Goal: Task Accomplishment & Management: Use online tool/utility

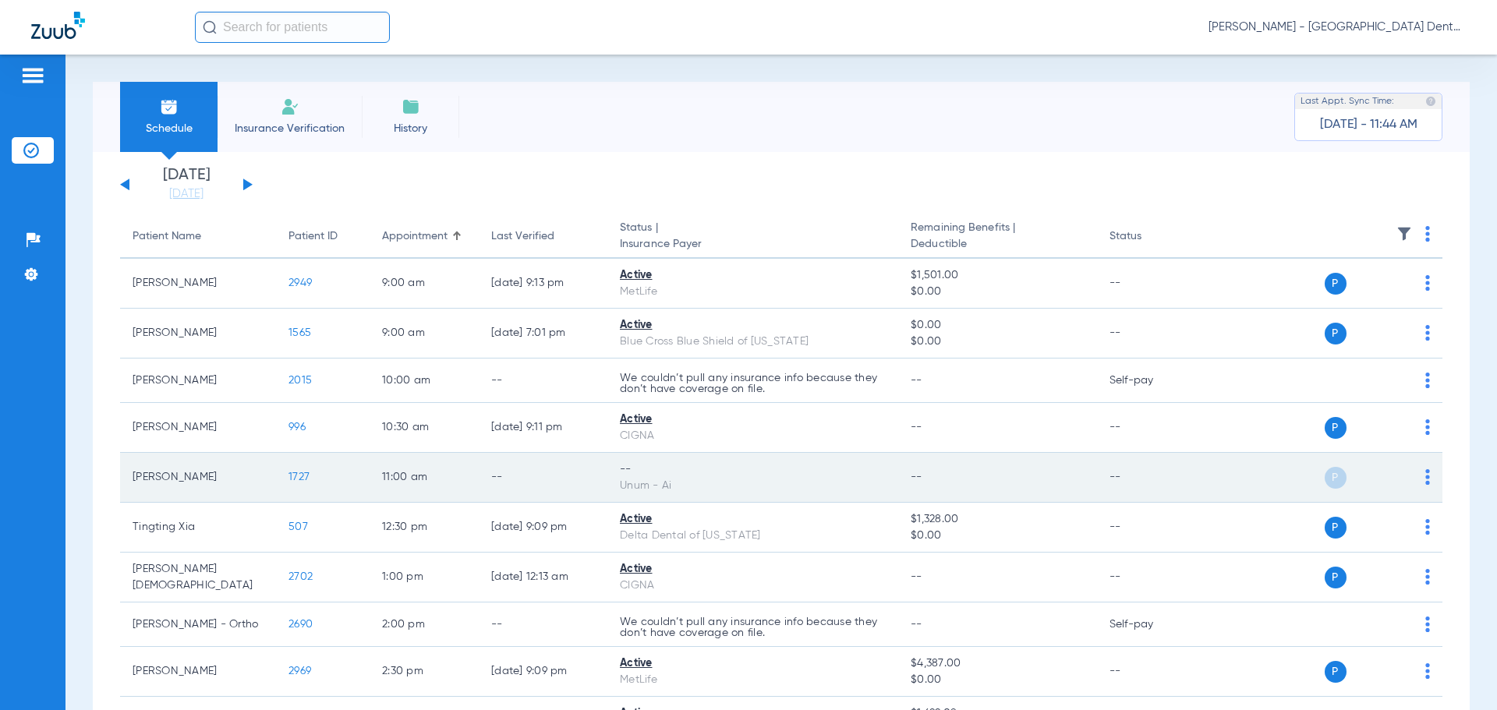
click at [612, 471] on td "-- Unum - Ai" at bounding box center [752, 478] width 291 height 50
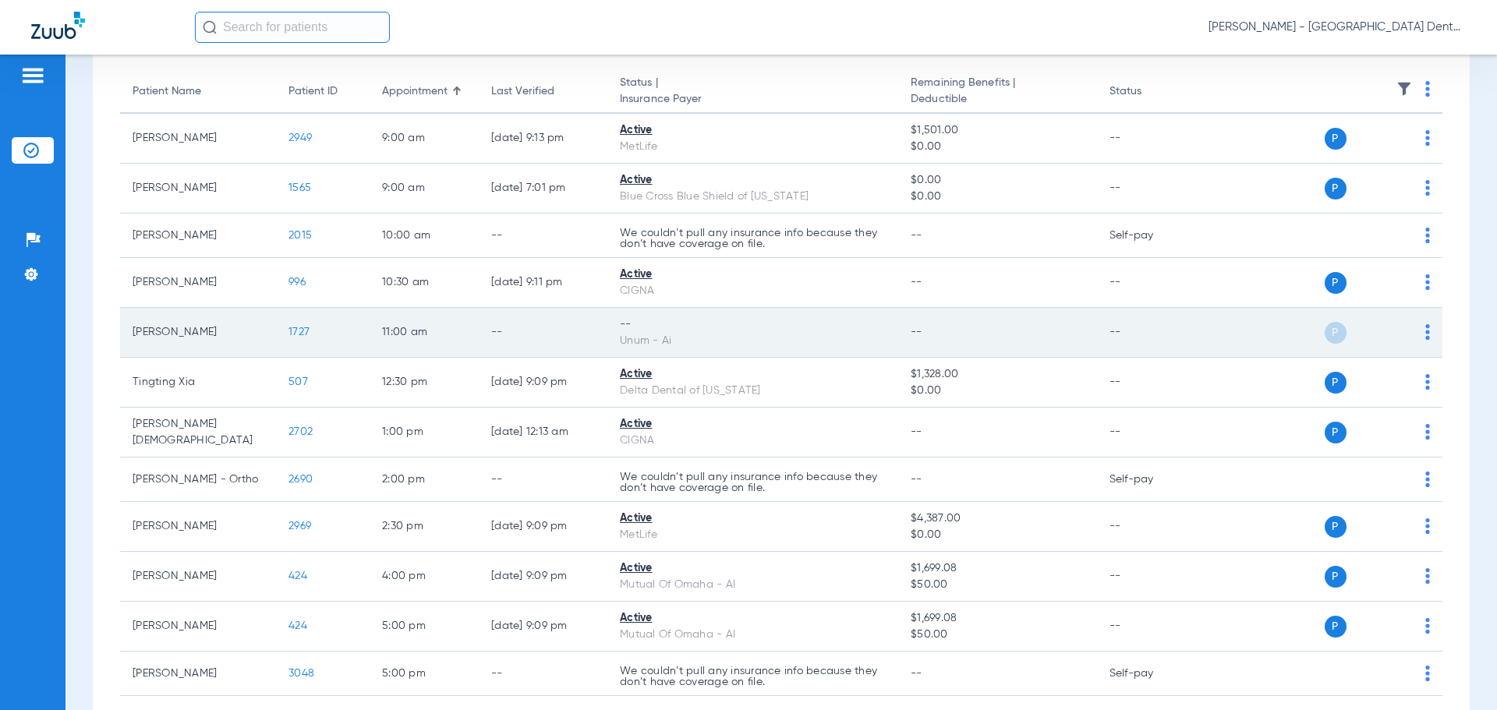
scroll to position [231, 0]
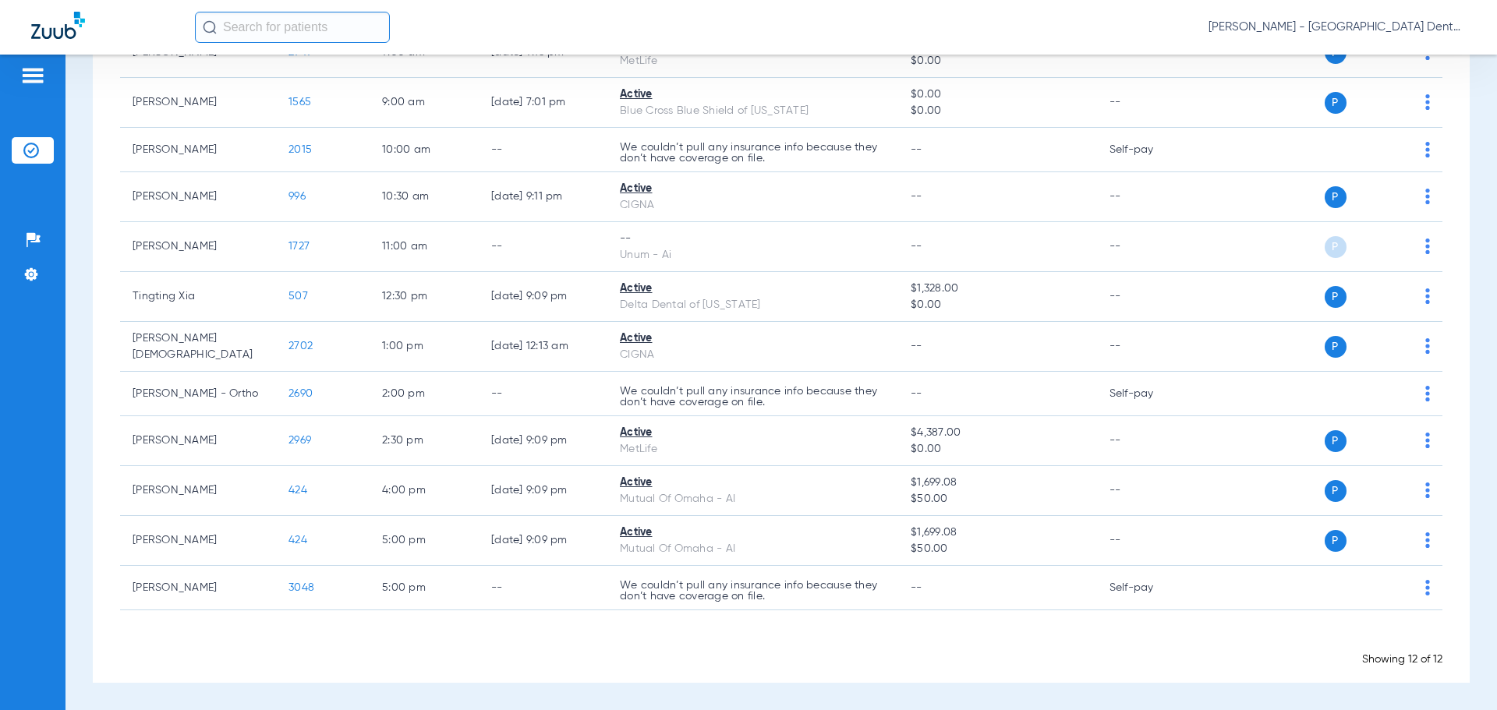
click at [22, 147] on li "Insurance Verification" at bounding box center [33, 150] width 42 height 27
click at [32, 64] on div "Patients Insurance Verification Setup Help Center Settings" at bounding box center [33, 410] width 66 height 710
click at [30, 78] on img at bounding box center [32, 75] width 25 height 19
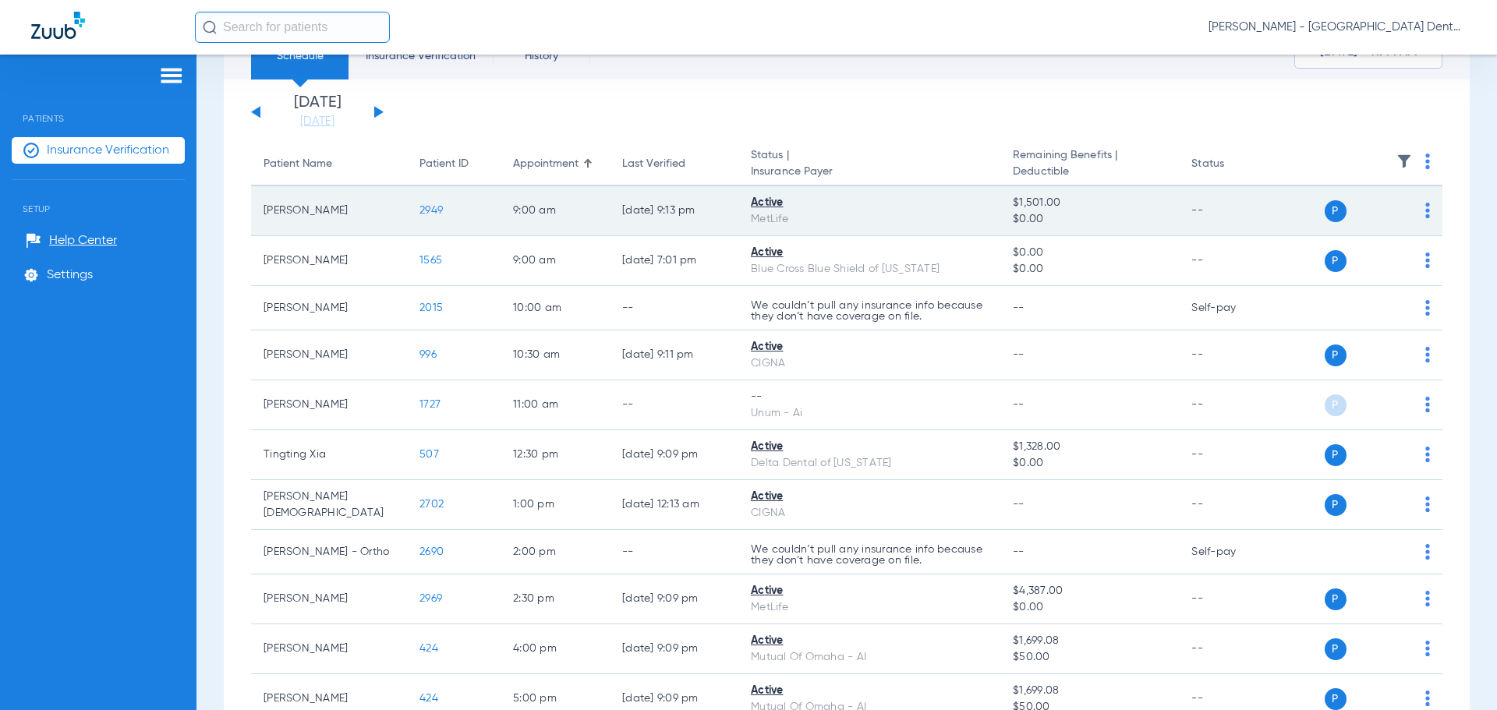
scroll to position [0, 0]
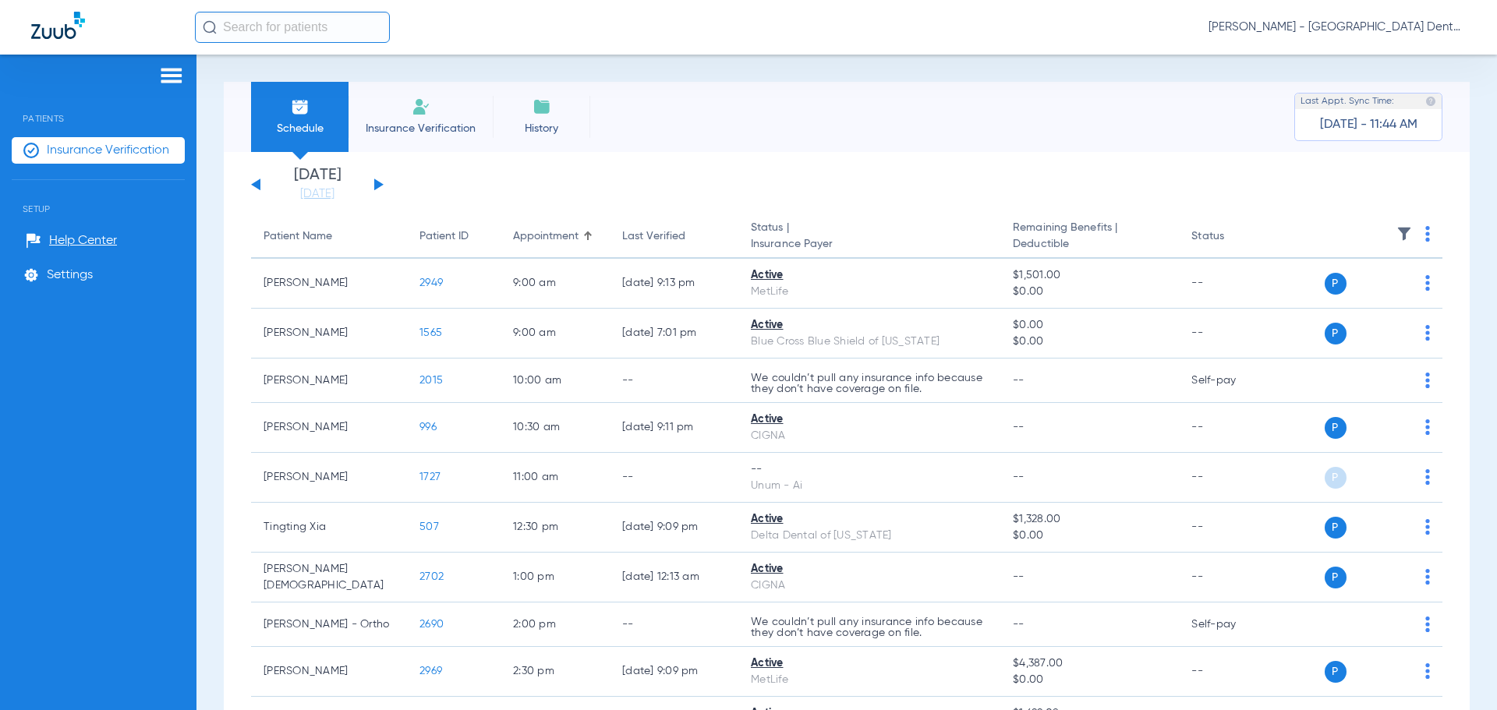
click at [374, 184] on button at bounding box center [378, 185] width 9 height 12
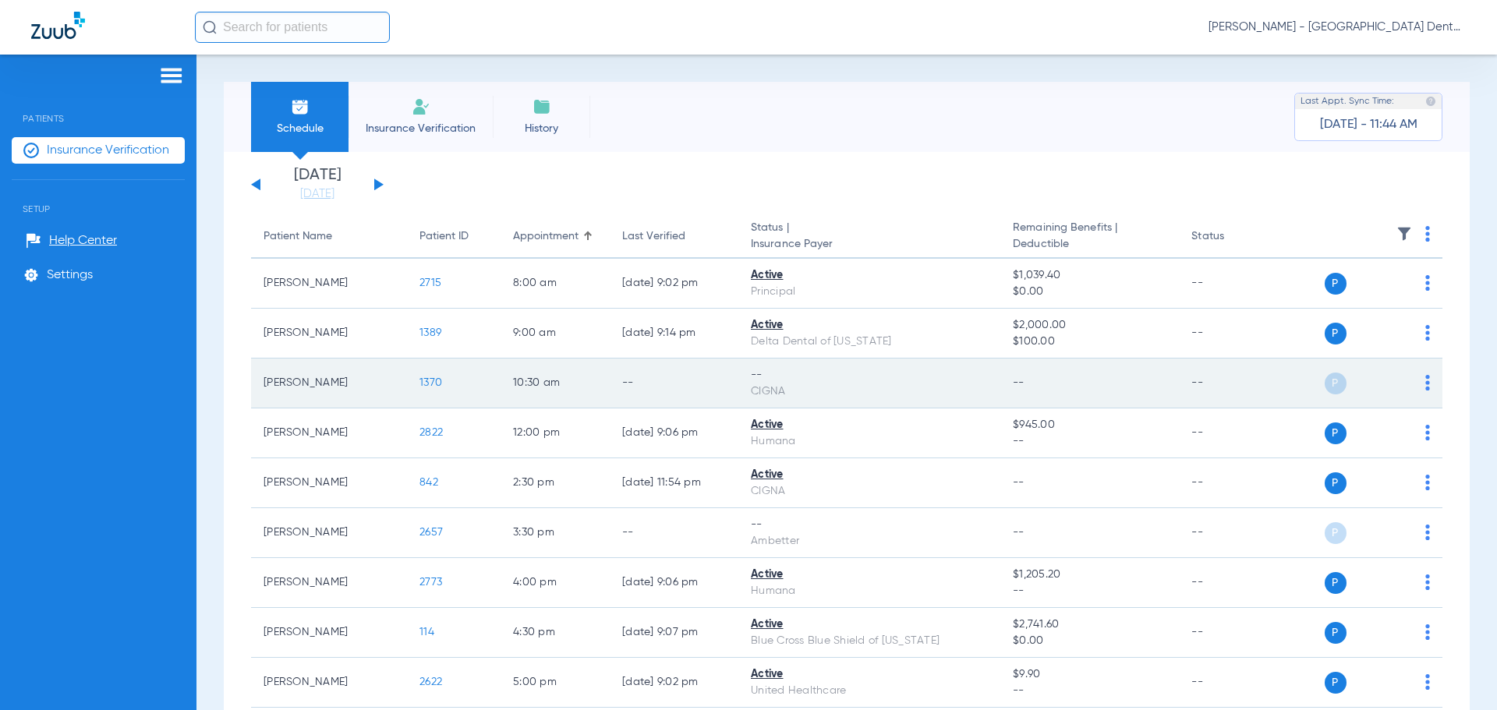
scroll to position [97, 0]
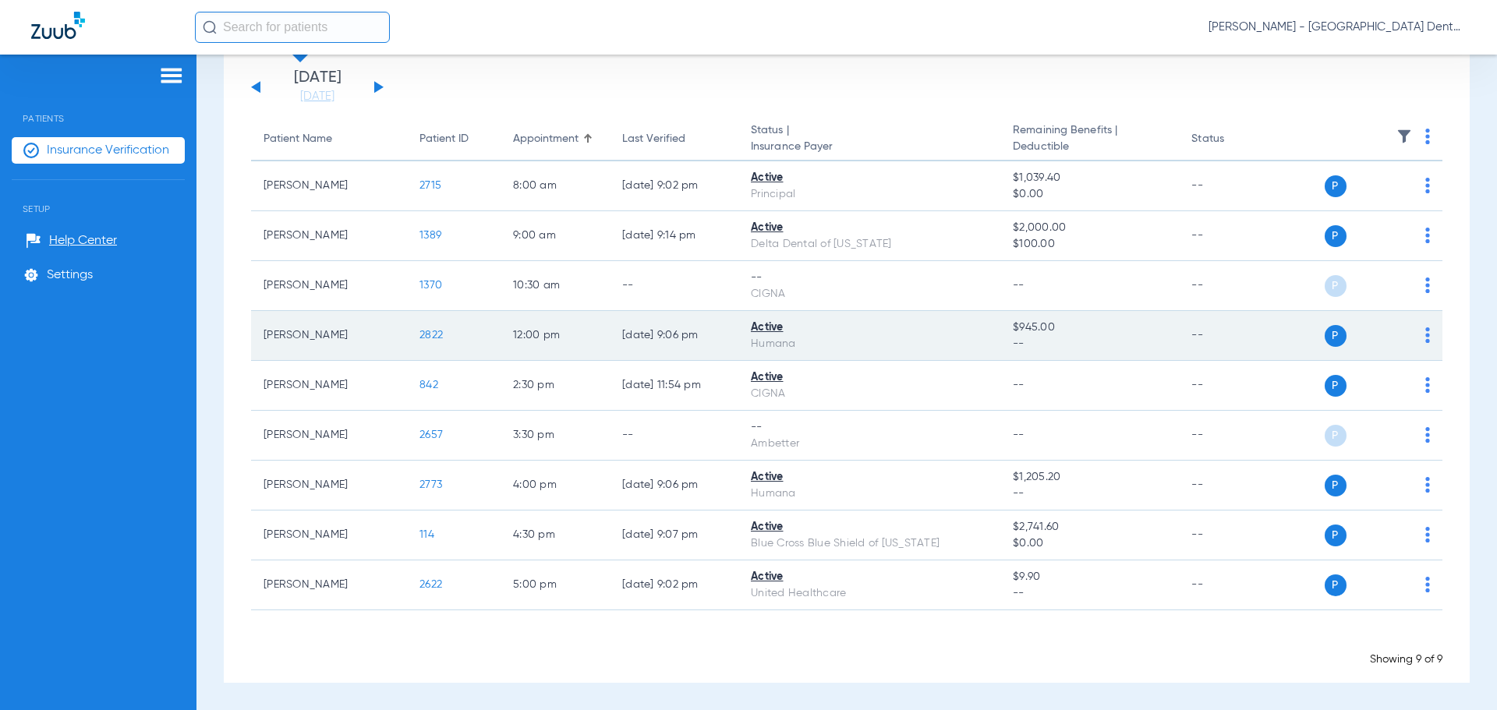
click at [609, 349] on td "12:00 PM" at bounding box center [555, 336] width 109 height 50
click at [1327, 337] on span "P" at bounding box center [1336, 336] width 22 height 22
click at [1425, 335] on img at bounding box center [1427, 336] width 5 height 16
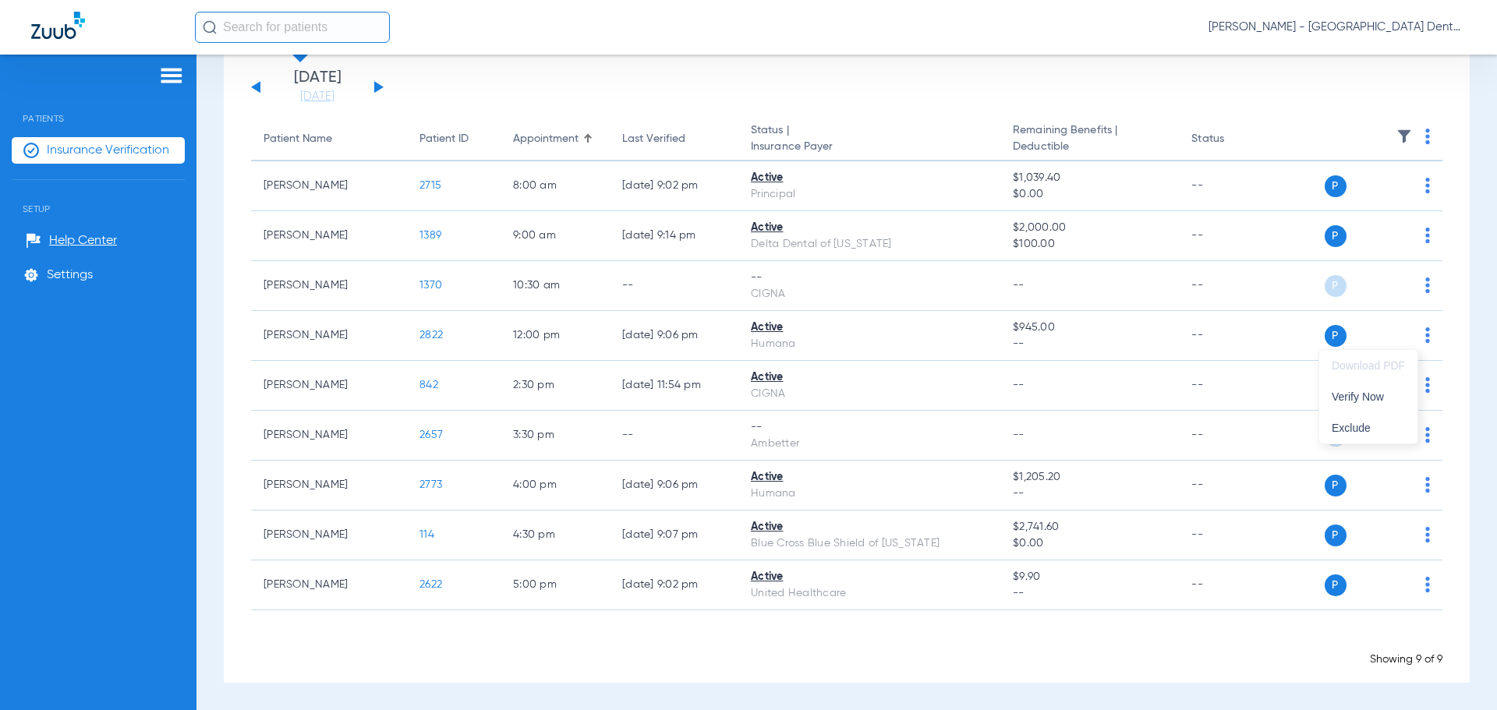
click at [1416, 283] on div at bounding box center [748, 355] width 1497 height 710
click at [1425, 283] on img at bounding box center [1427, 286] width 5 height 16
click at [1371, 350] on span "Verify Now" at bounding box center [1368, 347] width 73 height 11
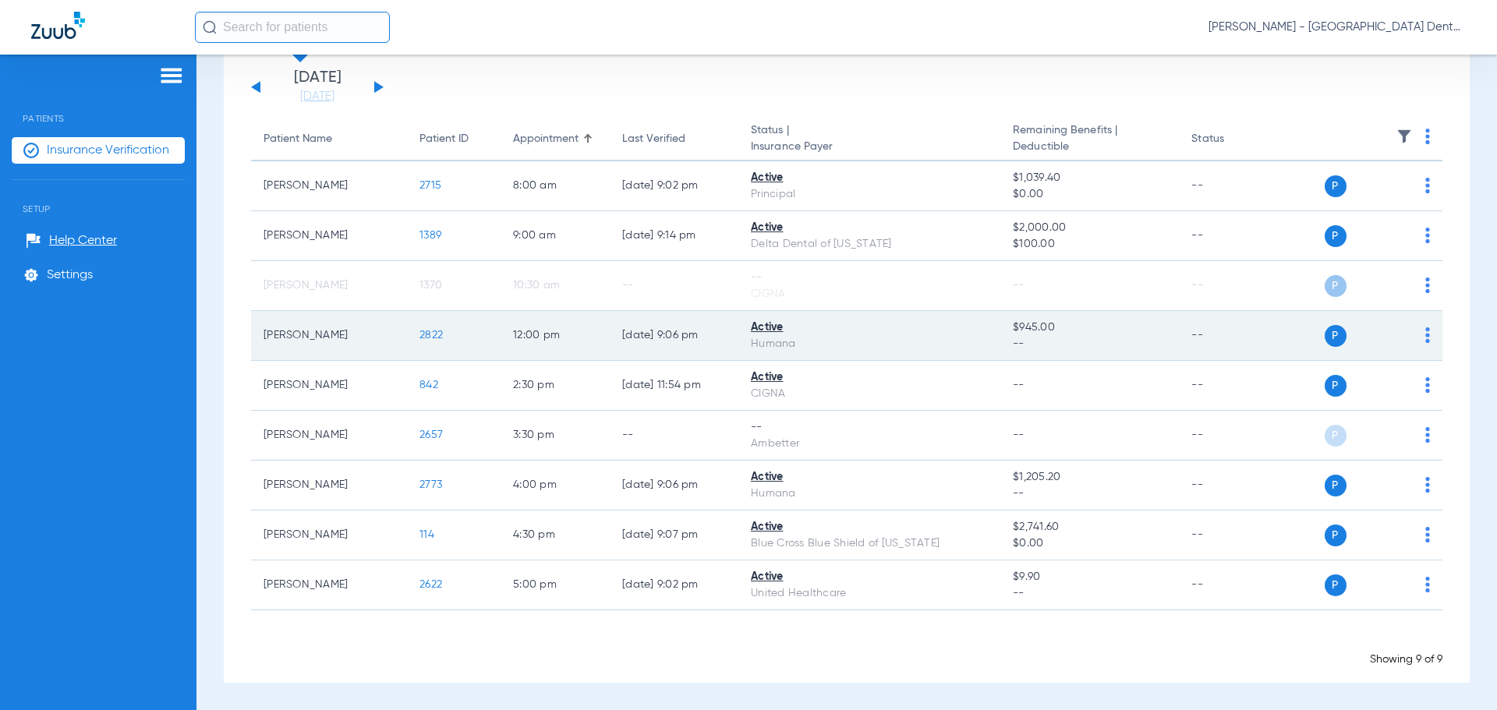
click at [1425, 337] on img at bounding box center [1427, 336] width 5 height 16
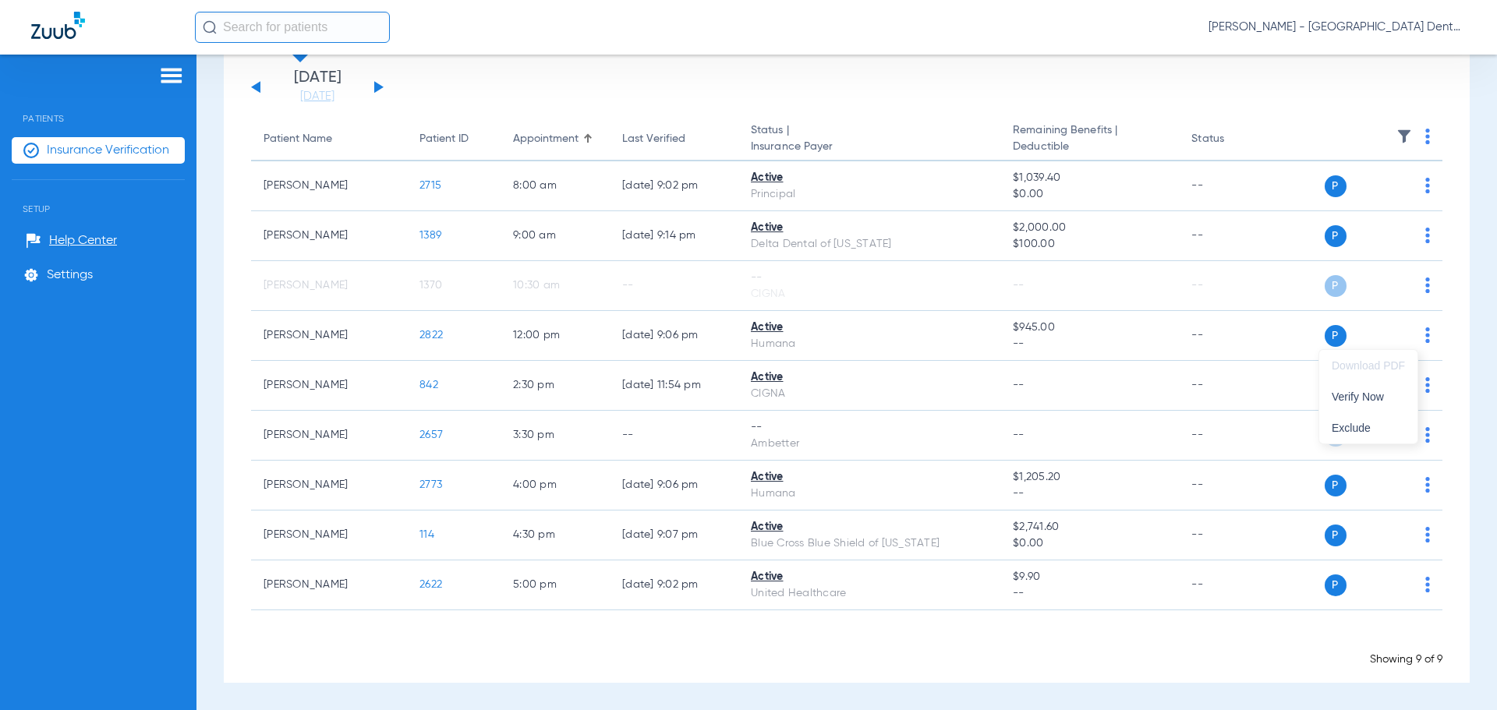
click at [673, 334] on div at bounding box center [748, 355] width 1497 height 710
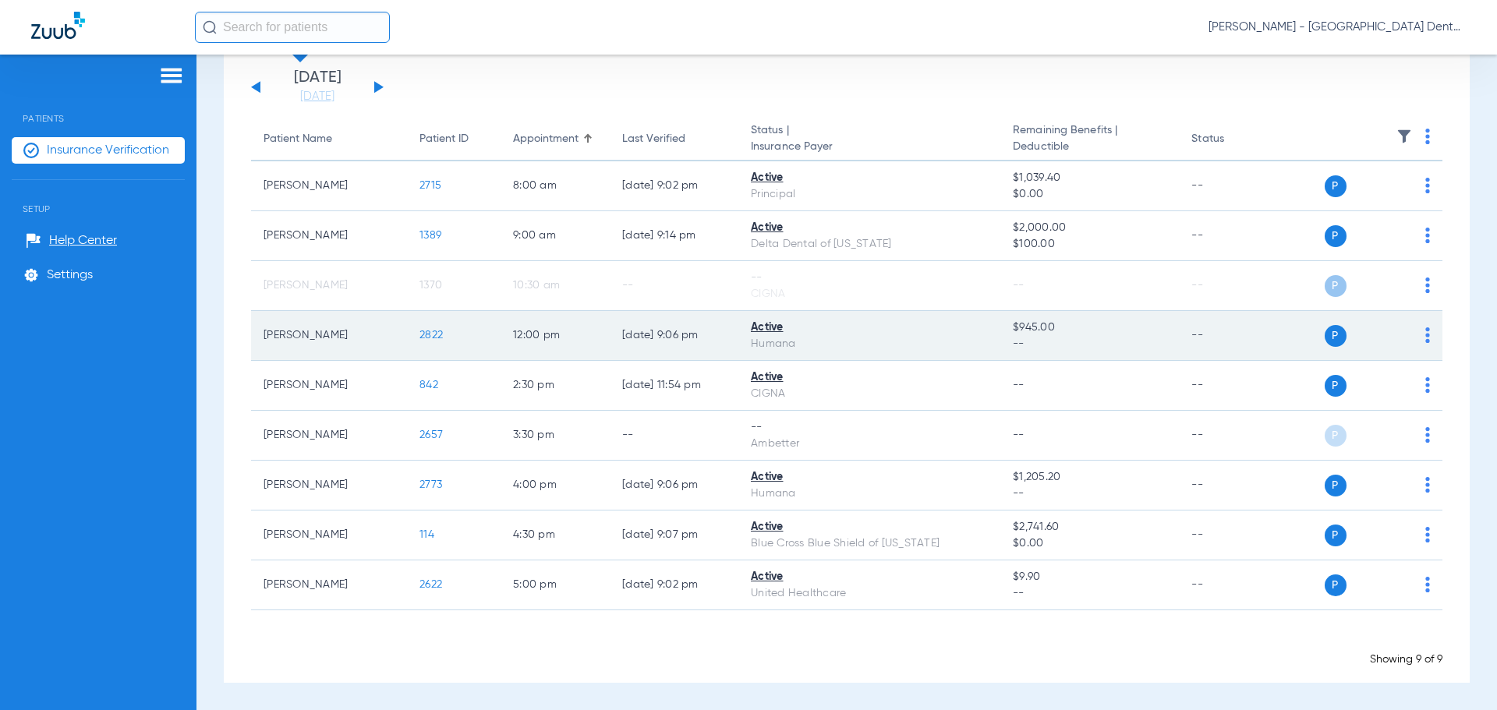
click at [426, 341] on span "2822" at bounding box center [431, 335] width 23 height 11
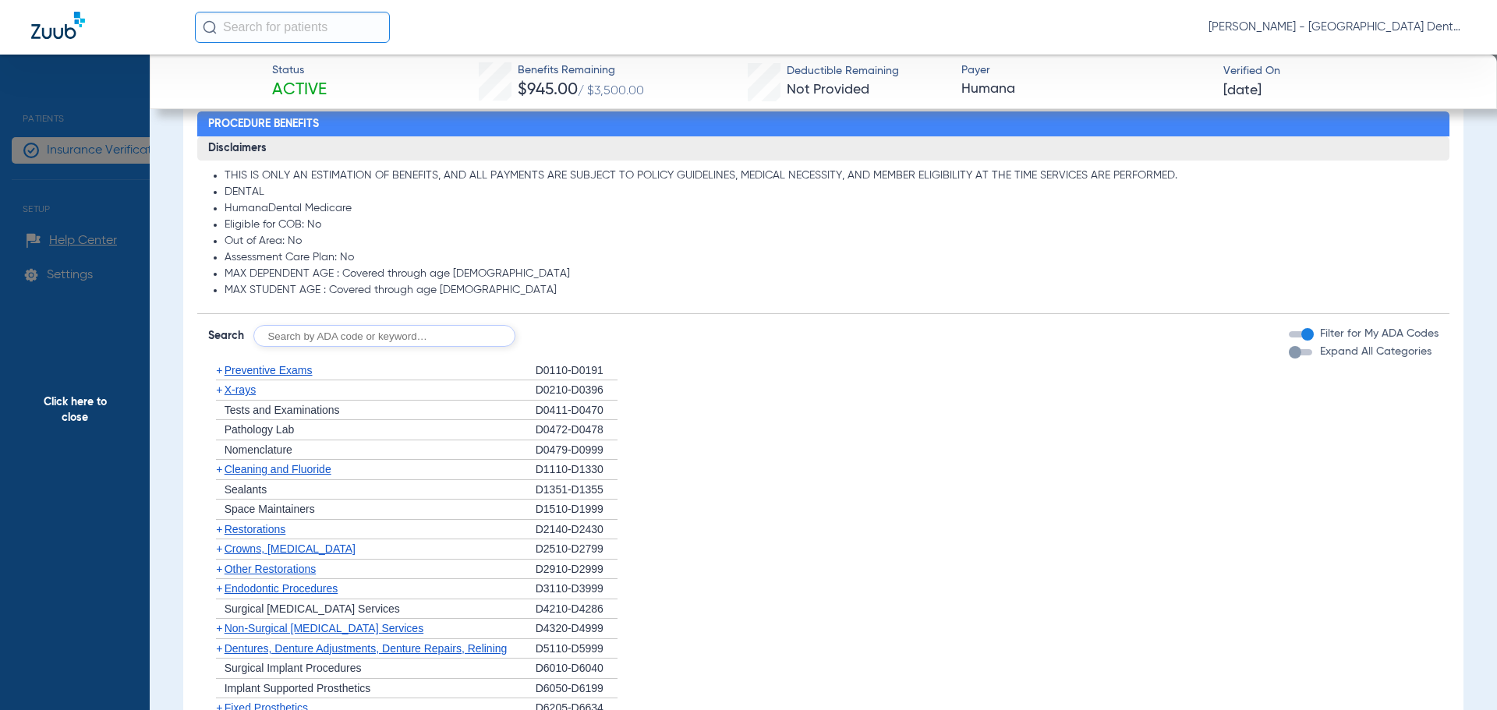
scroll to position [1014, 0]
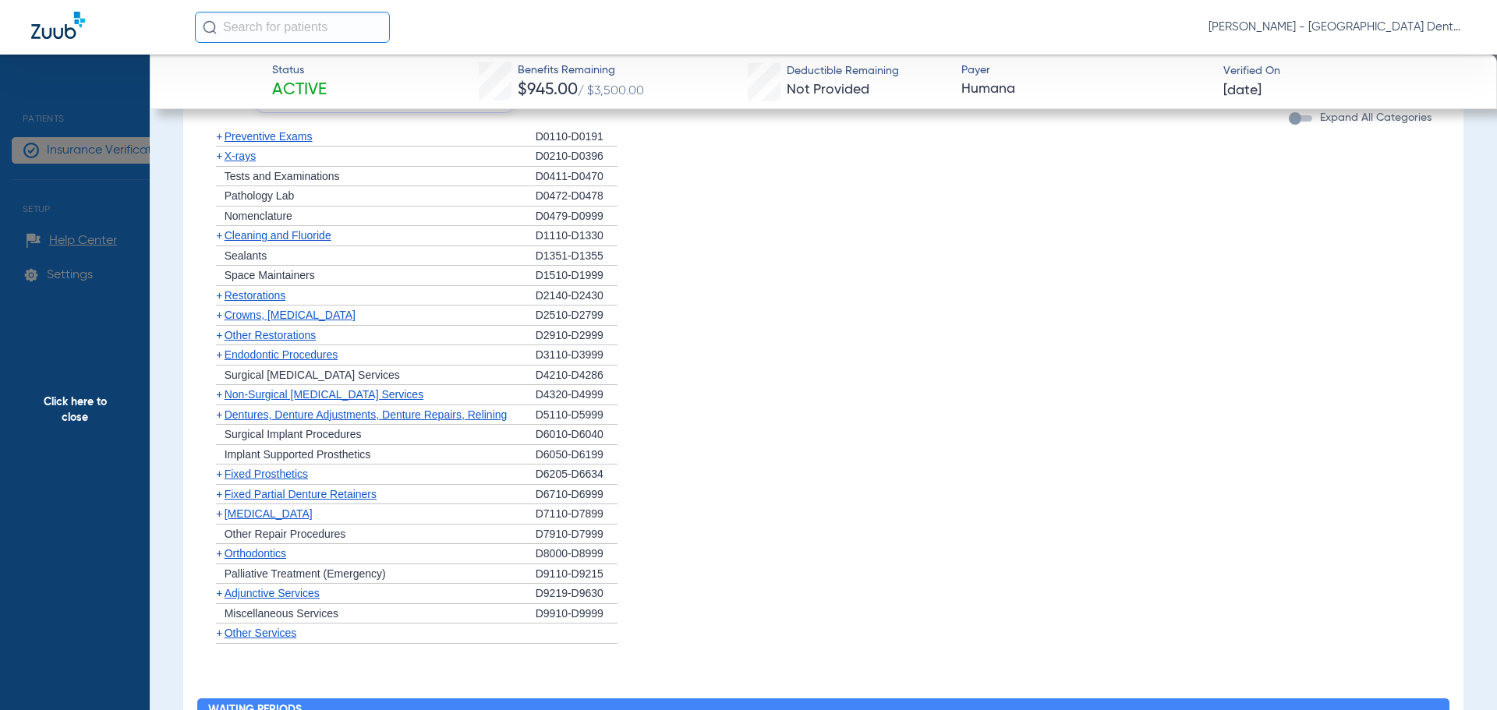
click at [281, 296] on span "Restorations" at bounding box center [256, 295] width 62 height 12
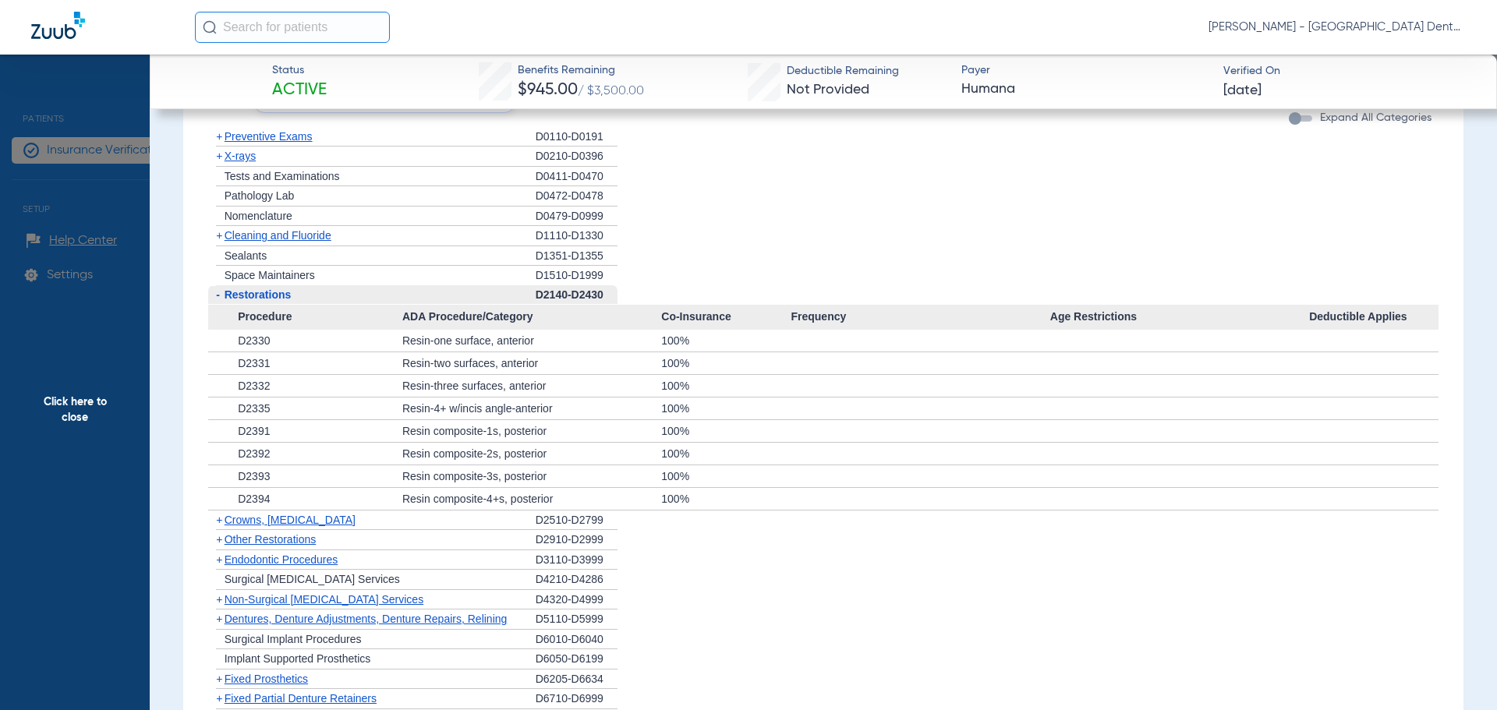
click at [395, 295] on div "- Restorations" at bounding box center [372, 295] width 328 height 20
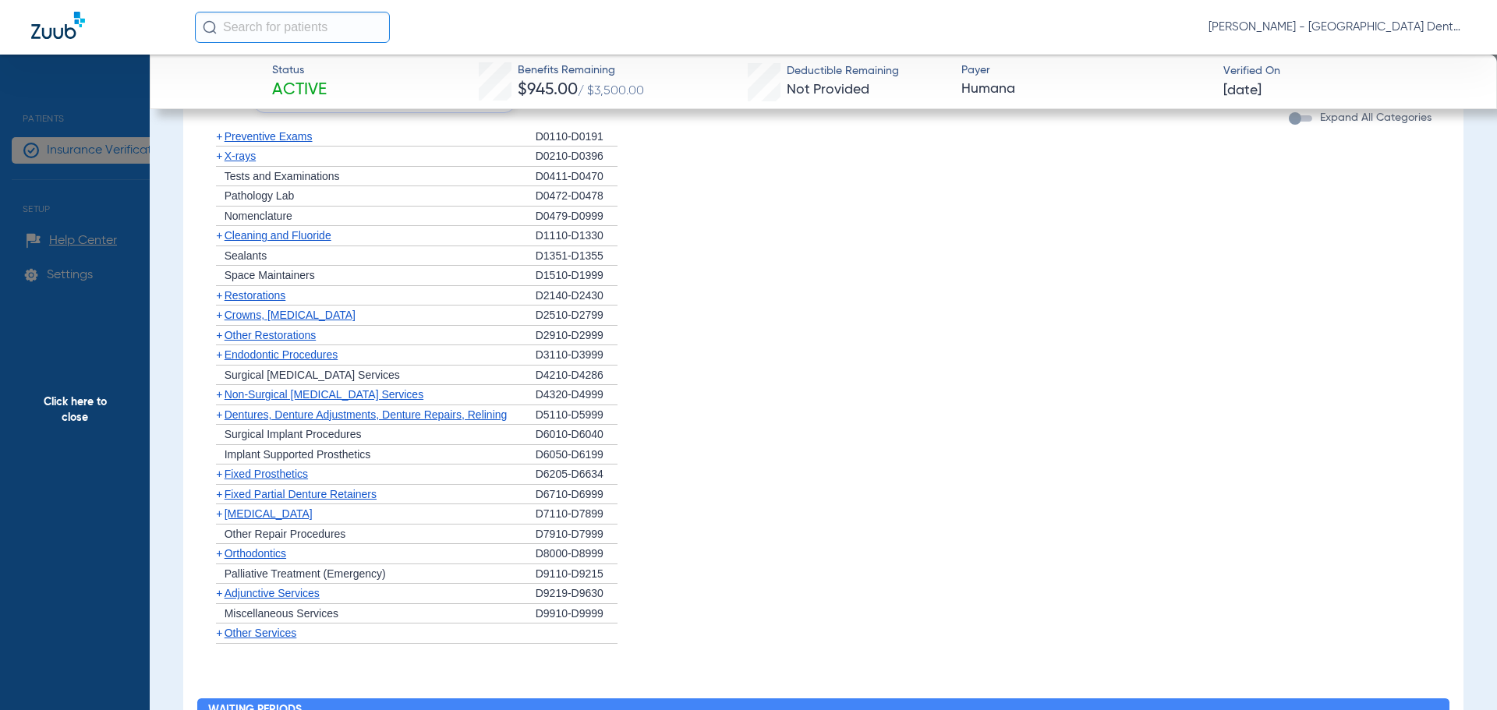
click at [553, 300] on div "D2140-D2430" at bounding box center [577, 296] width 82 height 20
click at [243, 291] on span "Restorations" at bounding box center [256, 295] width 62 height 12
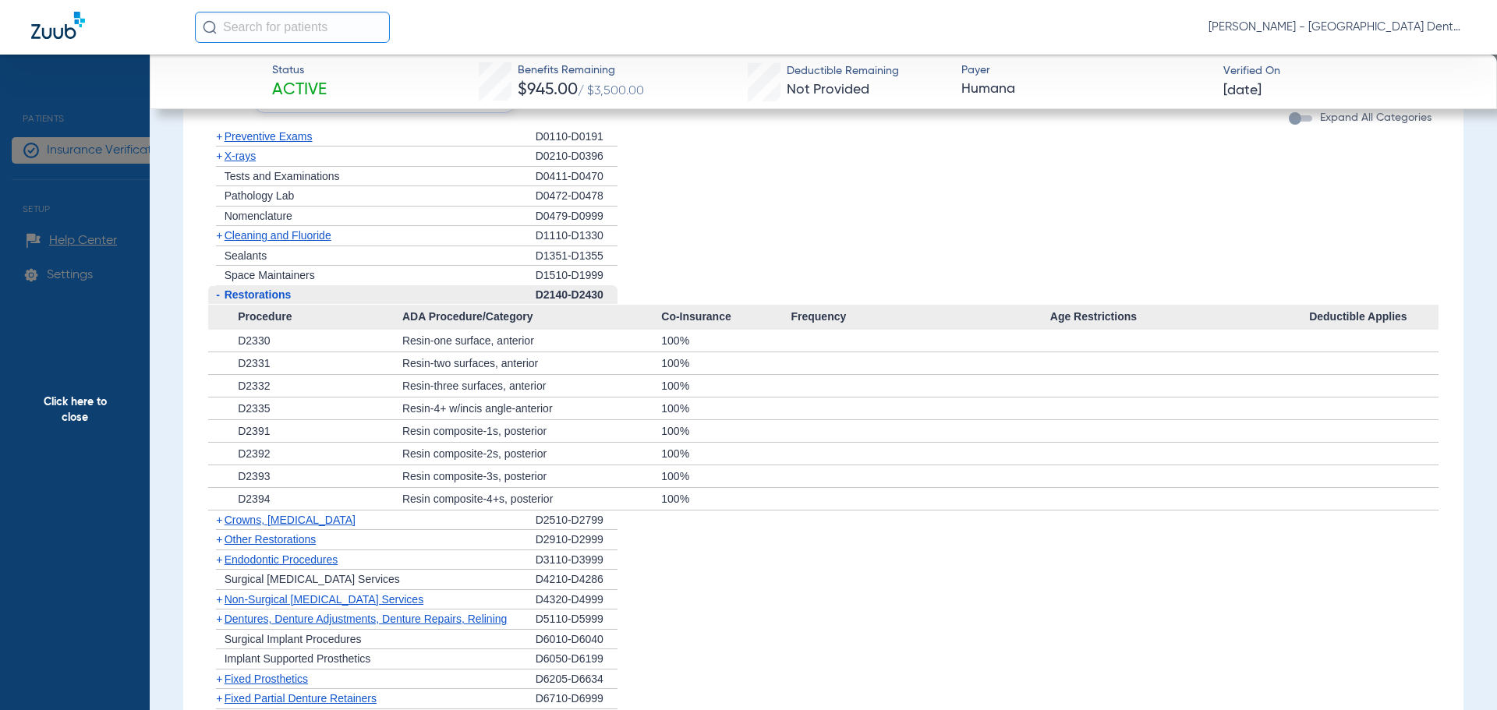
click at [259, 292] on span "Restorations" at bounding box center [258, 295] width 67 height 12
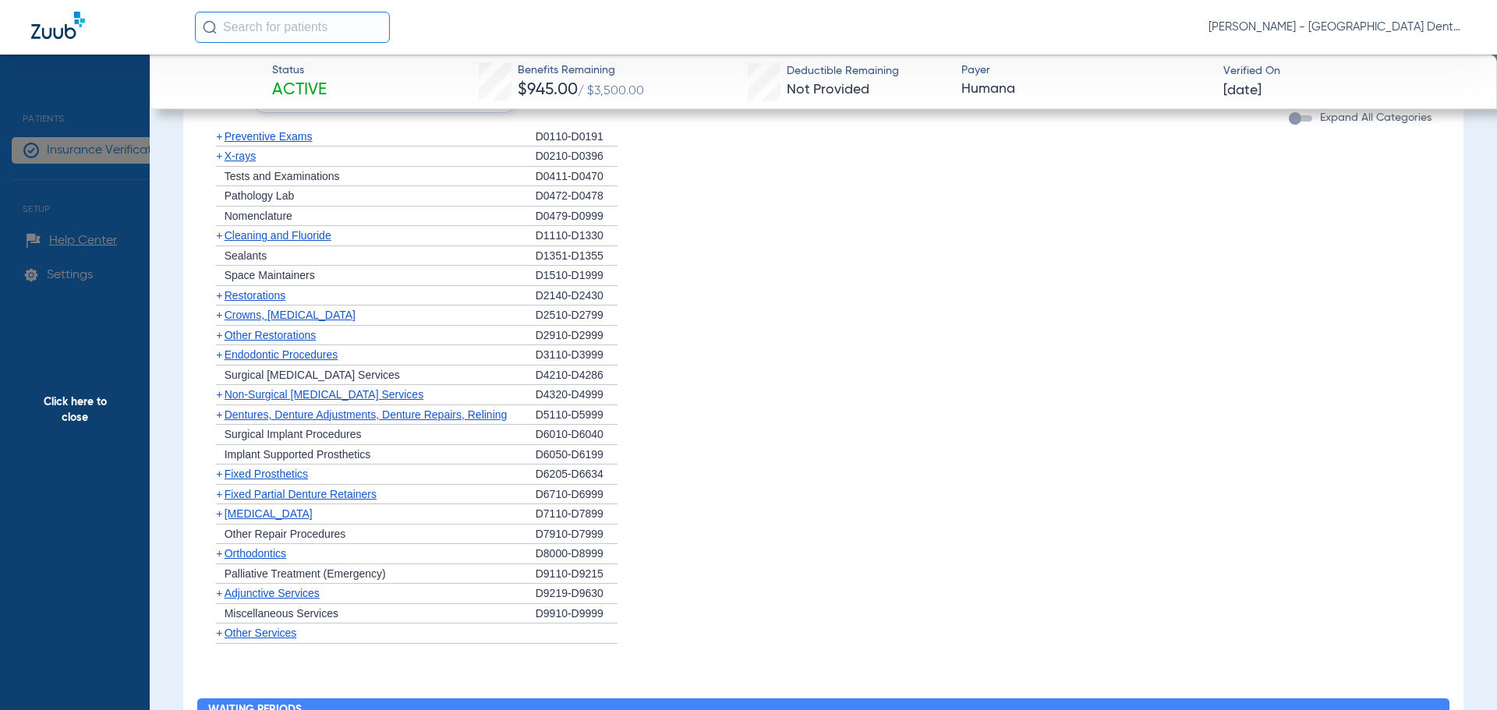
click at [270, 313] on span "Crowns, [MEDICAL_DATA]" at bounding box center [290, 315] width 131 height 12
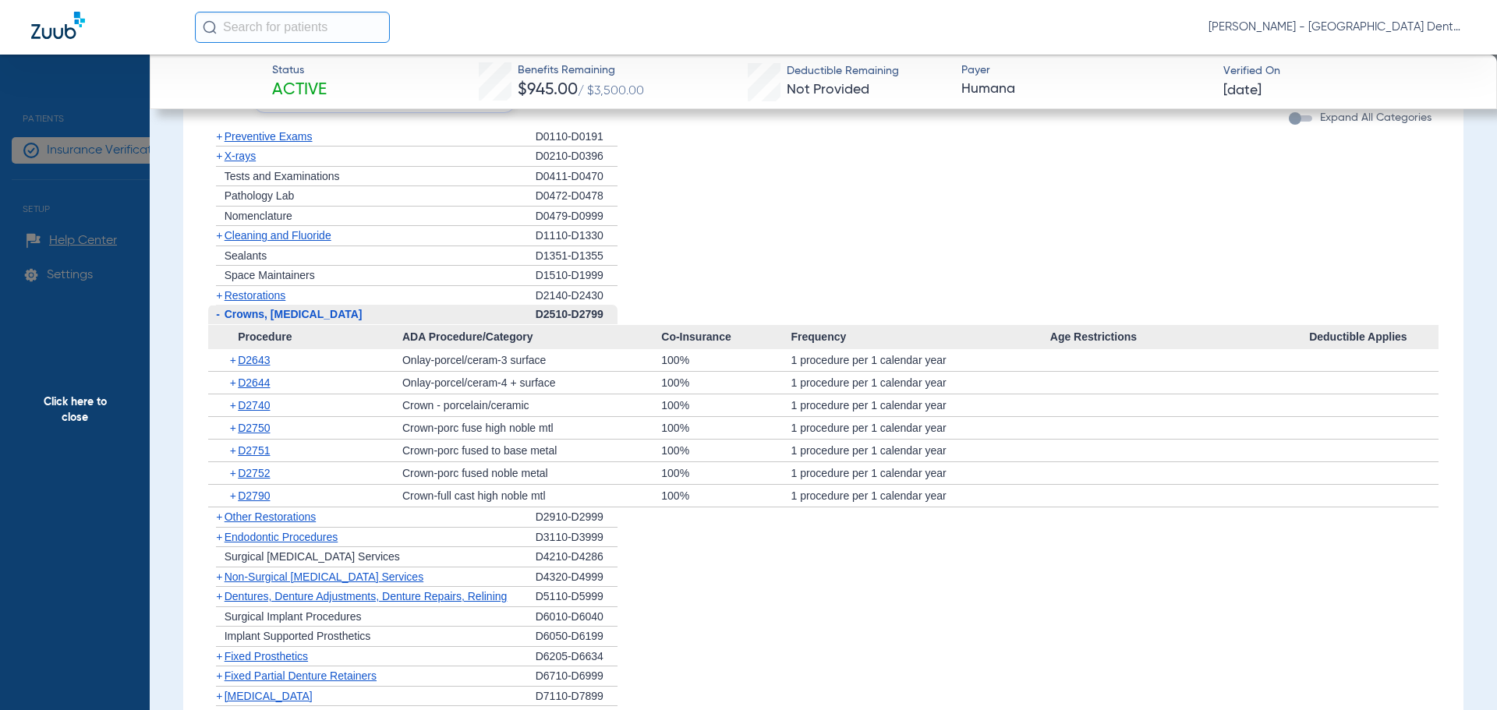
click at [276, 297] on span "Restorations" at bounding box center [256, 295] width 62 height 12
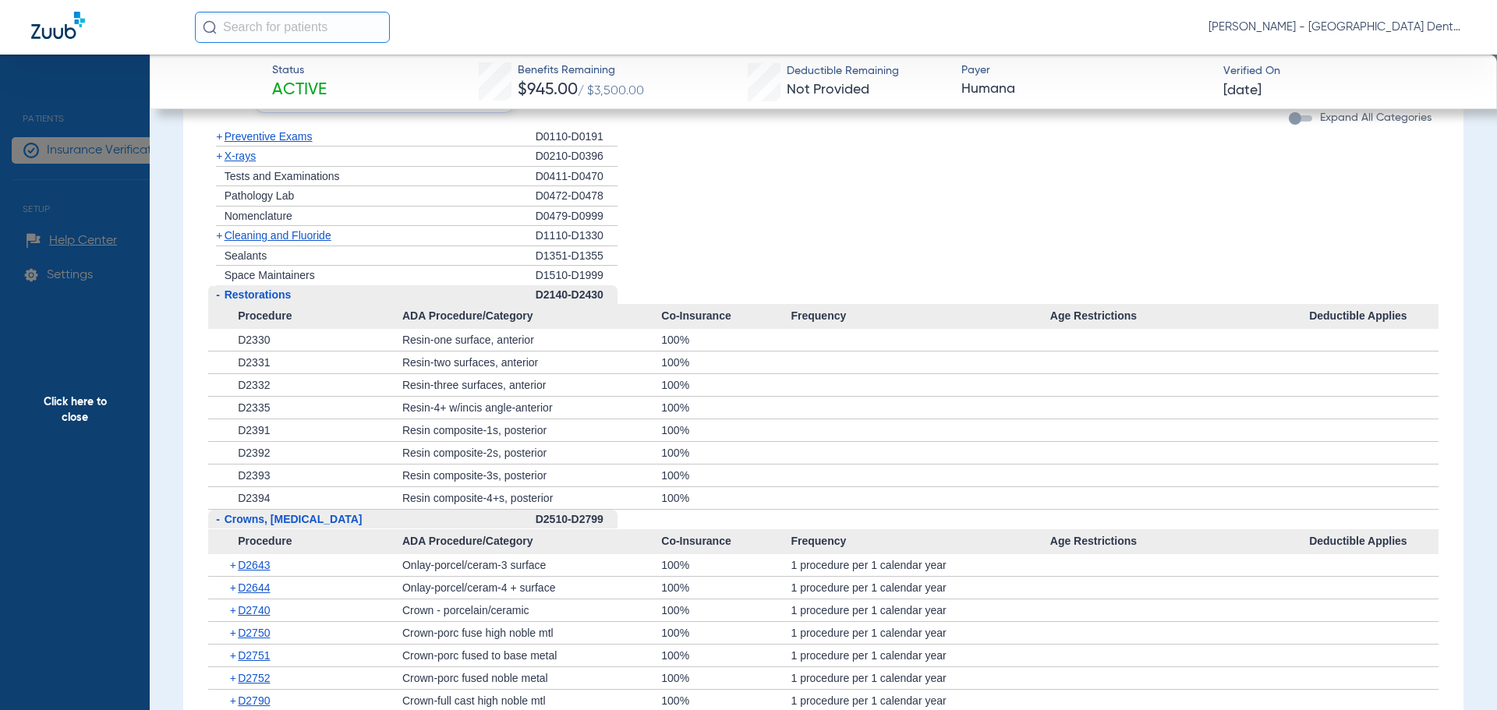
click at [267, 292] on span "Restorations" at bounding box center [258, 295] width 67 height 12
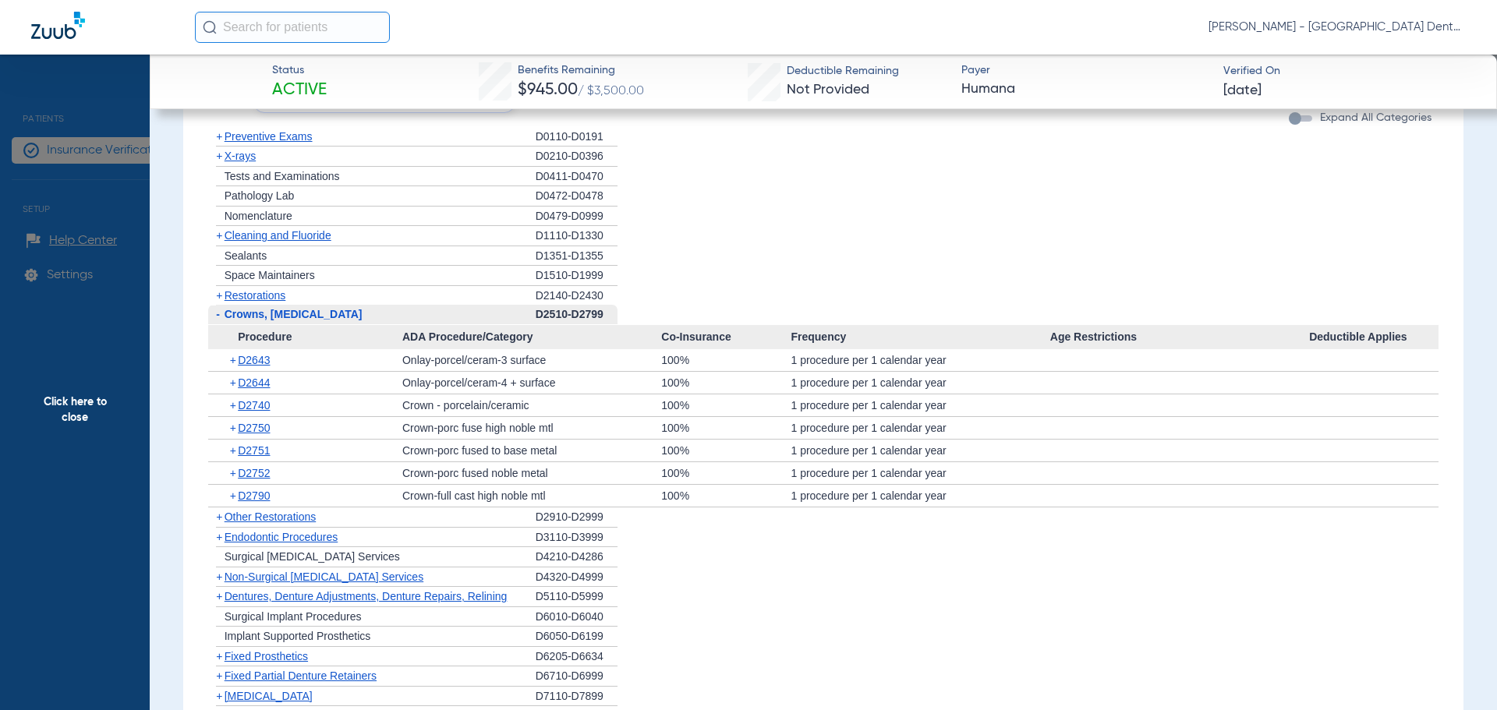
click at [295, 320] on span "Crowns, [MEDICAL_DATA]" at bounding box center [294, 314] width 138 height 12
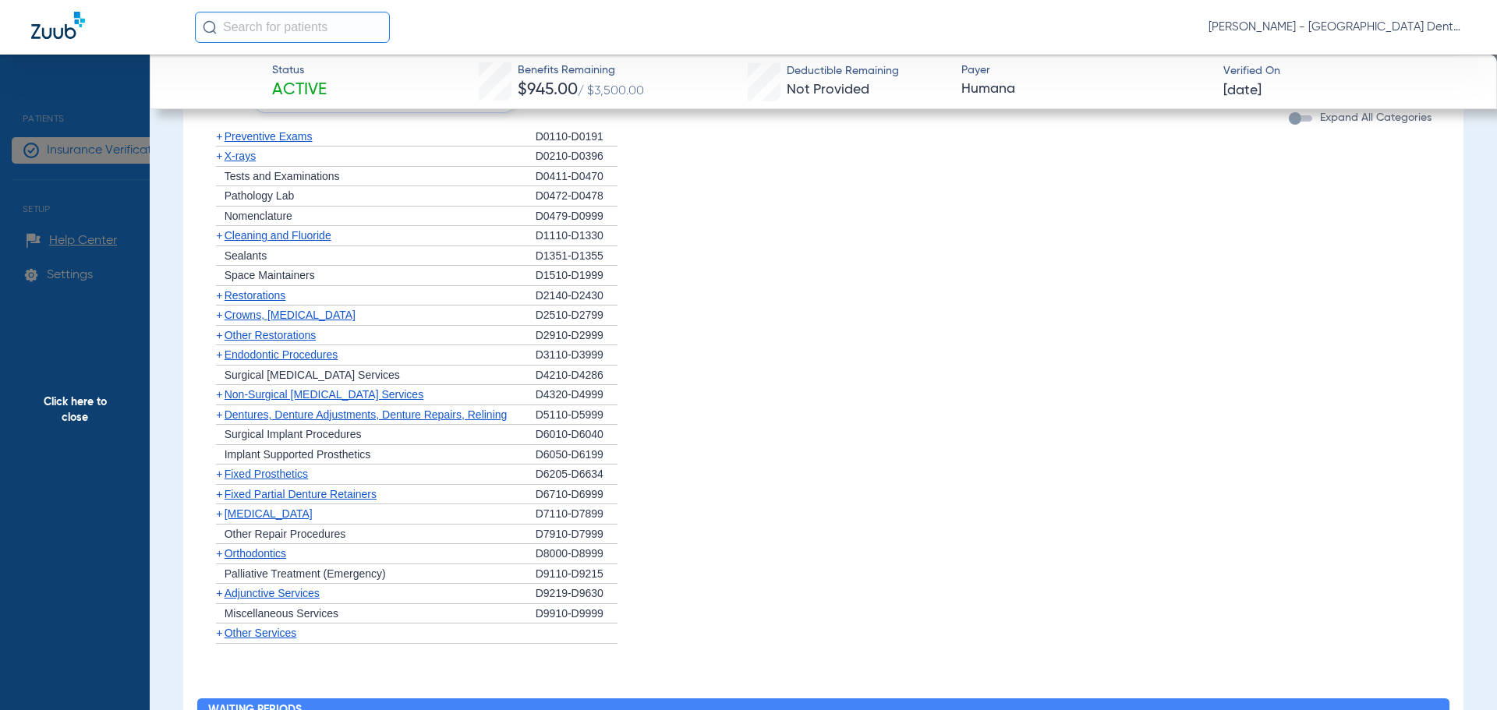
click at [285, 353] on span "Endodontic Procedures" at bounding box center [282, 355] width 114 height 12
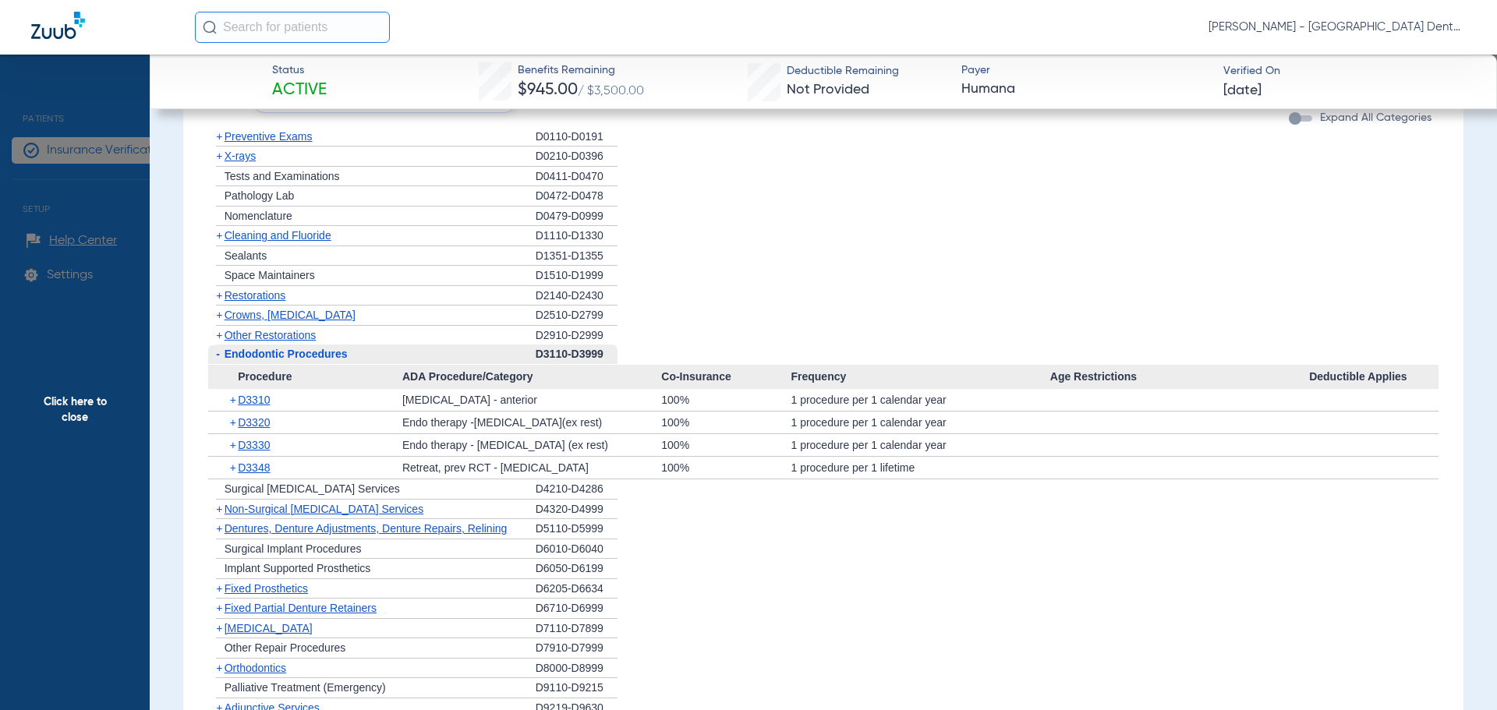
click at [366, 337] on div "+ Other Restorations" at bounding box center [372, 335] width 328 height 19
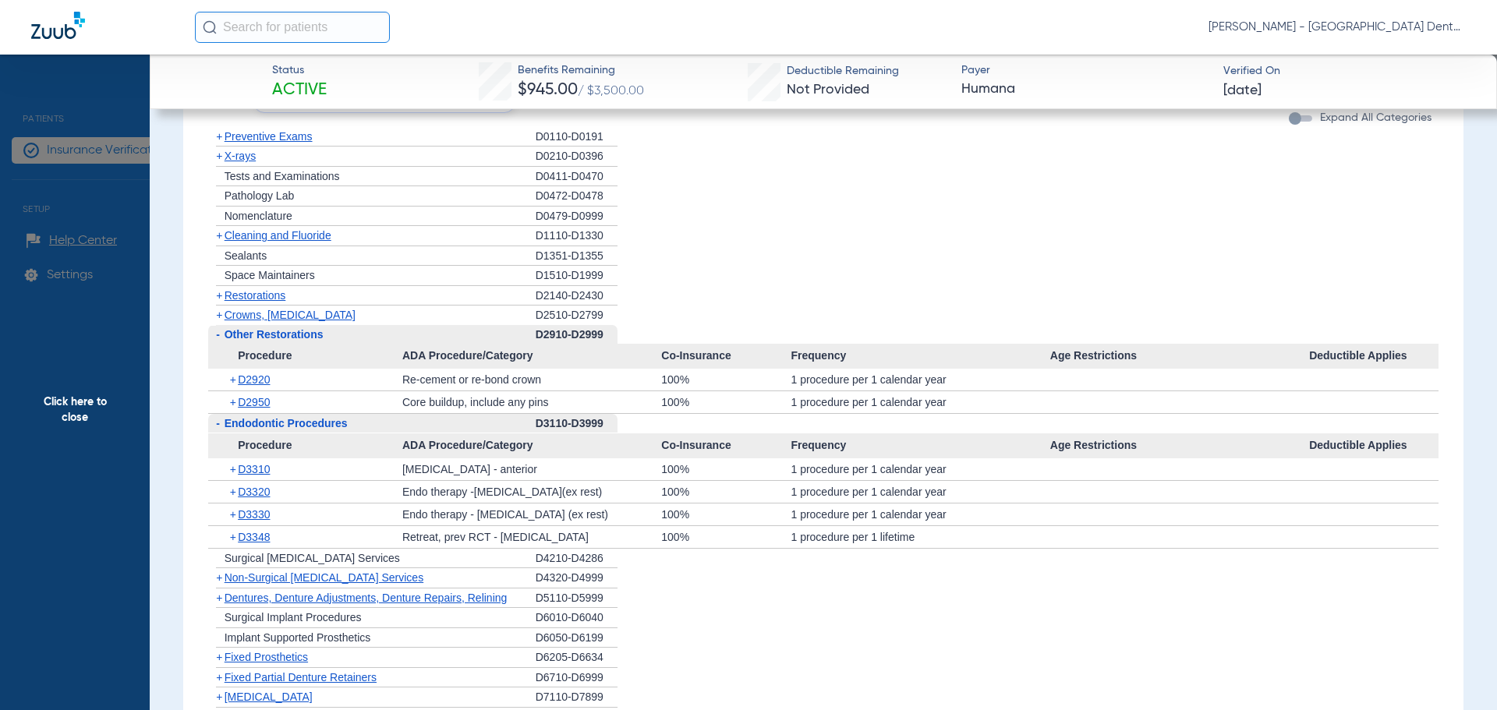
click at [303, 335] on span "Other Restorations" at bounding box center [274, 334] width 99 height 12
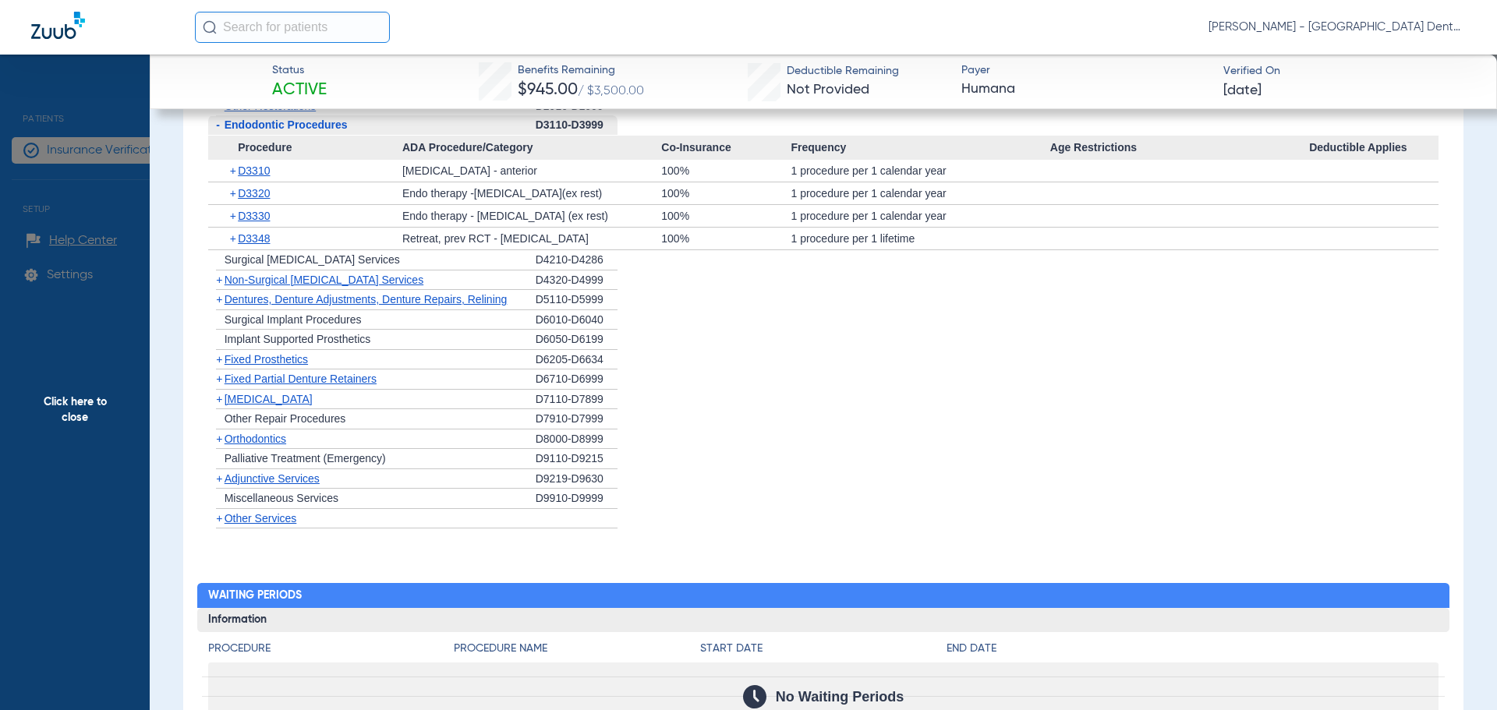
scroll to position [1092, 0]
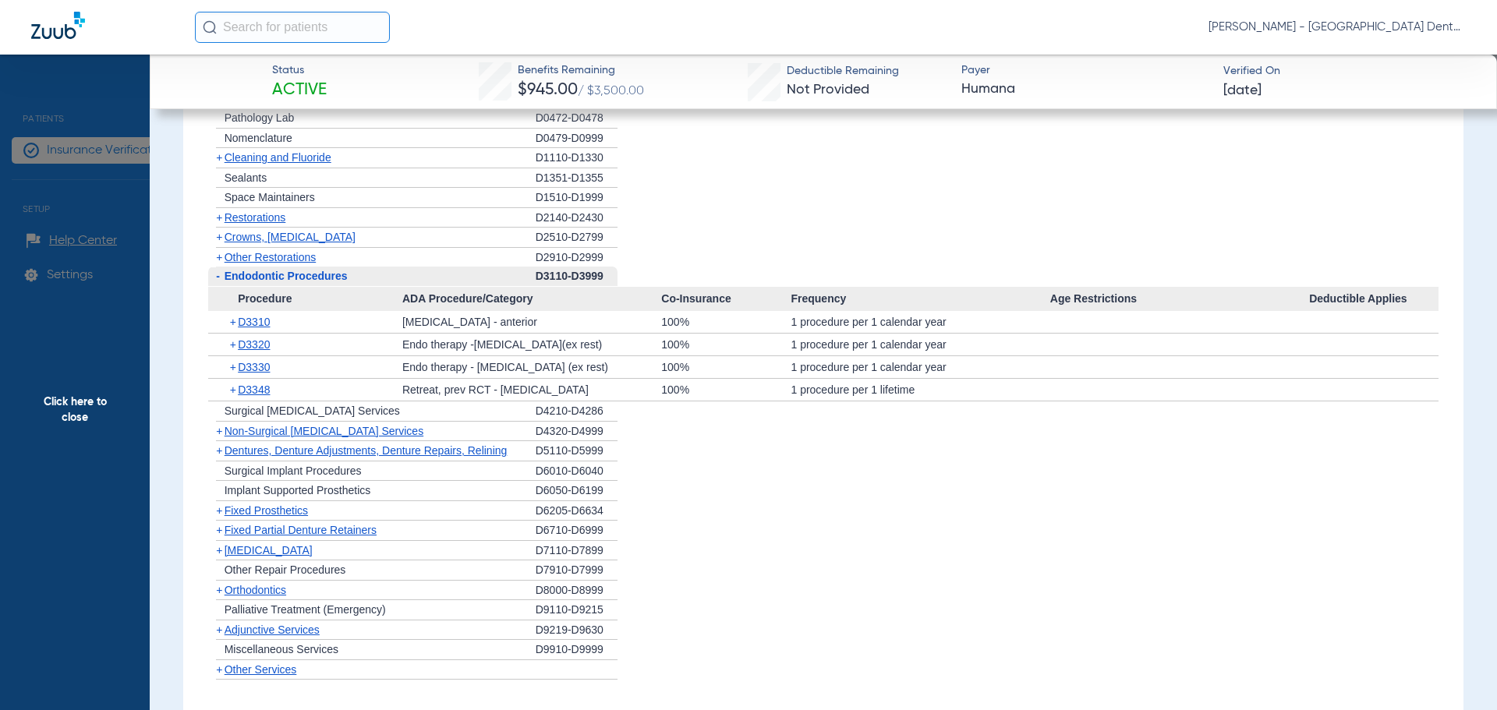
click at [554, 433] on div "D4320-D4999" at bounding box center [577, 432] width 82 height 20
click at [348, 434] on span "Non-Surgical [MEDICAL_DATA] Services" at bounding box center [324, 431] width 199 height 12
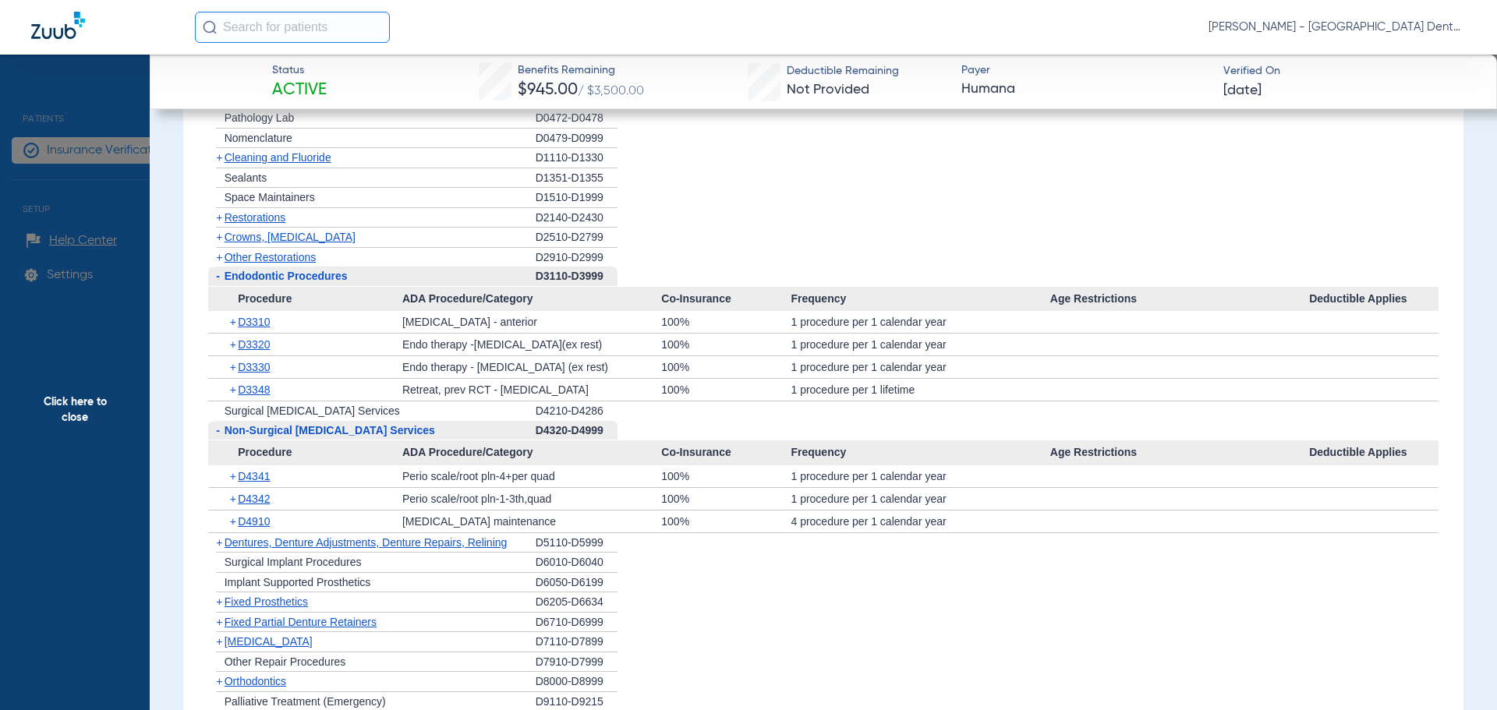
click at [349, 423] on div "- Non-Surgical [MEDICAL_DATA] Services" at bounding box center [372, 431] width 328 height 20
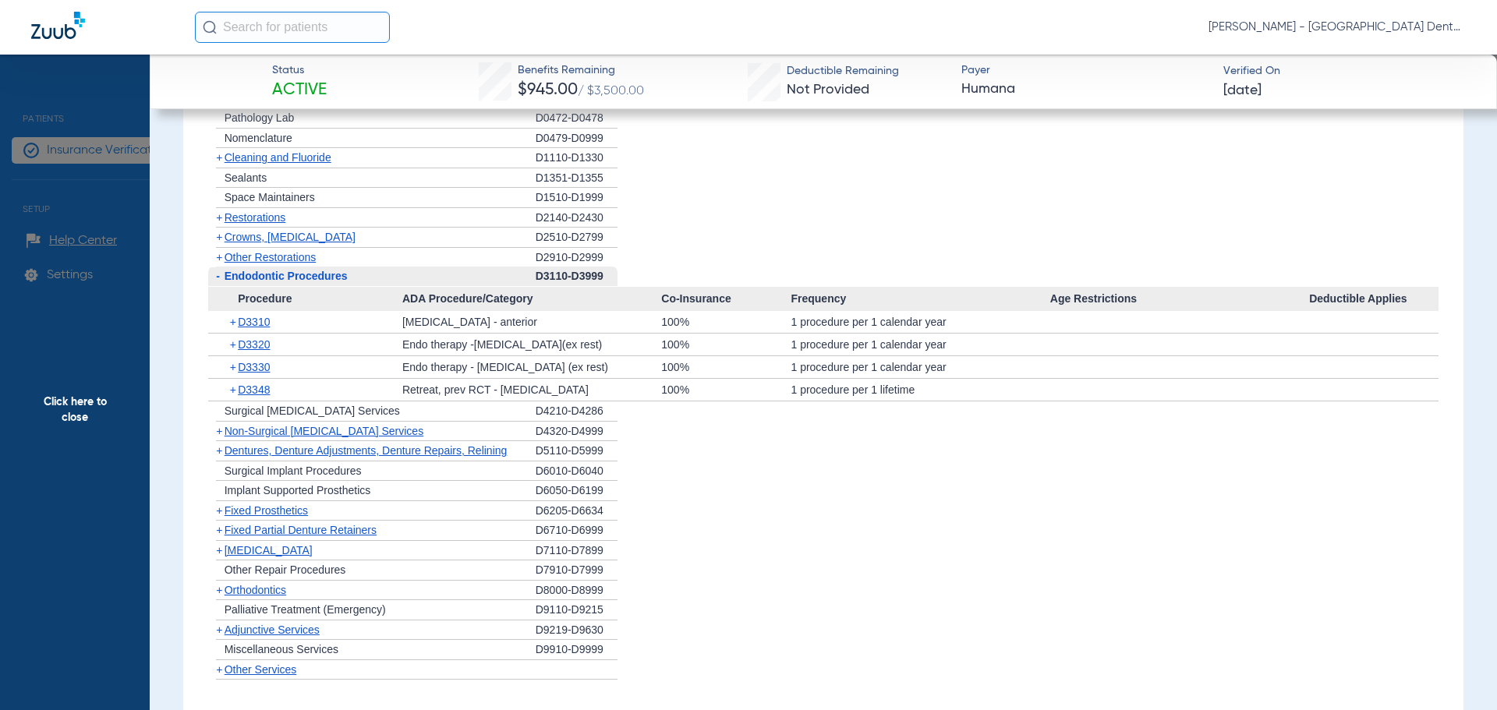
click at [299, 282] on span "Endodontic Procedures" at bounding box center [286, 276] width 123 height 12
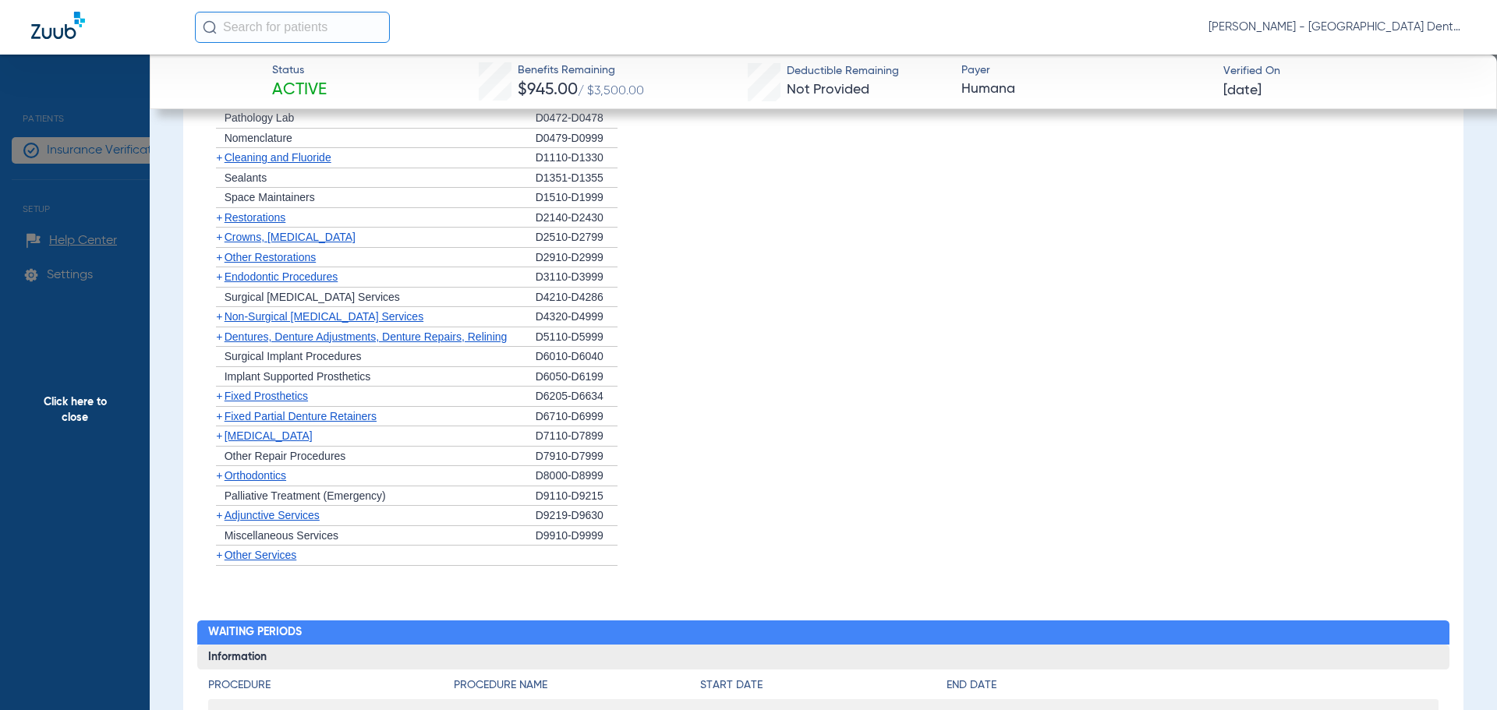
click at [285, 398] on span "Fixed Prosthetics" at bounding box center [266, 396] width 83 height 12
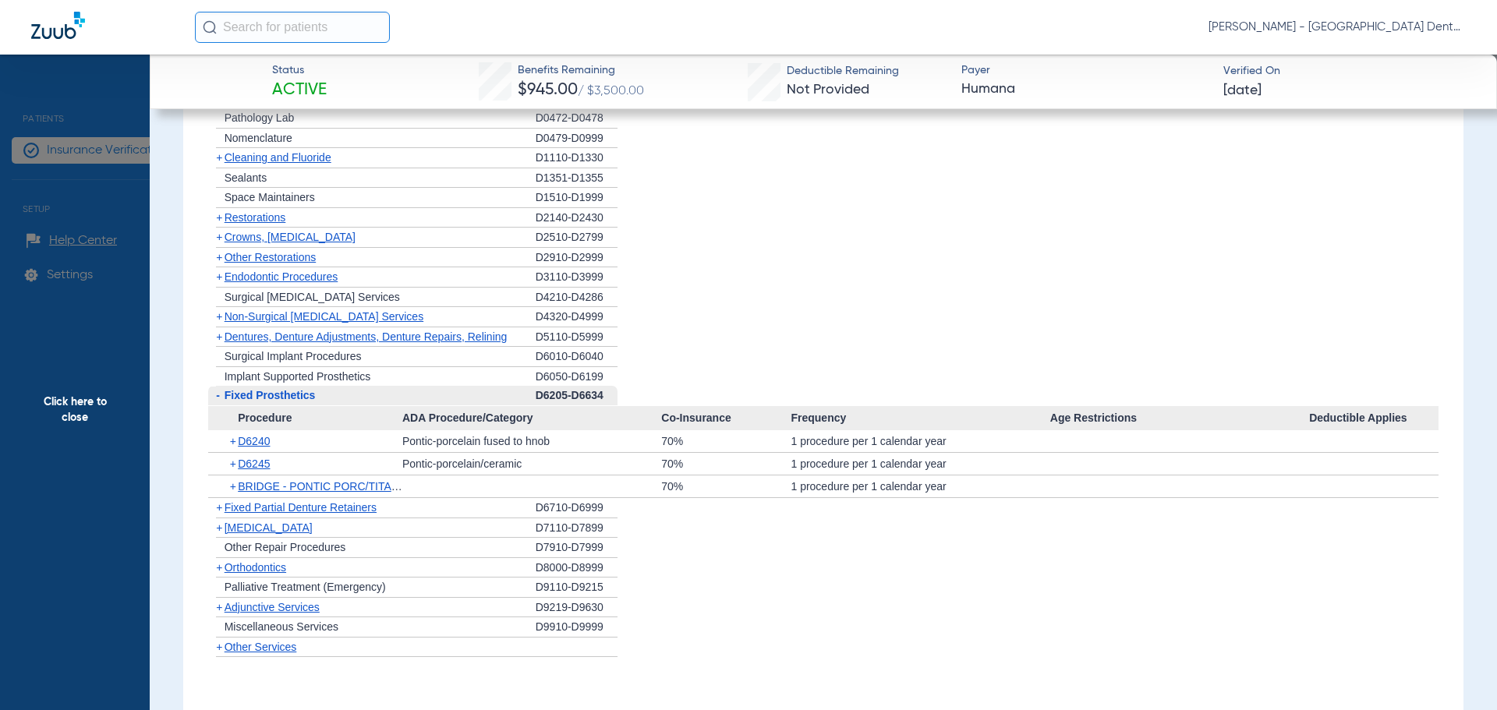
click at [282, 395] on span "Fixed Prosthetics" at bounding box center [270, 395] width 91 height 12
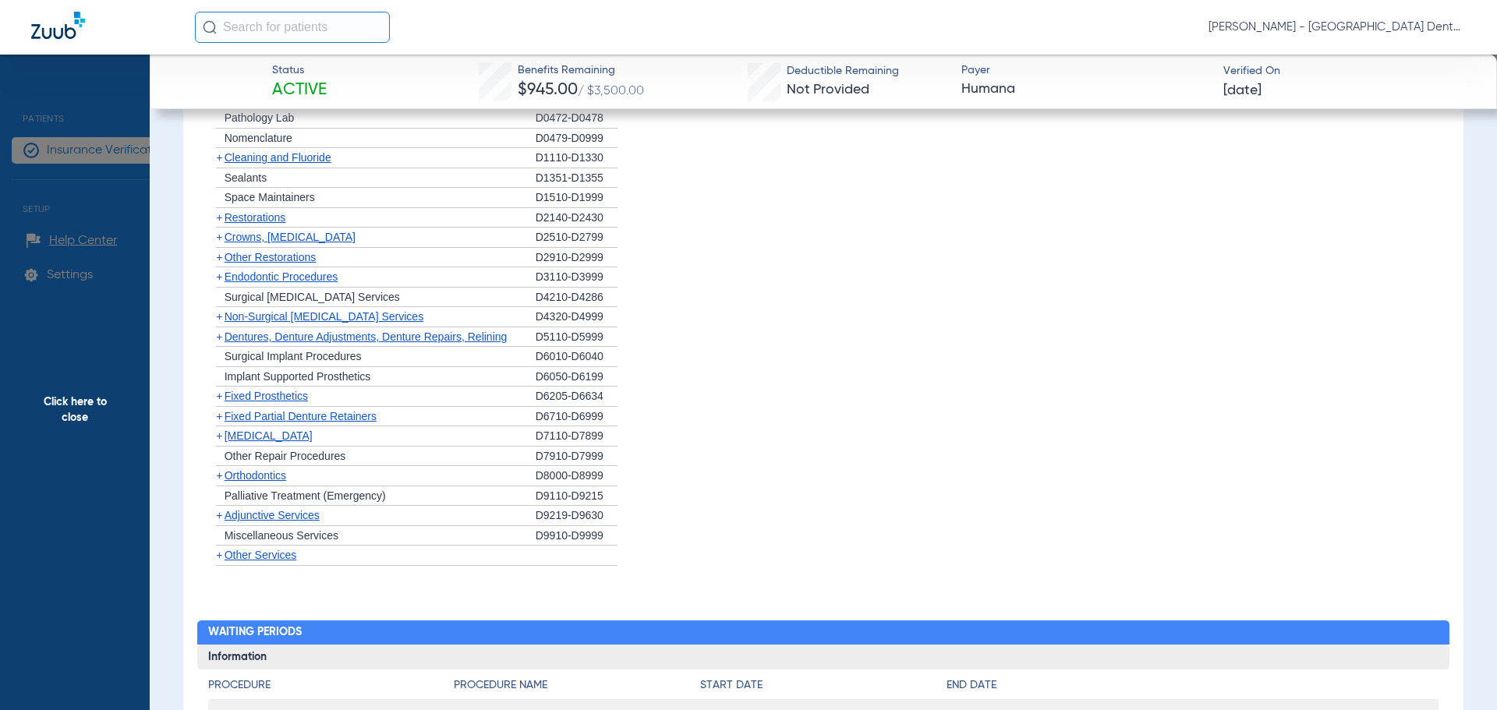
click at [311, 377] on span "Implant Supported Prosthetics" at bounding box center [298, 376] width 147 height 12
click at [305, 360] on span "Surgical Implant Procedures" at bounding box center [293, 356] width 137 height 12
click at [289, 355] on span "Surgical Implant Procedures" at bounding box center [293, 356] width 137 height 12
click at [266, 436] on span "[MEDICAL_DATA]" at bounding box center [269, 436] width 88 height 12
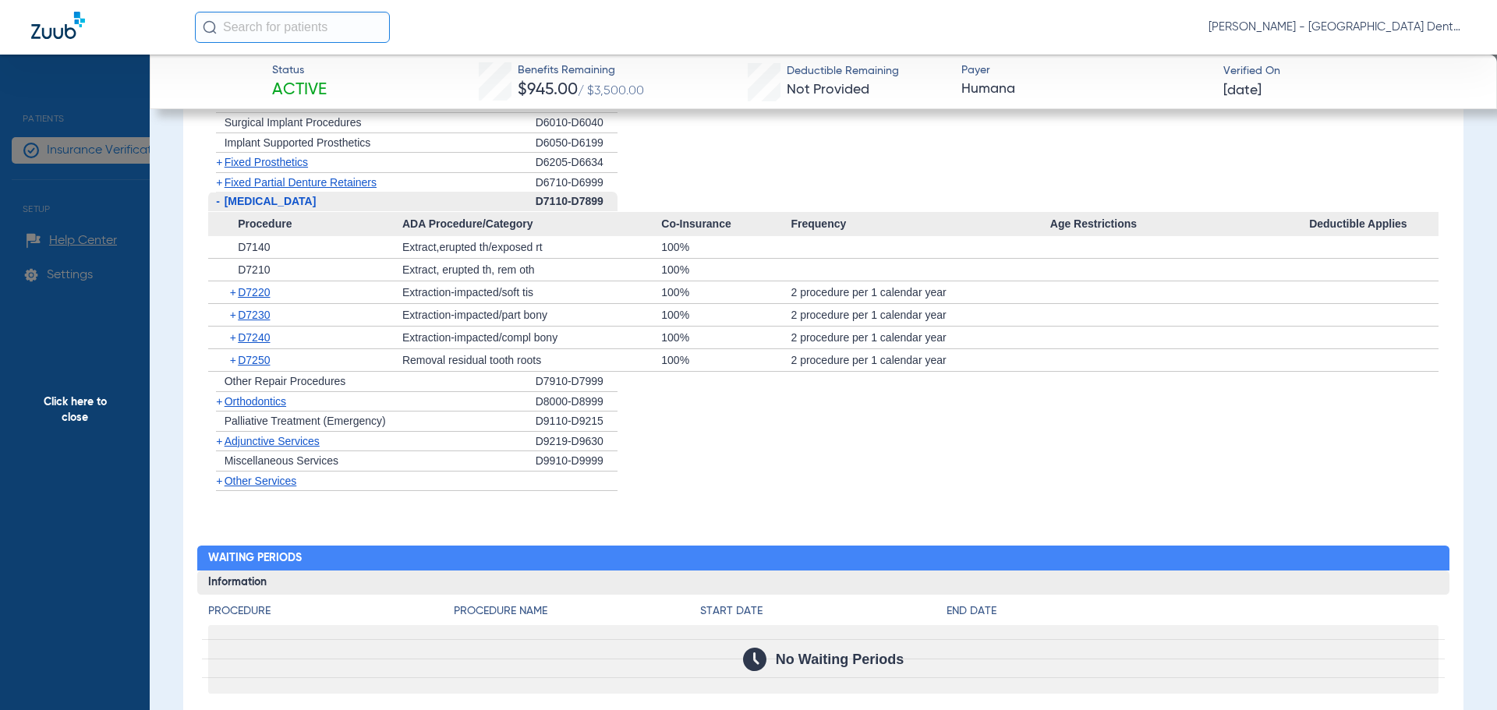
scroll to position [1248, 0]
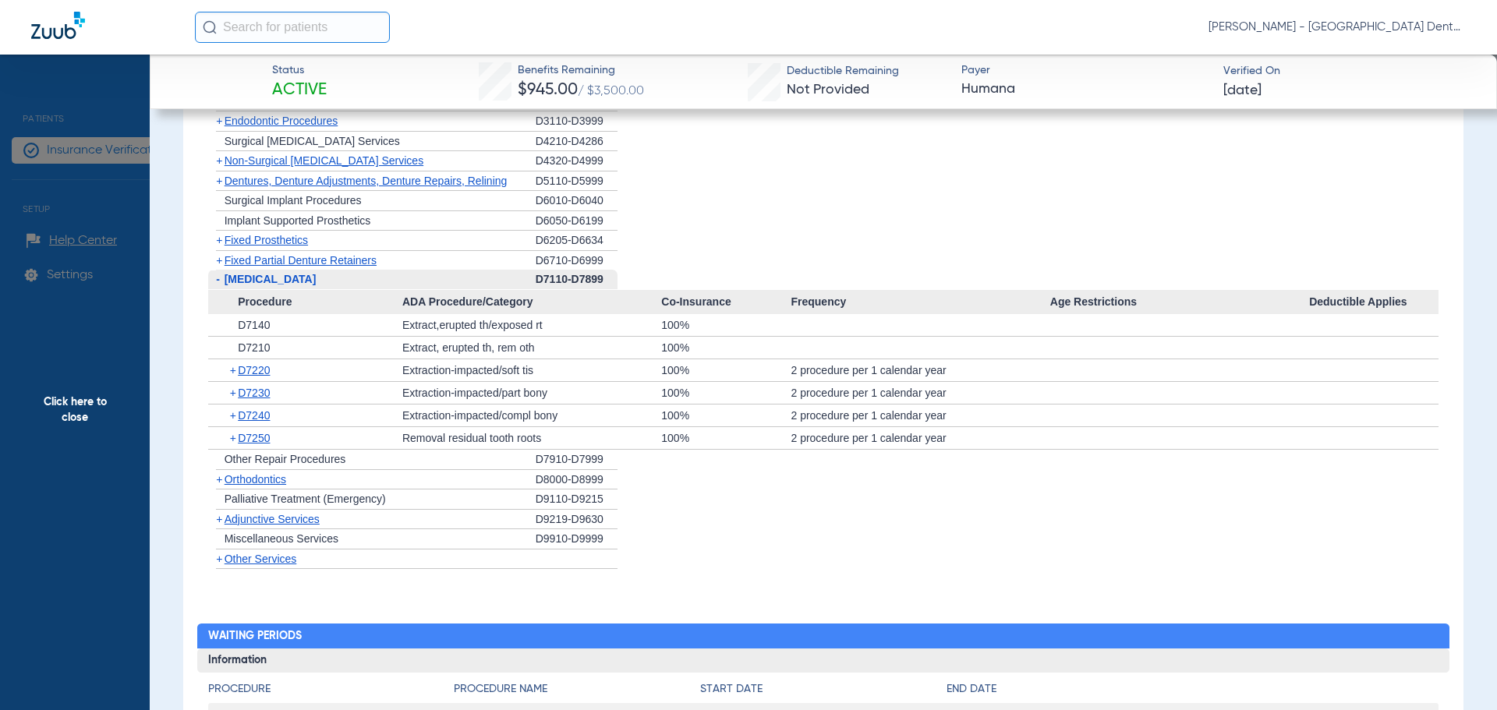
click at [270, 278] on span "[MEDICAL_DATA]" at bounding box center [271, 279] width 92 height 12
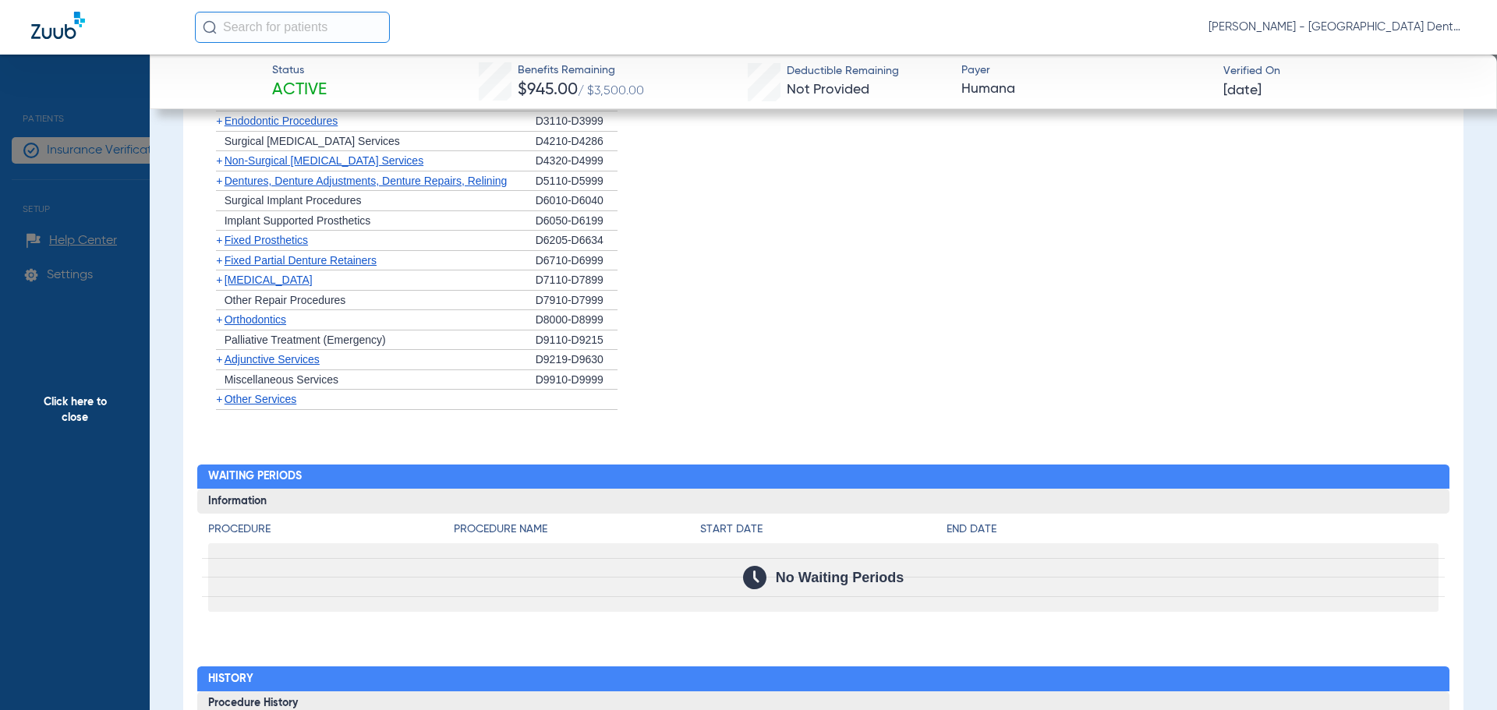
click at [273, 281] on span "[MEDICAL_DATA]" at bounding box center [269, 280] width 88 height 12
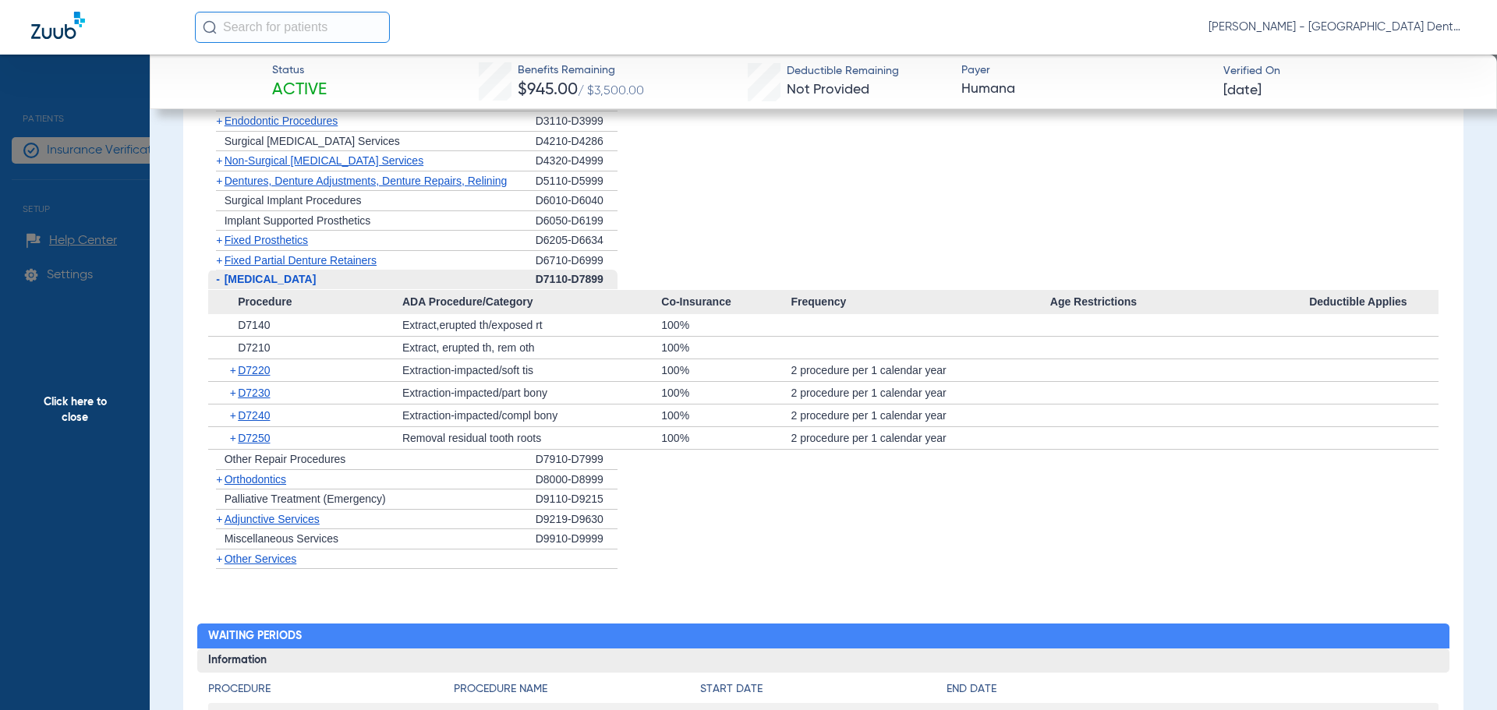
click at [313, 349] on div "+ D7210" at bounding box center [310, 348] width 183 height 22
click at [273, 276] on span "[MEDICAL_DATA]" at bounding box center [271, 279] width 92 height 12
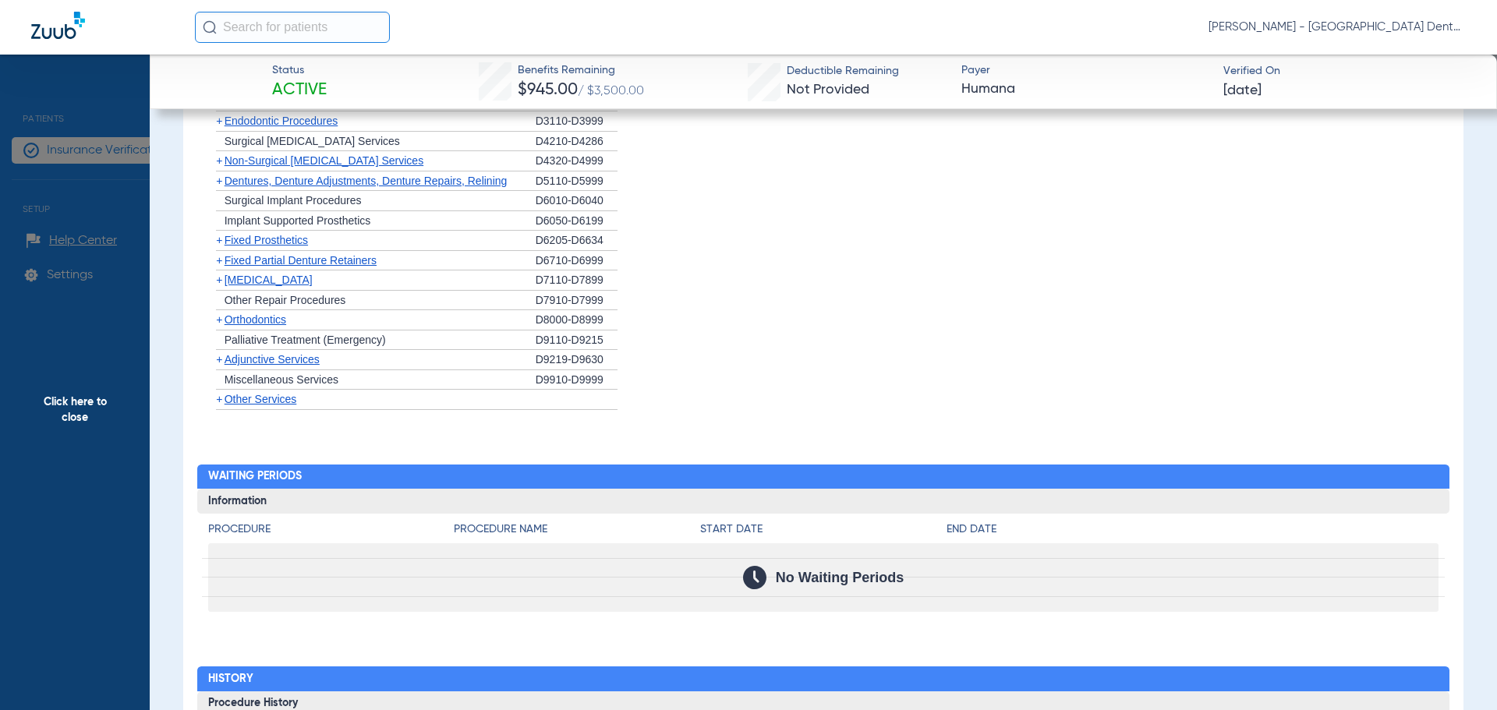
click at [262, 322] on span "Orthodontics" at bounding box center [256, 319] width 62 height 12
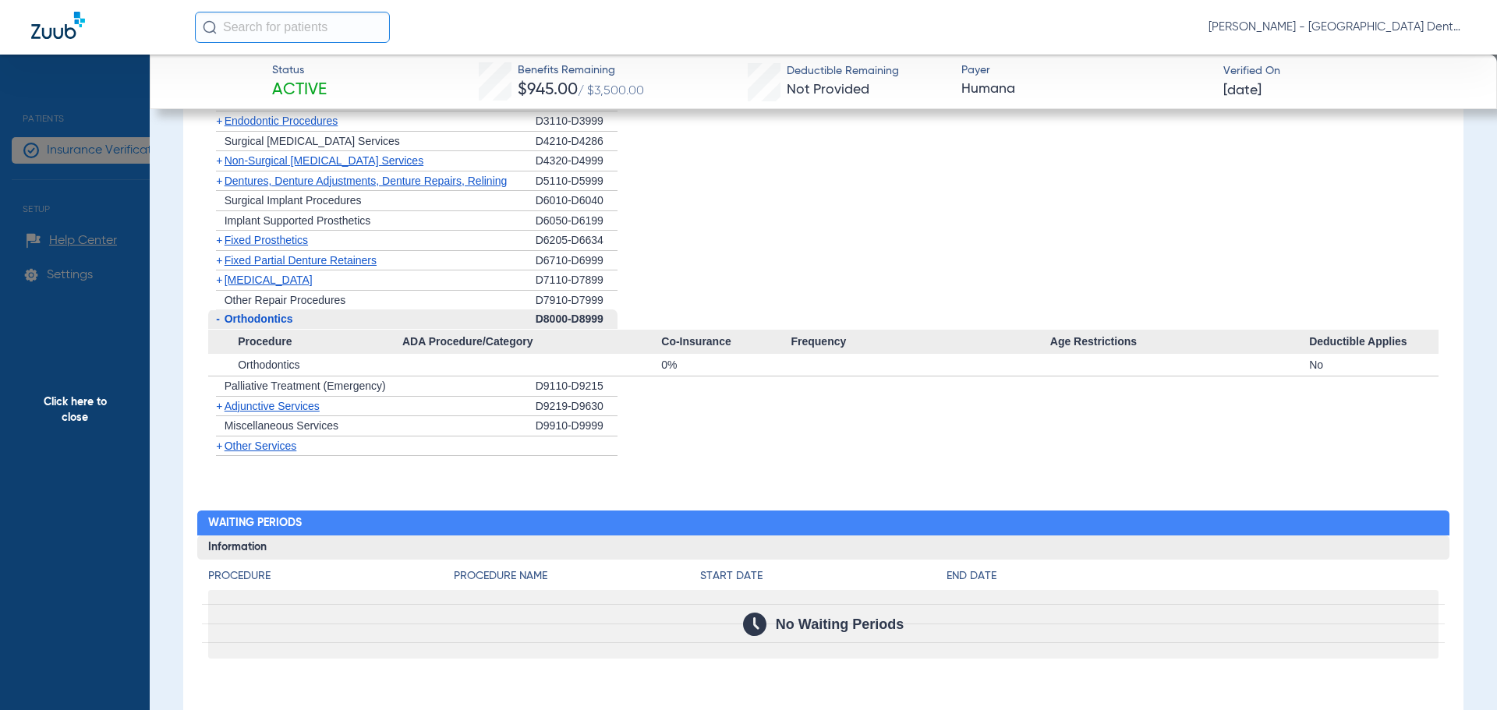
click at [275, 282] on span "[MEDICAL_DATA]" at bounding box center [269, 280] width 88 height 12
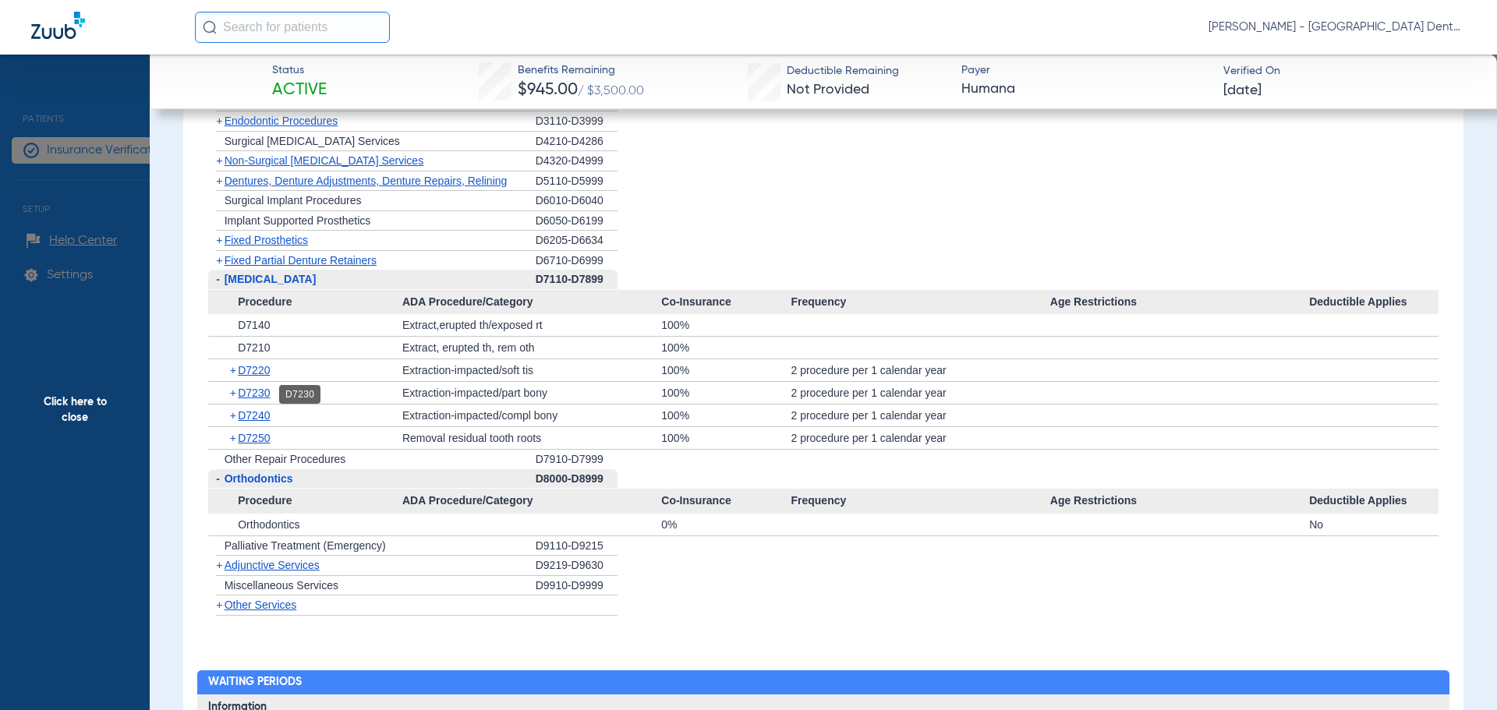
click at [262, 395] on span "D7230" at bounding box center [254, 393] width 32 height 12
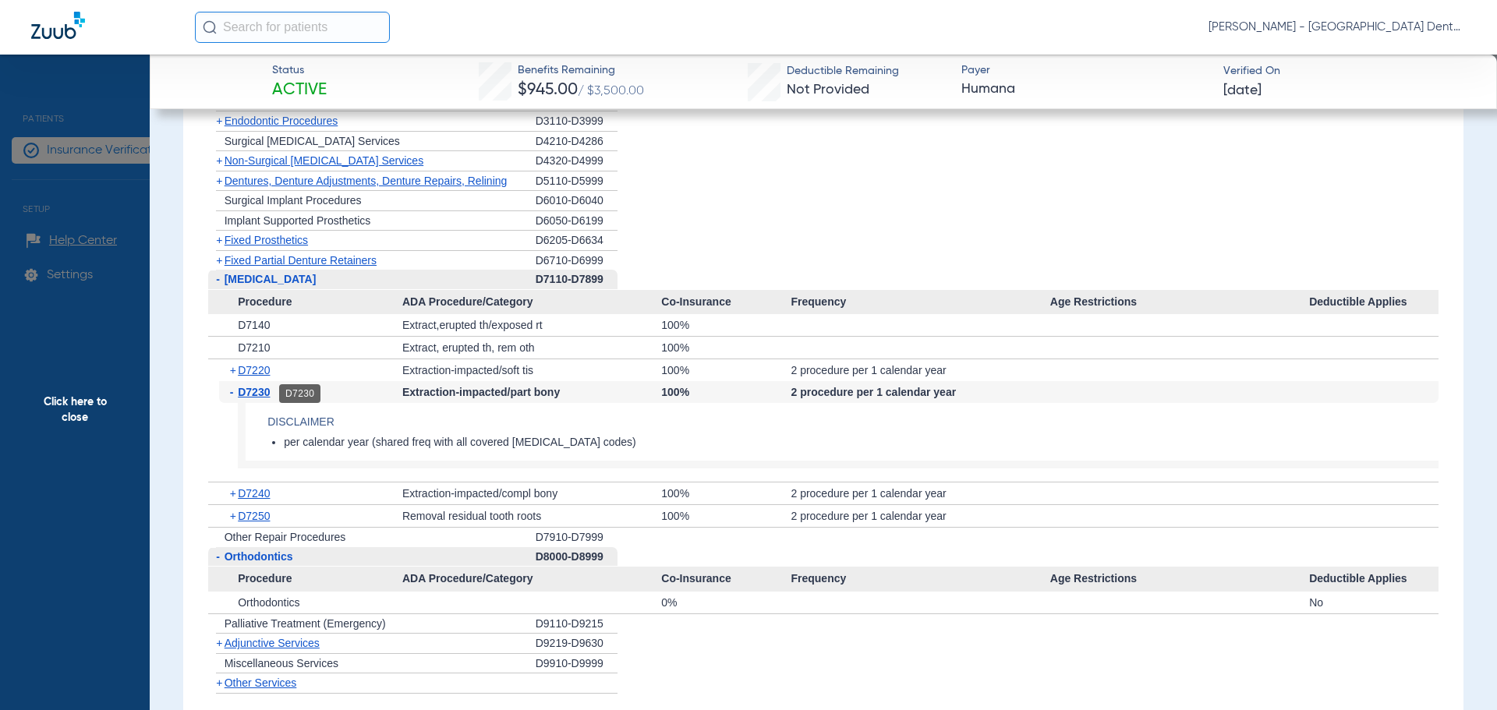
click at [245, 398] on span "D7230" at bounding box center [254, 392] width 32 height 12
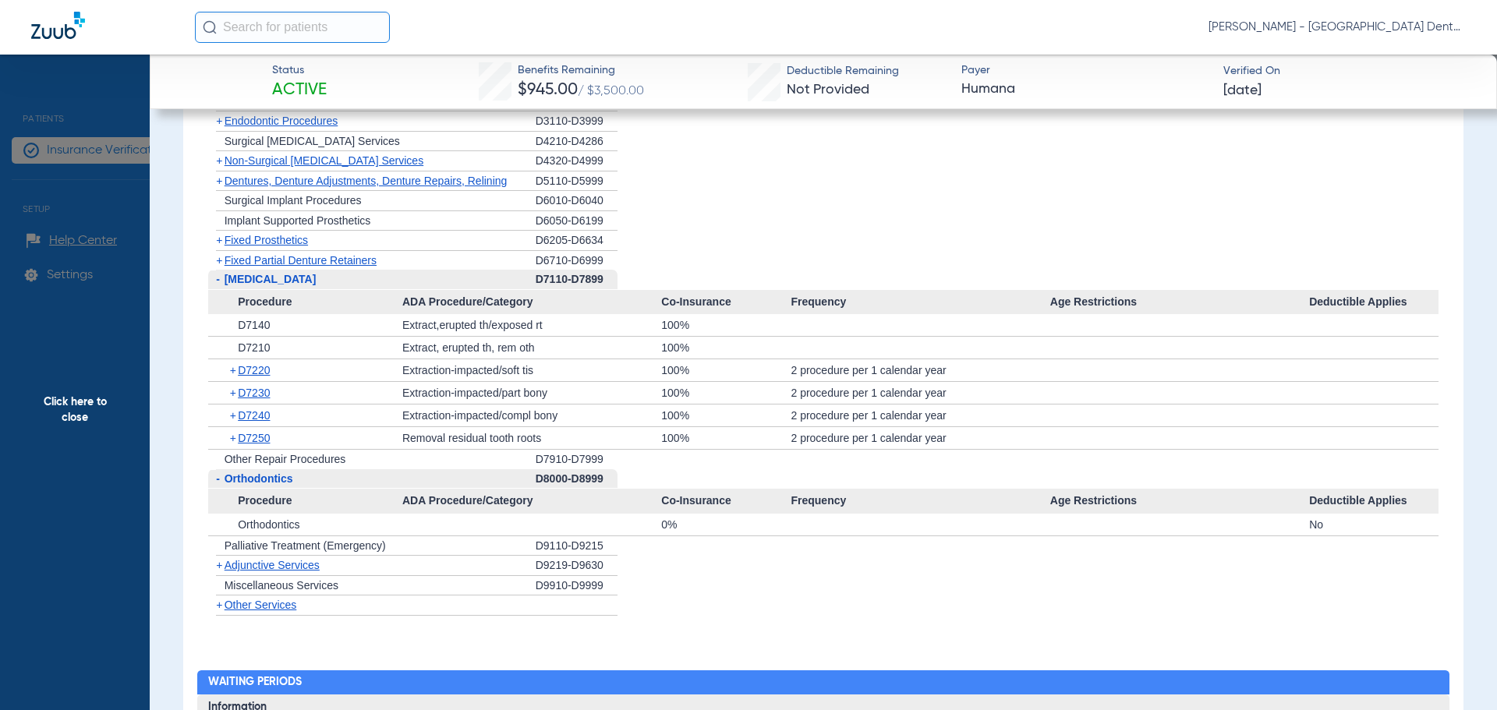
drag, startPoint x: 257, startPoint y: 336, endPoint x: 264, endPoint y: 328, distance: 10.0
click at [258, 335] on div "+ D7140" at bounding box center [310, 325] width 183 height 22
click at [264, 327] on span "D7140" at bounding box center [254, 325] width 32 height 12
click at [270, 343] on span "D7210" at bounding box center [254, 348] width 32 height 12
click at [260, 435] on div "+ D7250" at bounding box center [310, 438] width 183 height 22
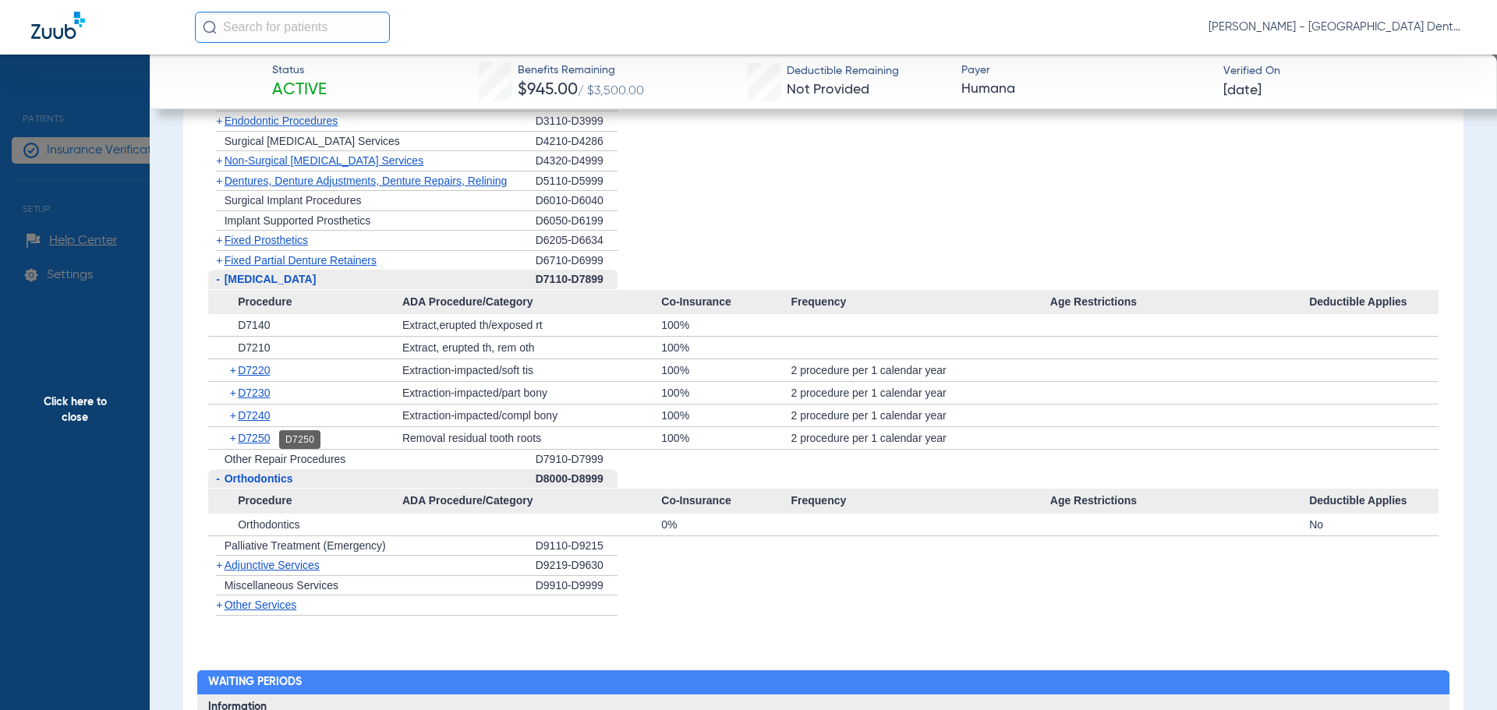
click at [260, 437] on span "D7250" at bounding box center [254, 438] width 32 height 12
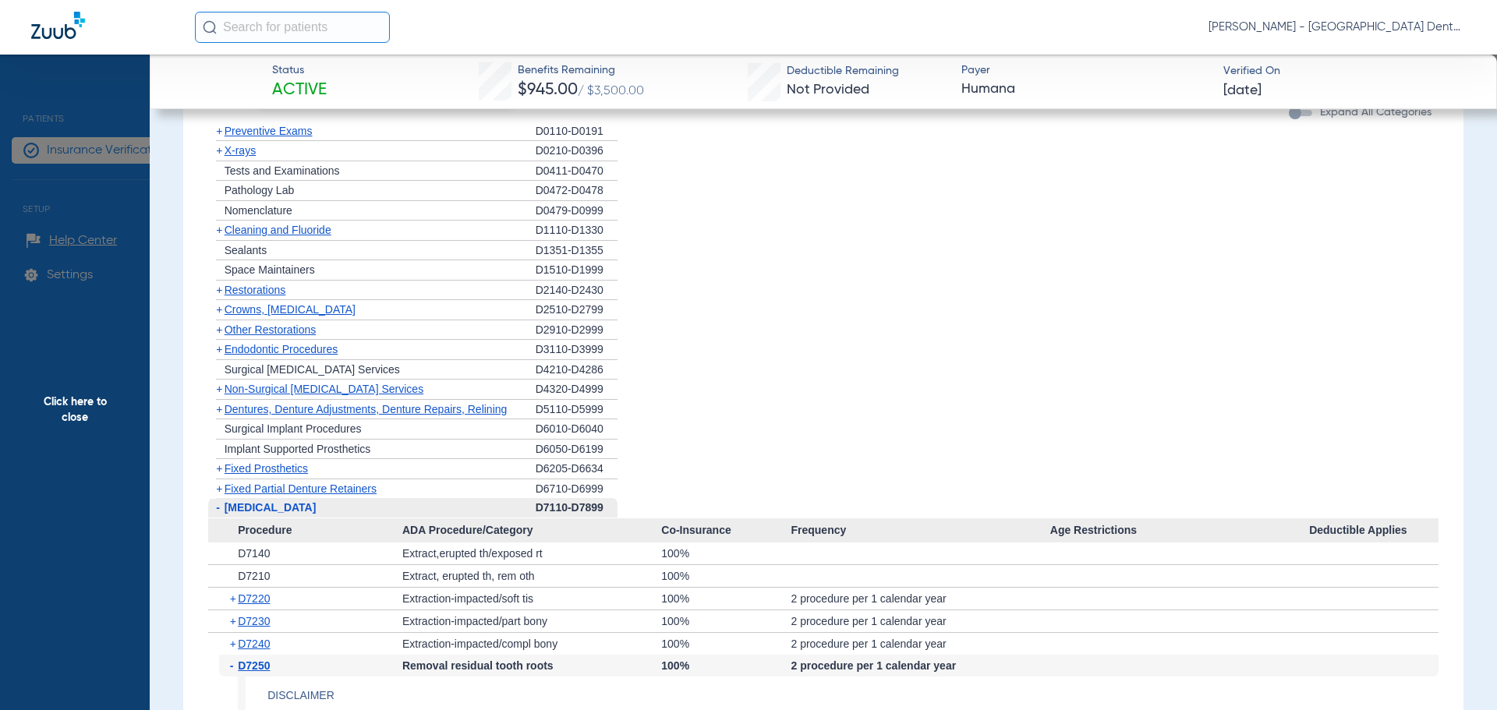
scroll to position [1014, 0]
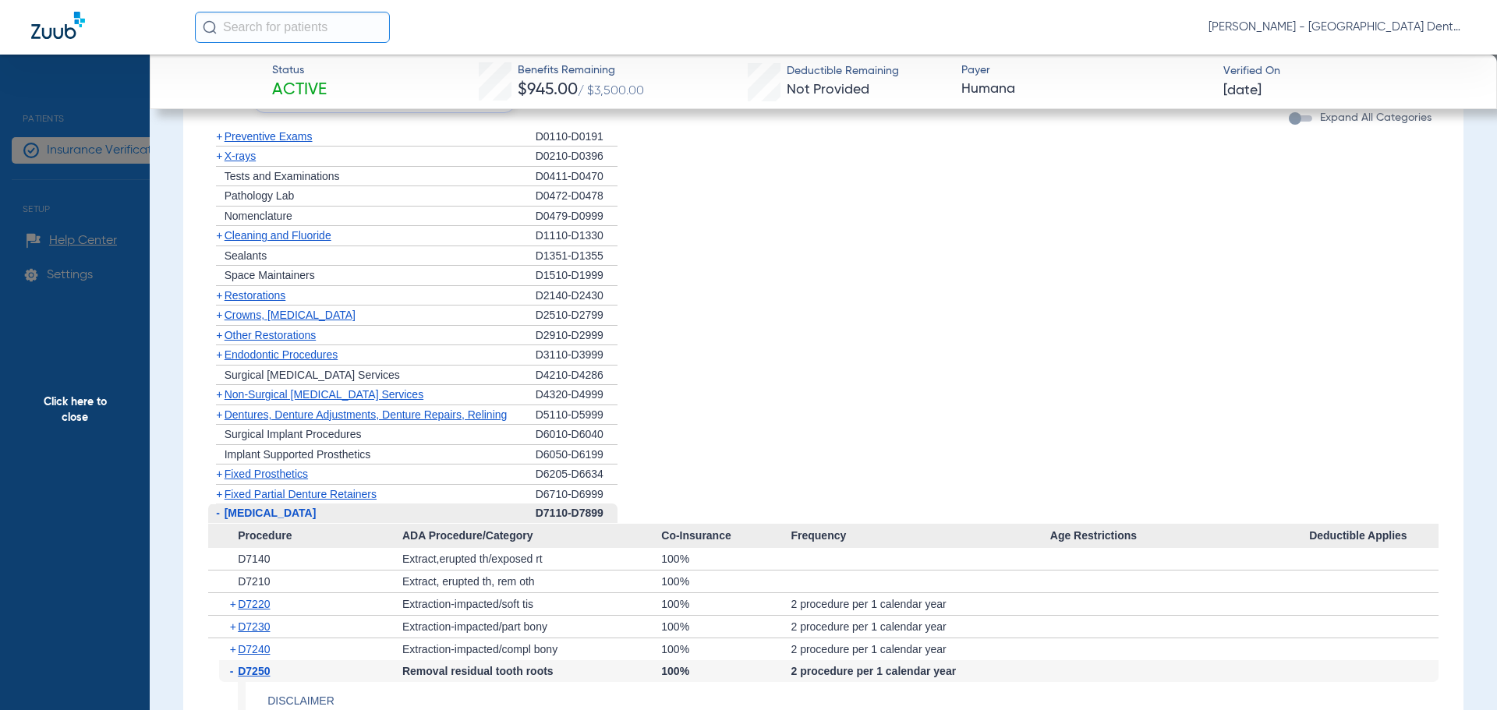
click at [263, 513] on span "[MEDICAL_DATA]" at bounding box center [271, 513] width 92 height 12
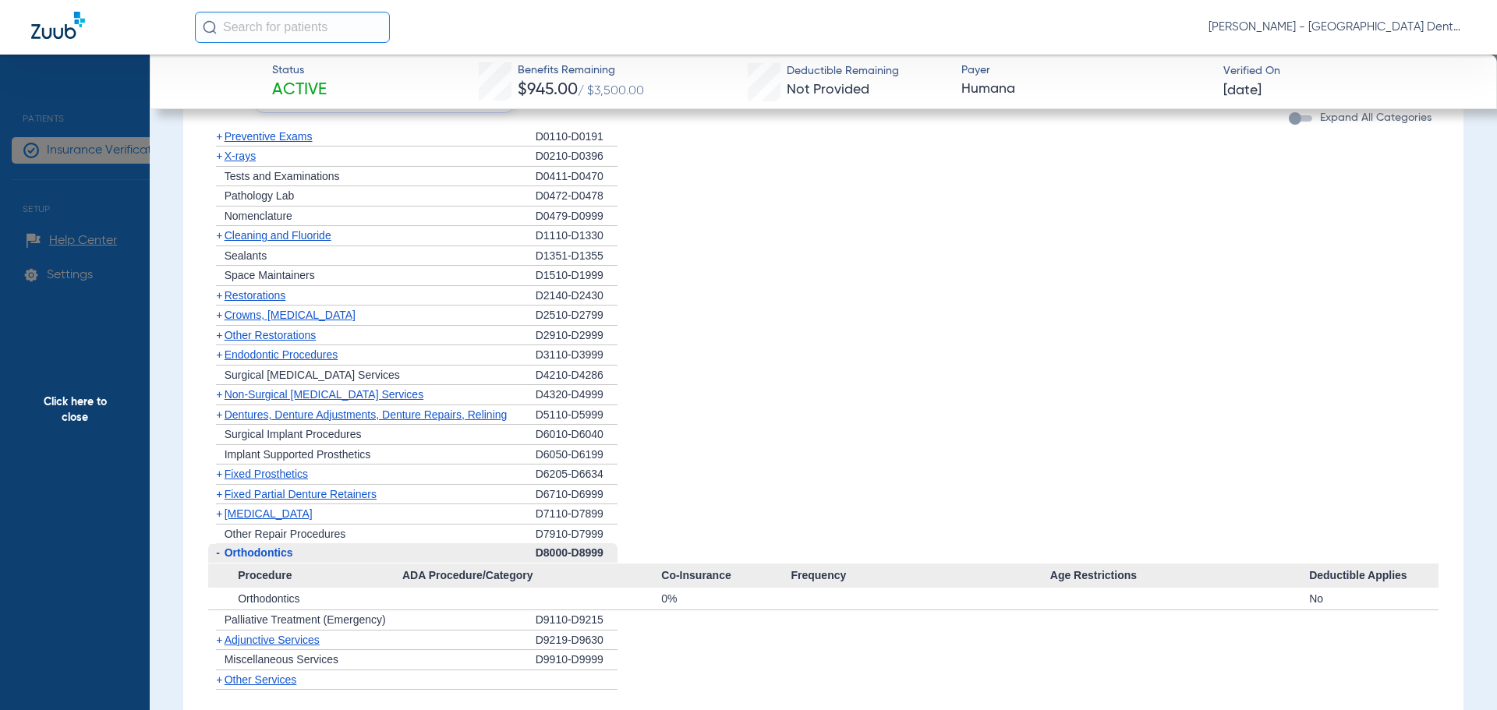
click at [363, 396] on span "Non-Surgical [MEDICAL_DATA] Services" at bounding box center [324, 394] width 199 height 12
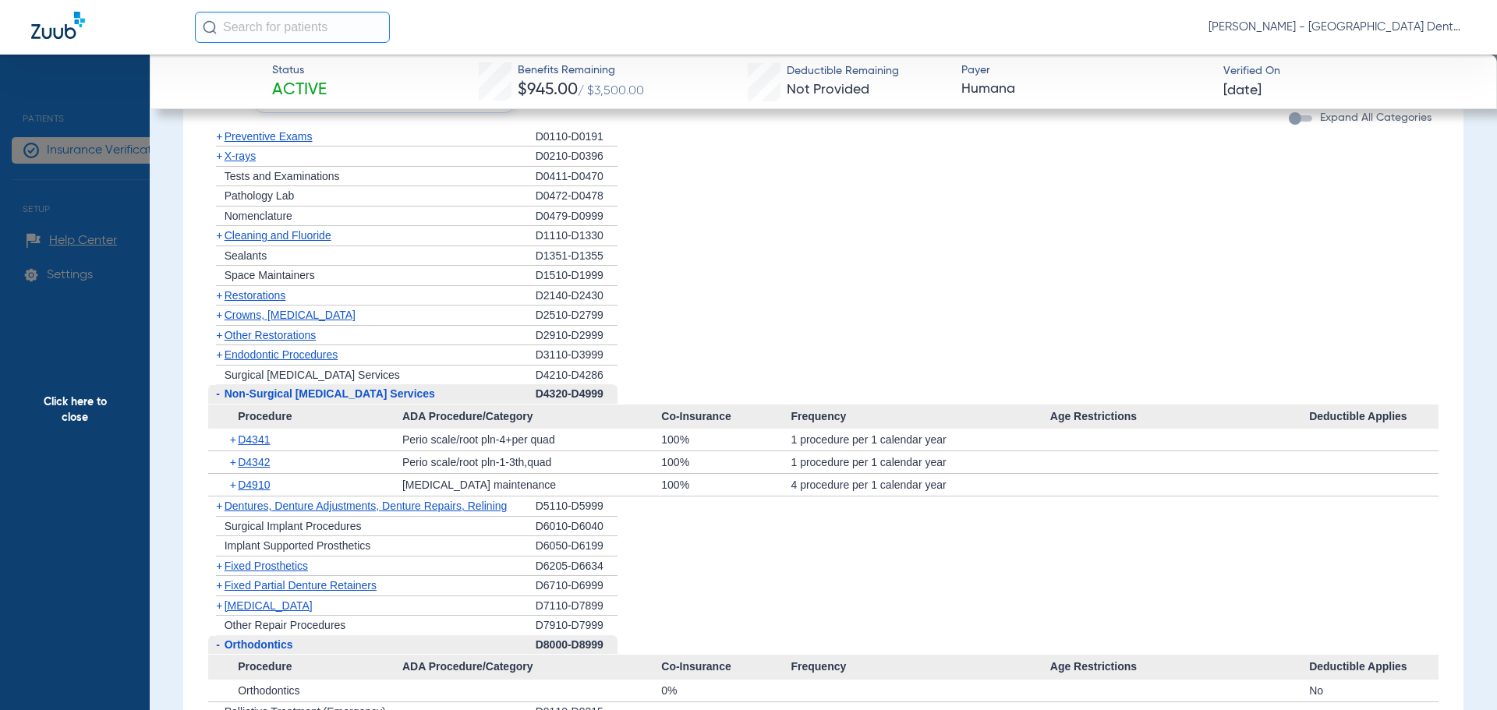
click at [334, 391] on span "Non-Surgical [MEDICAL_DATA] Services" at bounding box center [330, 394] width 211 height 12
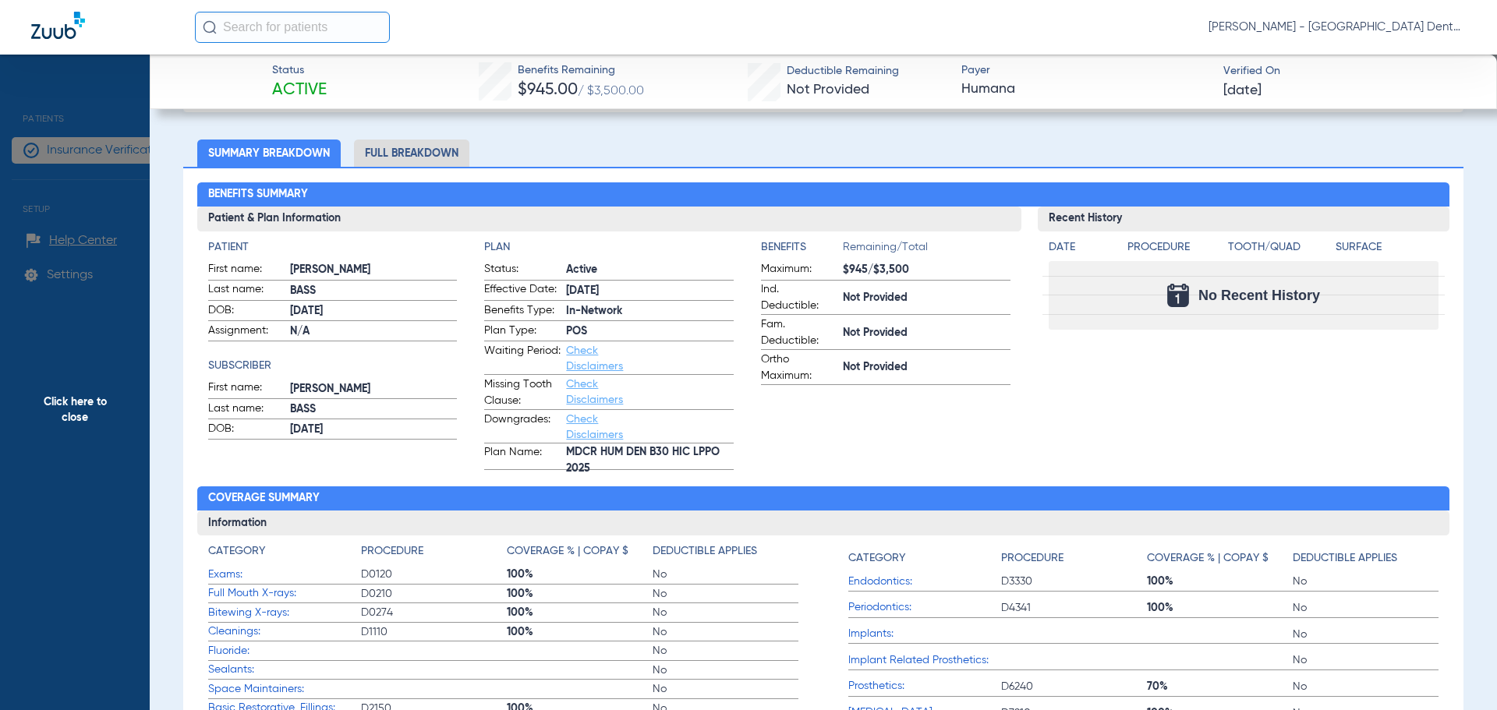
scroll to position [78, 0]
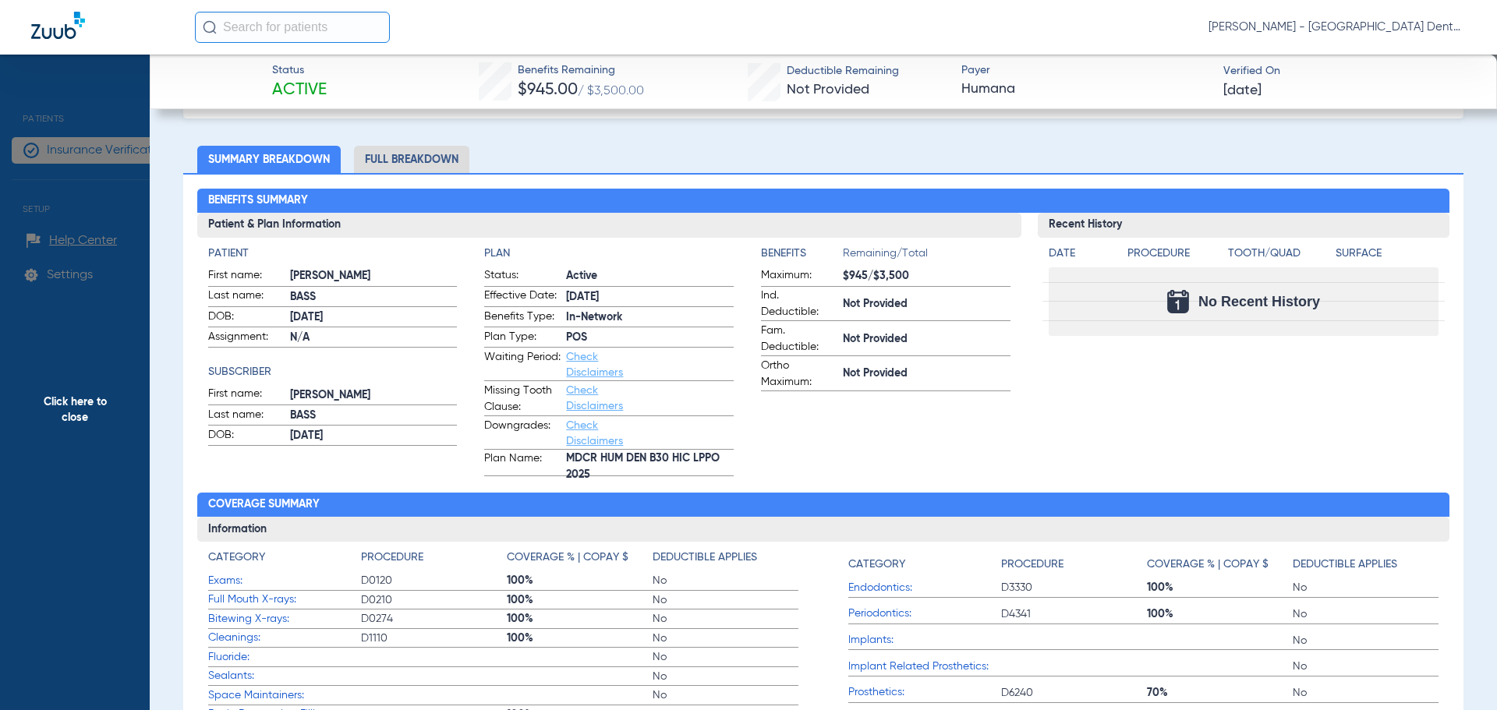
click at [601, 438] on link "Check Disclaimers" at bounding box center [594, 433] width 57 height 27
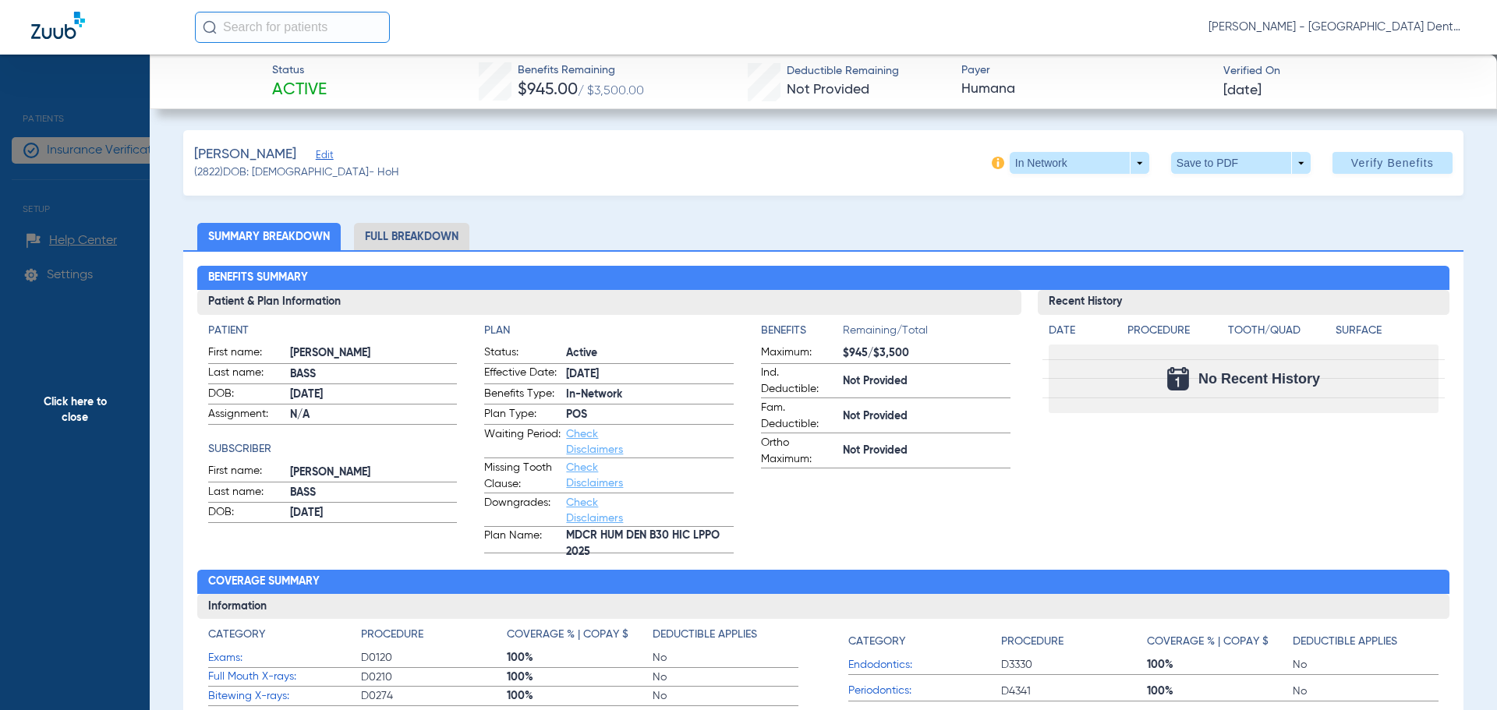
scroll to position [0, 0]
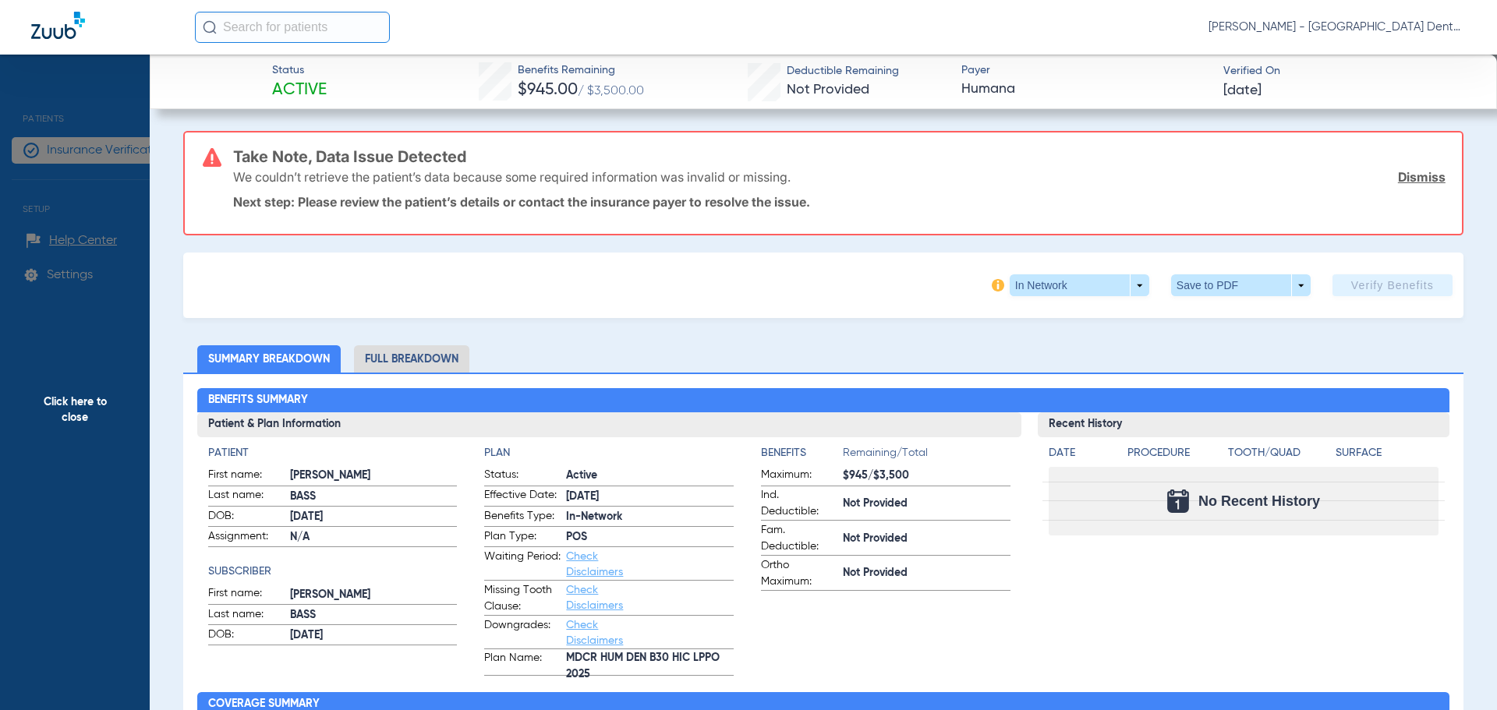
click at [90, 222] on span "Click here to close" at bounding box center [75, 410] width 150 height 710
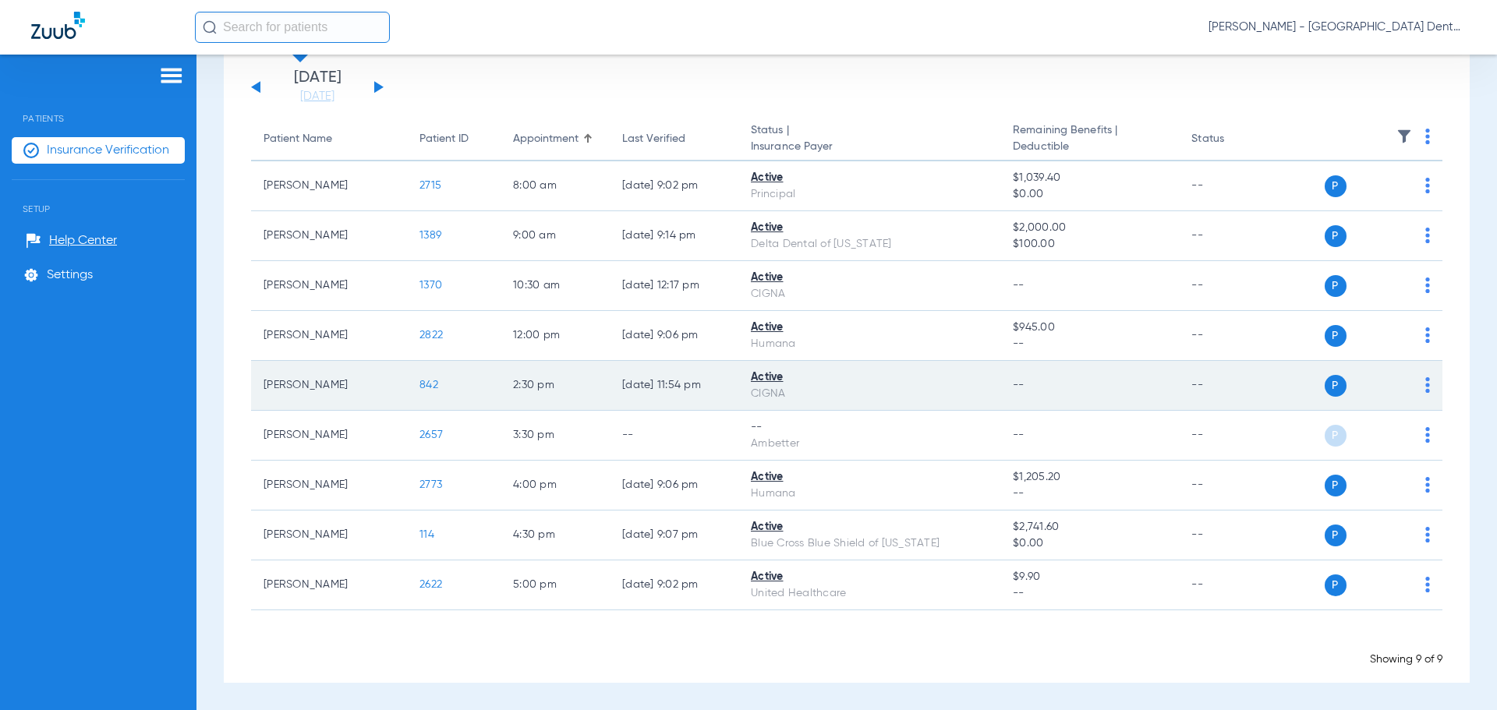
click at [430, 388] on span "842" at bounding box center [429, 385] width 19 height 11
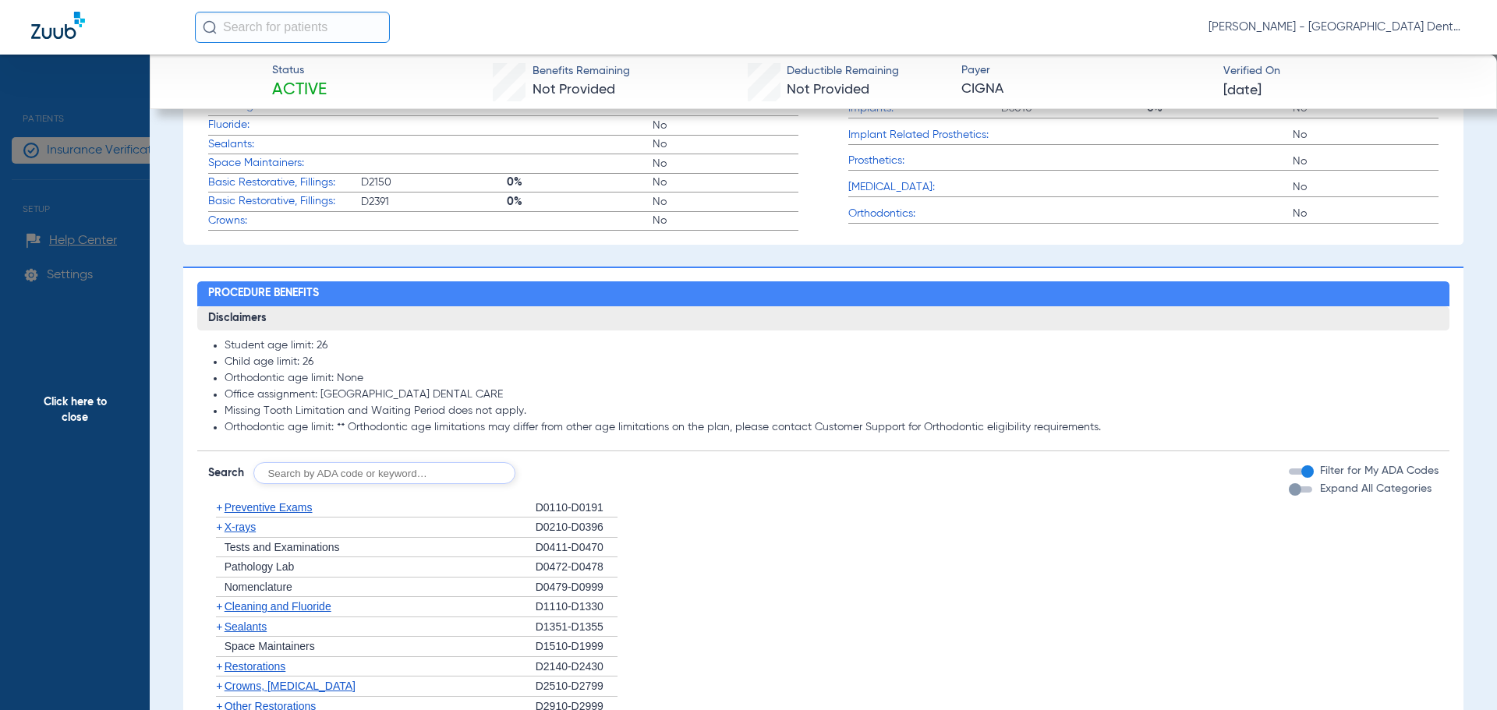
scroll to position [936, 0]
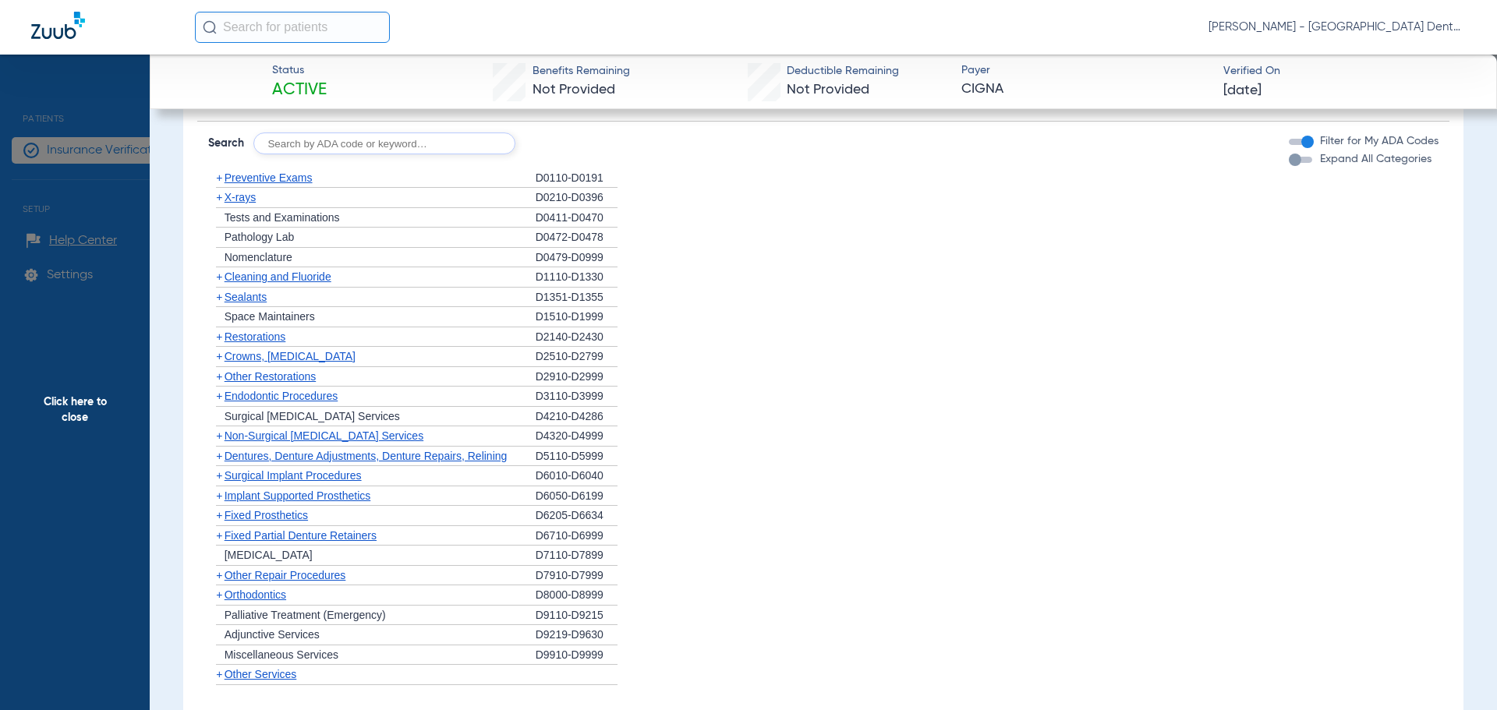
click at [252, 201] on span "X-rays" at bounding box center [240, 197] width 31 height 12
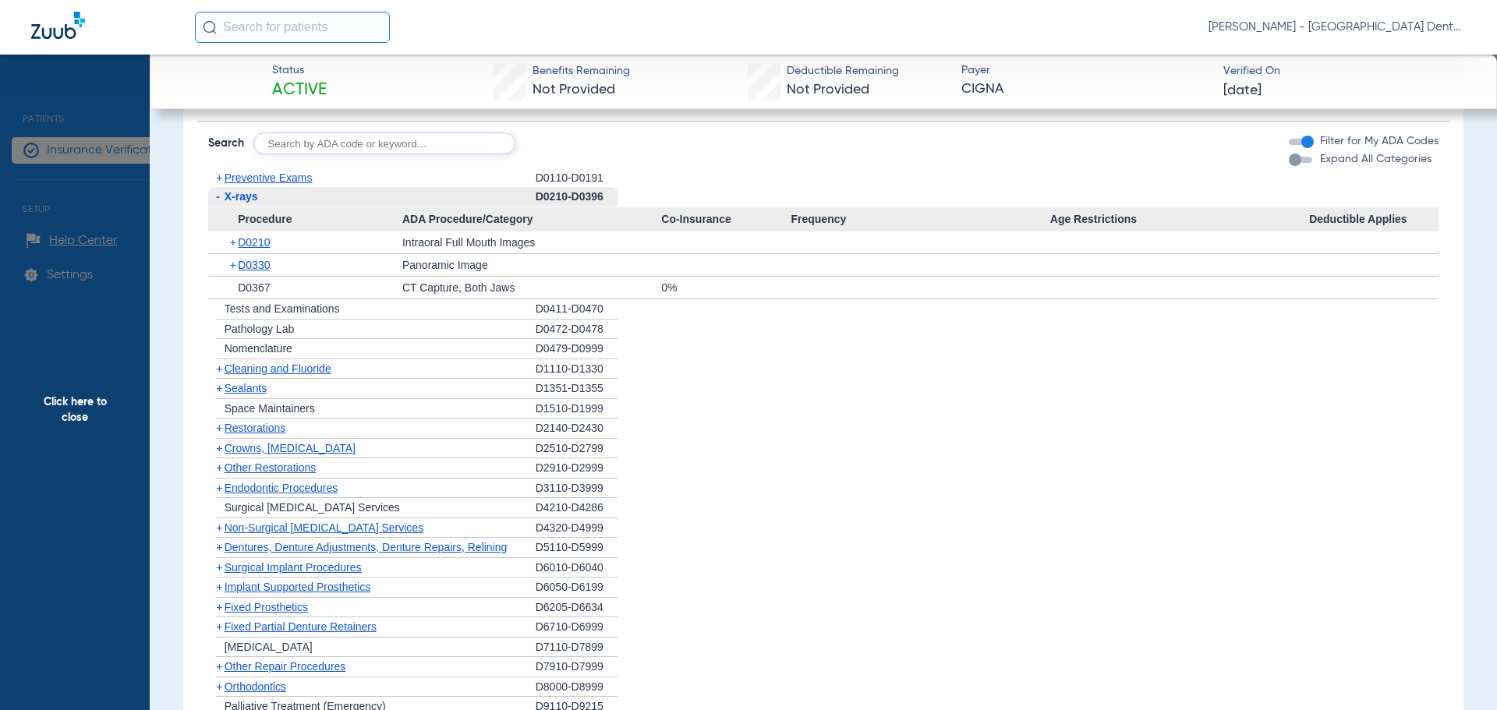
click at [252, 201] on span "X-rays" at bounding box center [242, 196] width 34 height 12
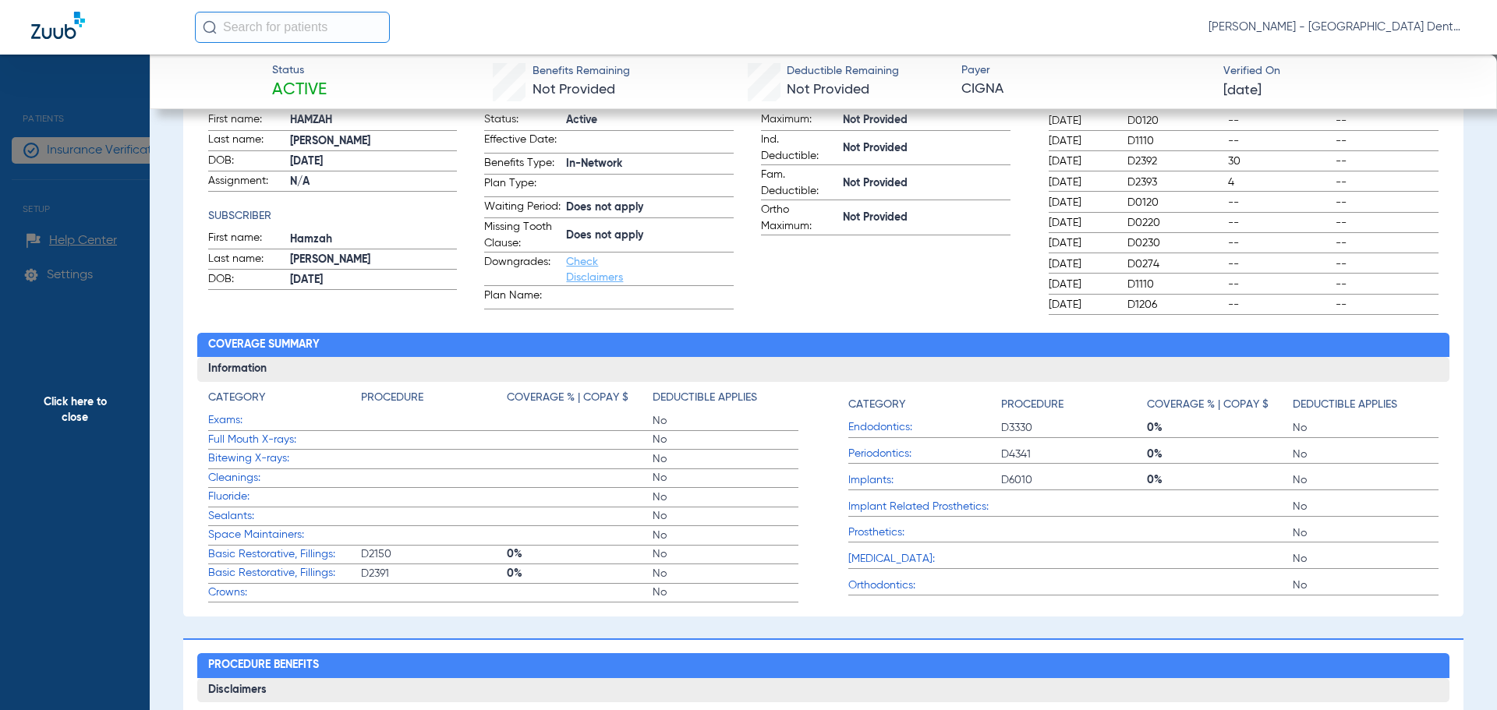
scroll to position [0, 0]
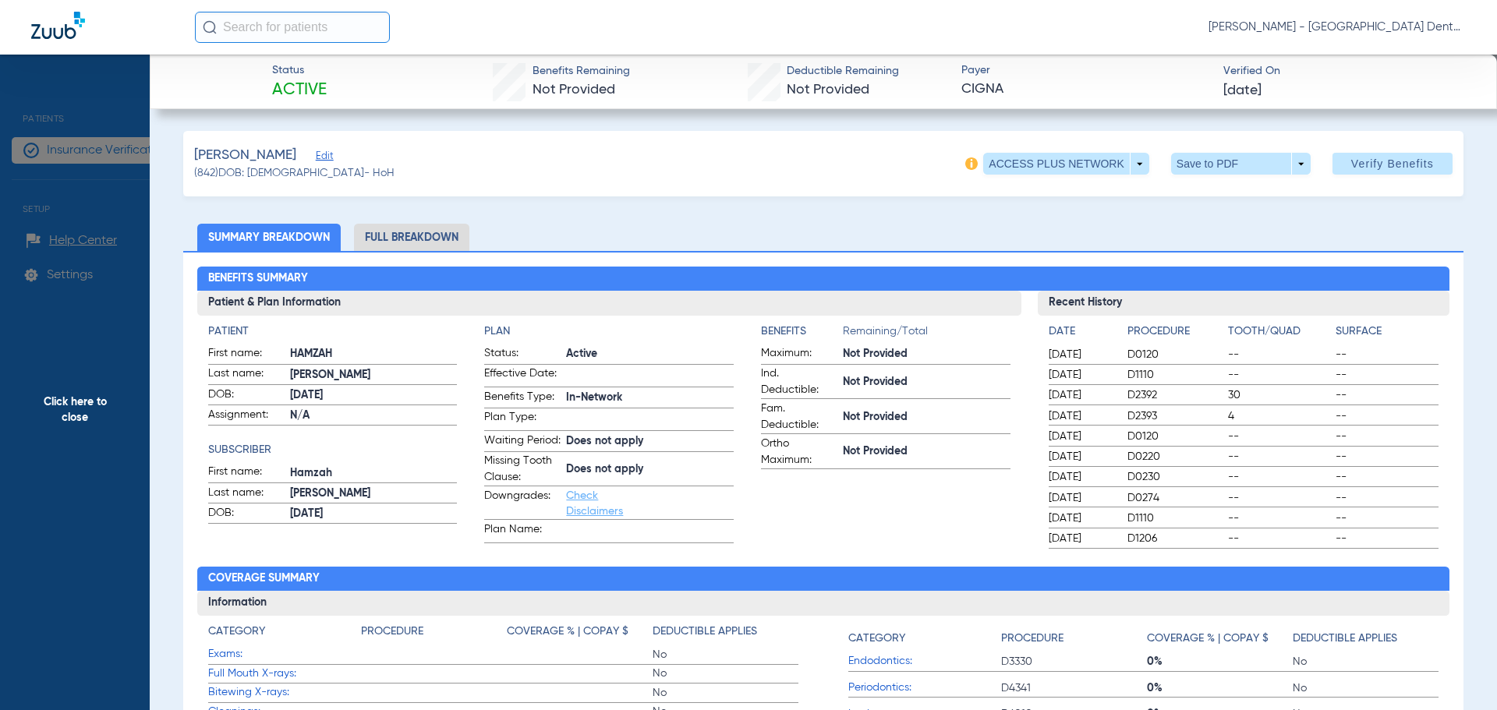
click at [52, 411] on span "Click here to close" at bounding box center [75, 410] width 150 height 710
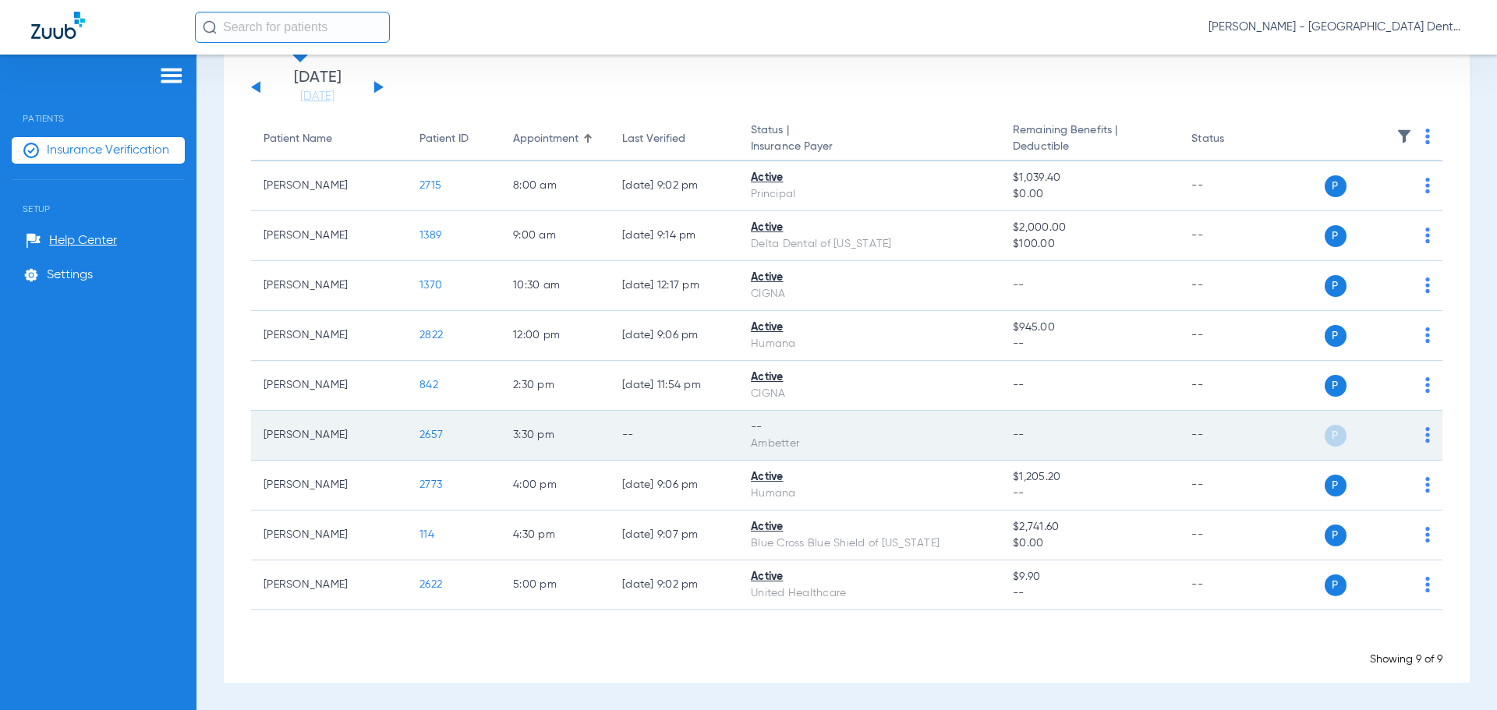
click at [1411, 435] on div "P S" at bounding box center [1357, 436] width 146 height 22
click at [1425, 437] on img at bounding box center [1427, 435] width 5 height 16
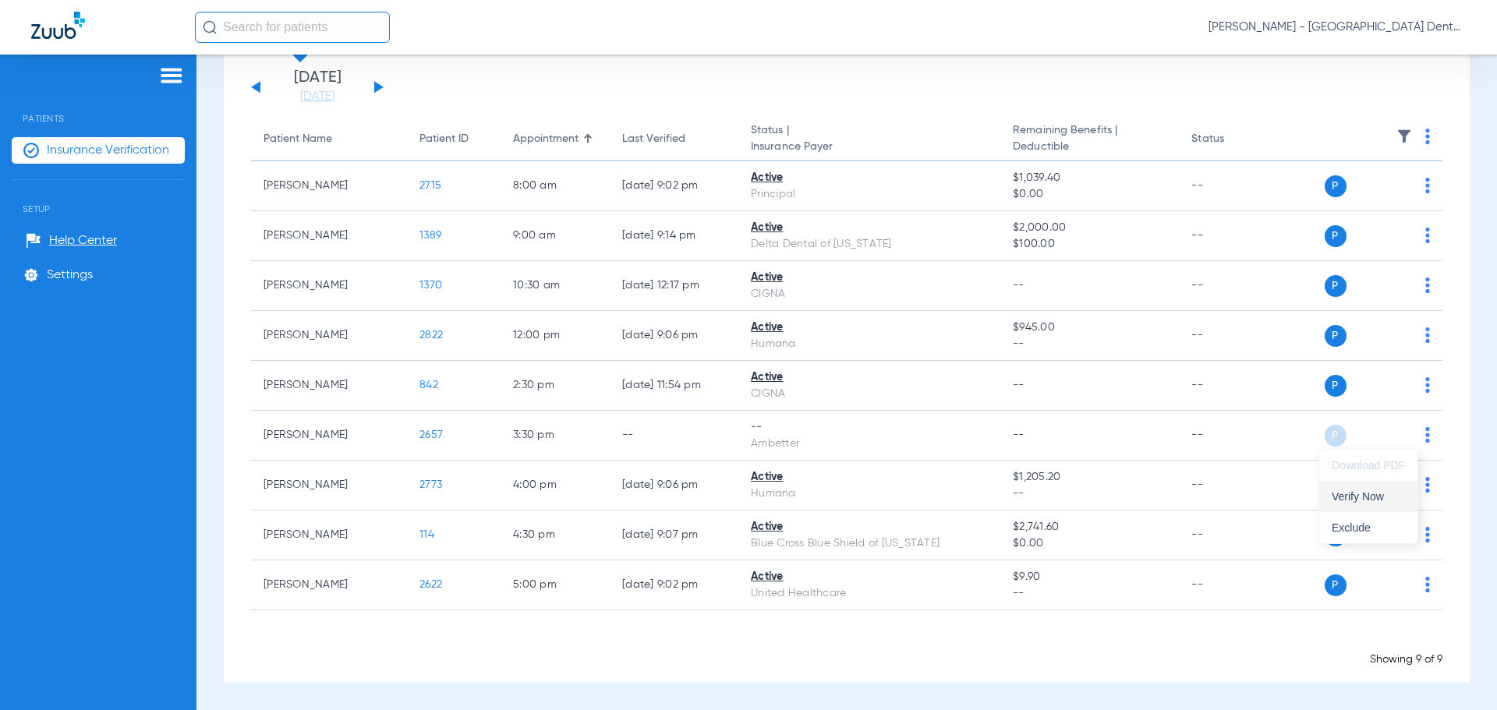
click at [1386, 499] on span "Verify Now" at bounding box center [1368, 496] width 73 height 11
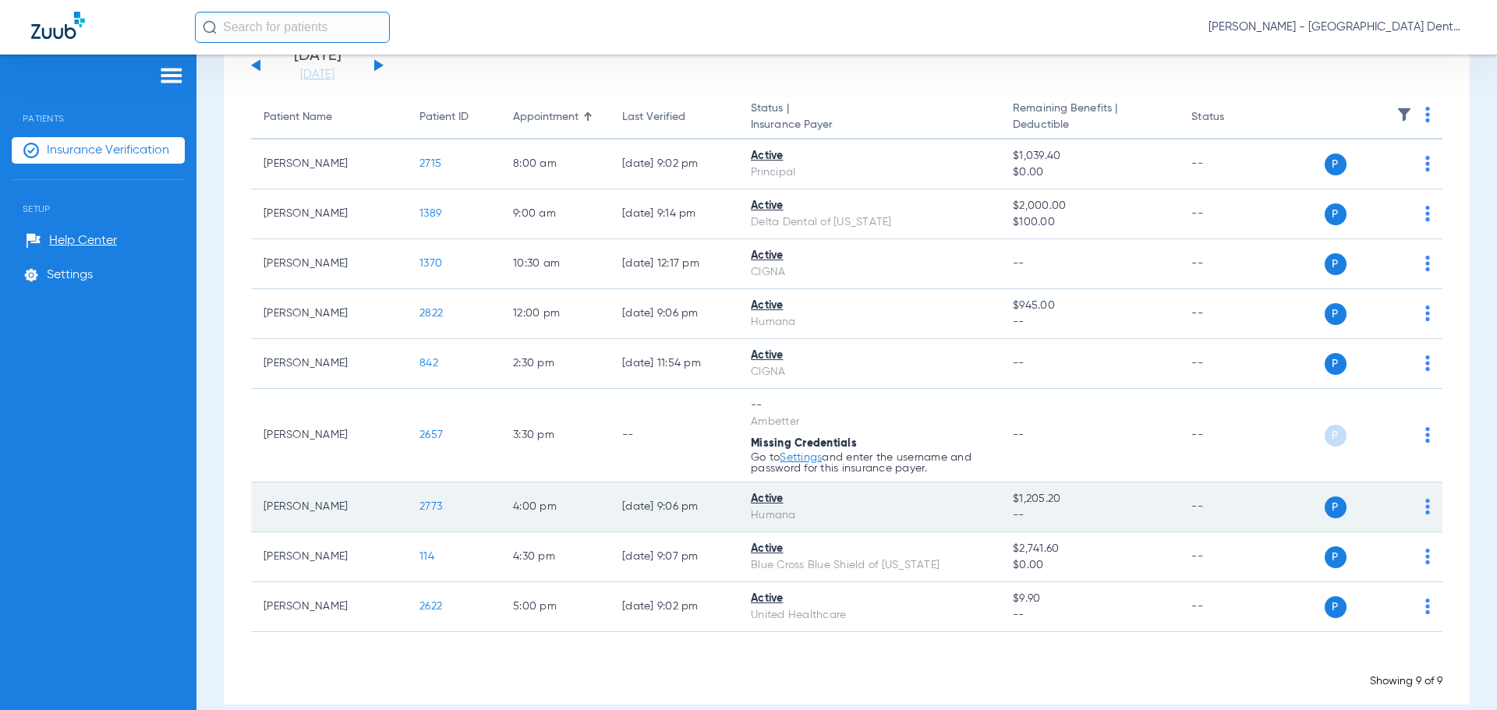
scroll to position [141, 0]
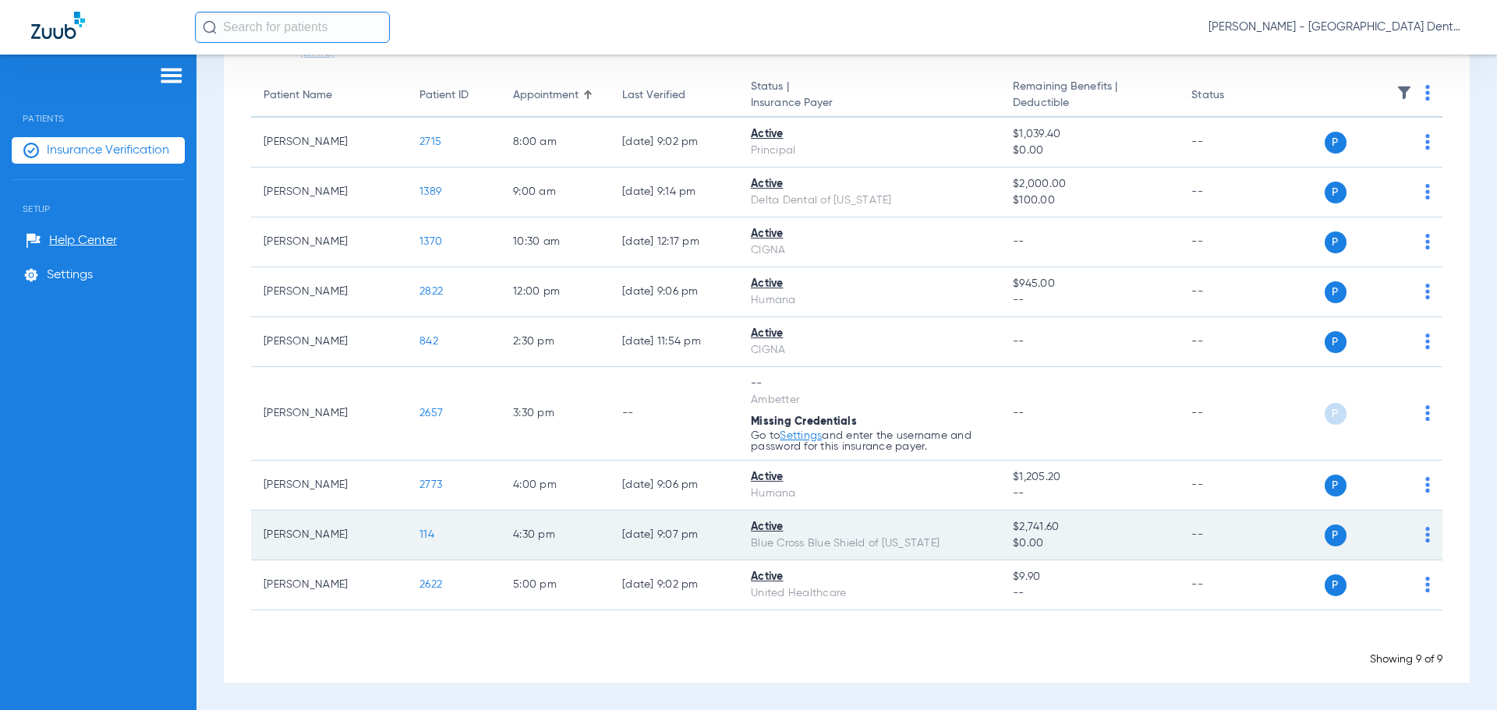
click at [423, 534] on span "114" at bounding box center [427, 534] width 15 height 11
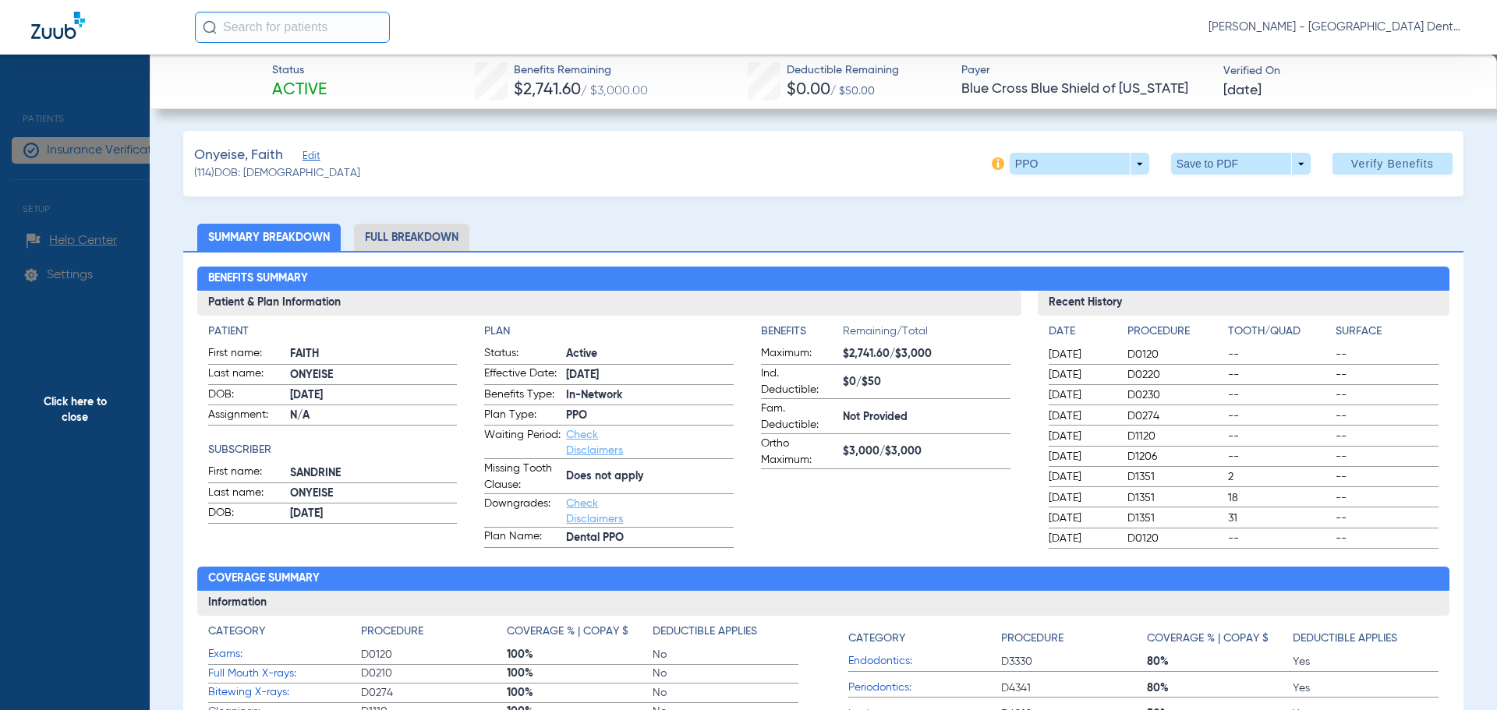
click at [80, 408] on span "Click here to close" at bounding box center [75, 410] width 150 height 710
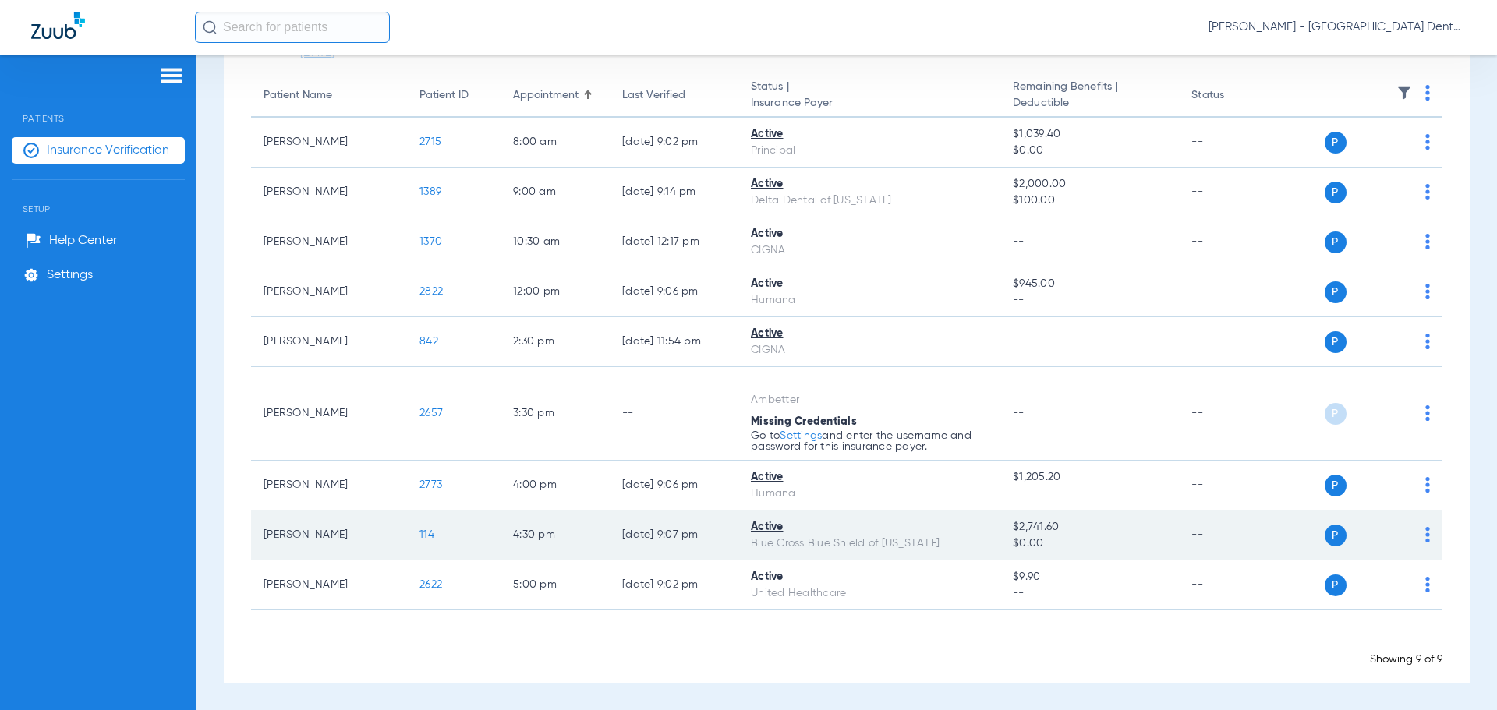
click at [428, 533] on span "114" at bounding box center [427, 534] width 15 height 11
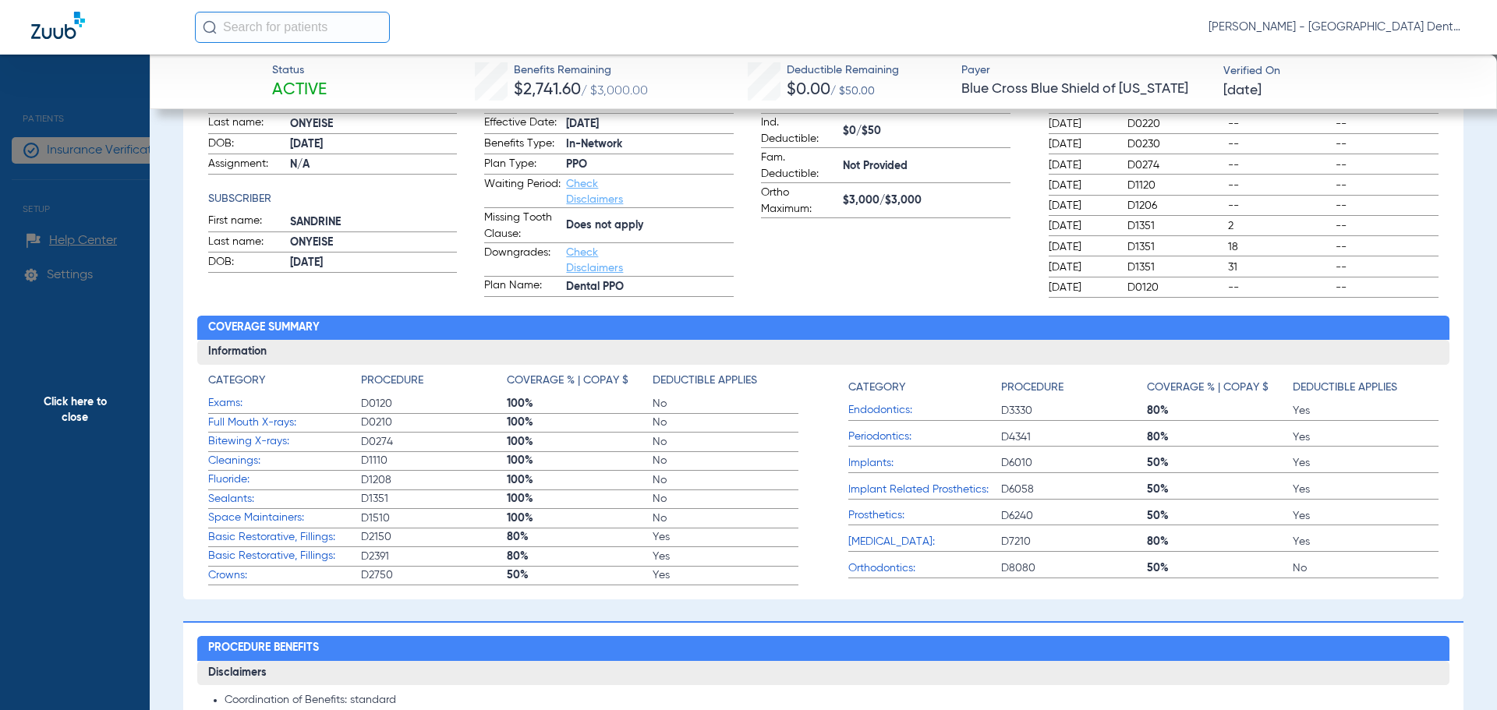
scroll to position [390, 0]
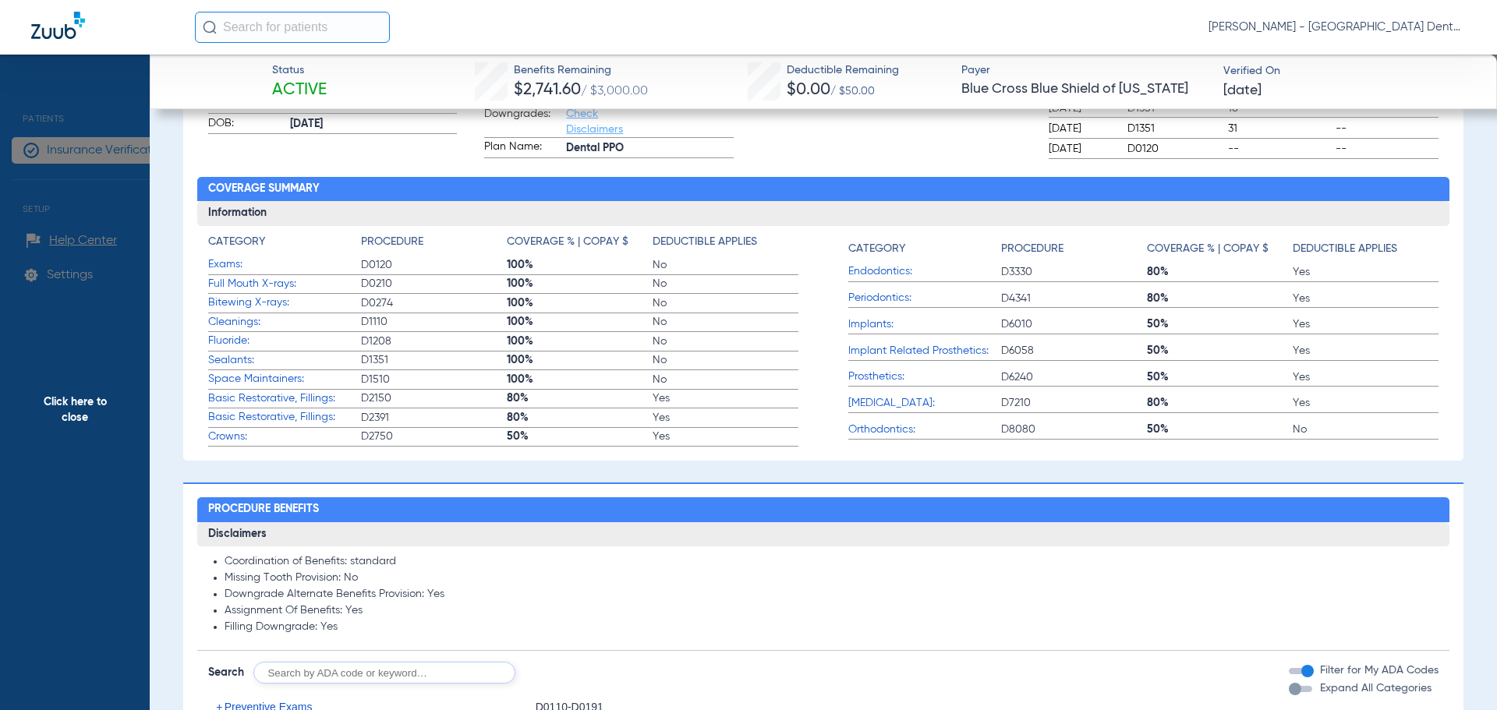
click at [228, 340] on span "Fluoride:" at bounding box center [284, 341] width 153 height 16
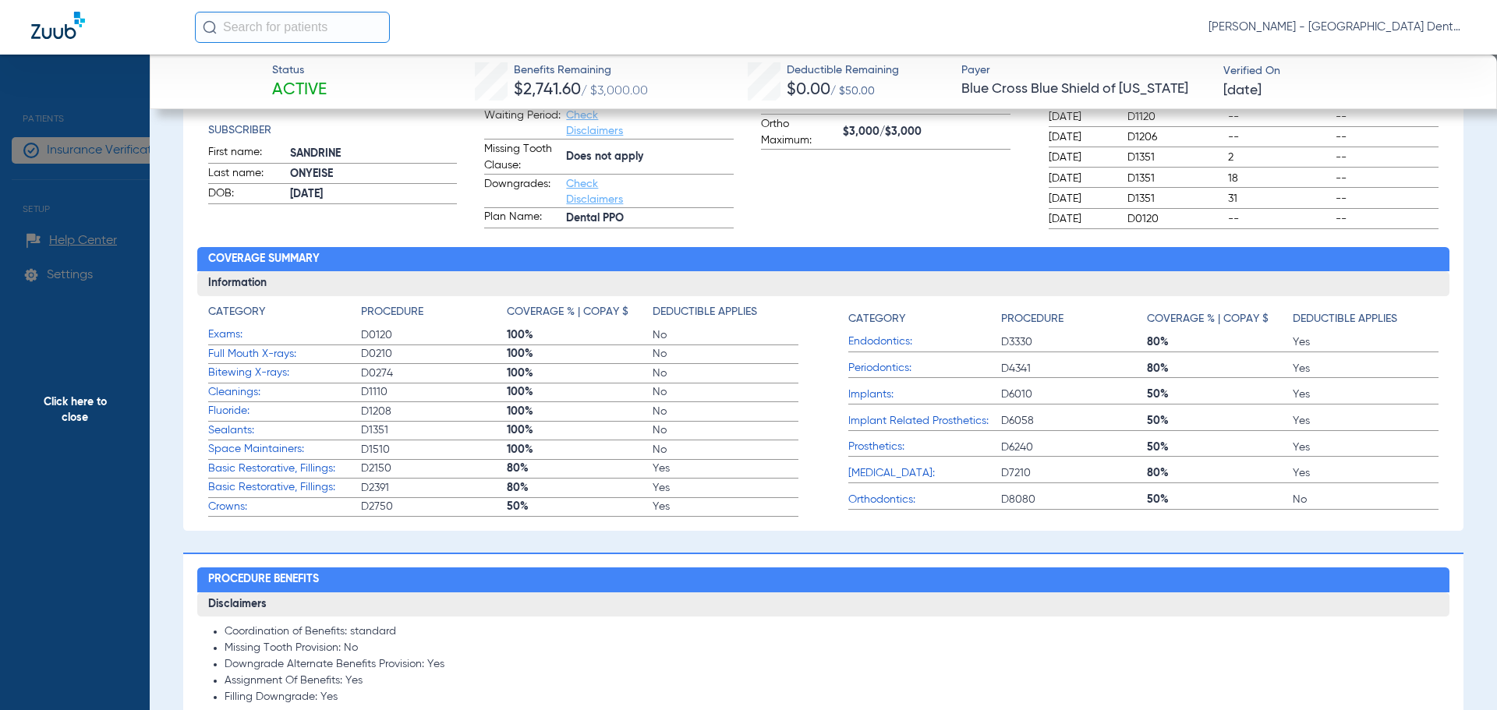
scroll to position [234, 0]
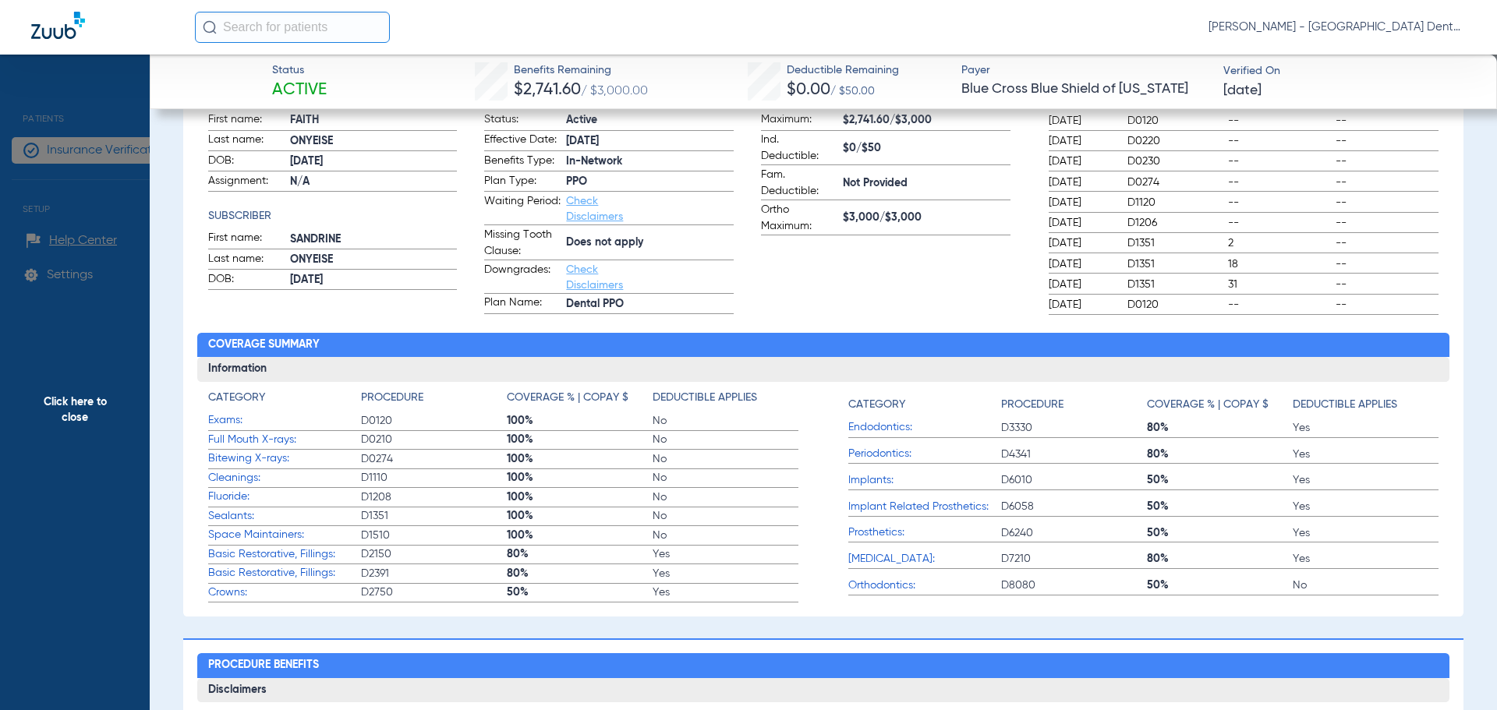
click at [79, 402] on span "Click here to close" at bounding box center [75, 410] width 150 height 710
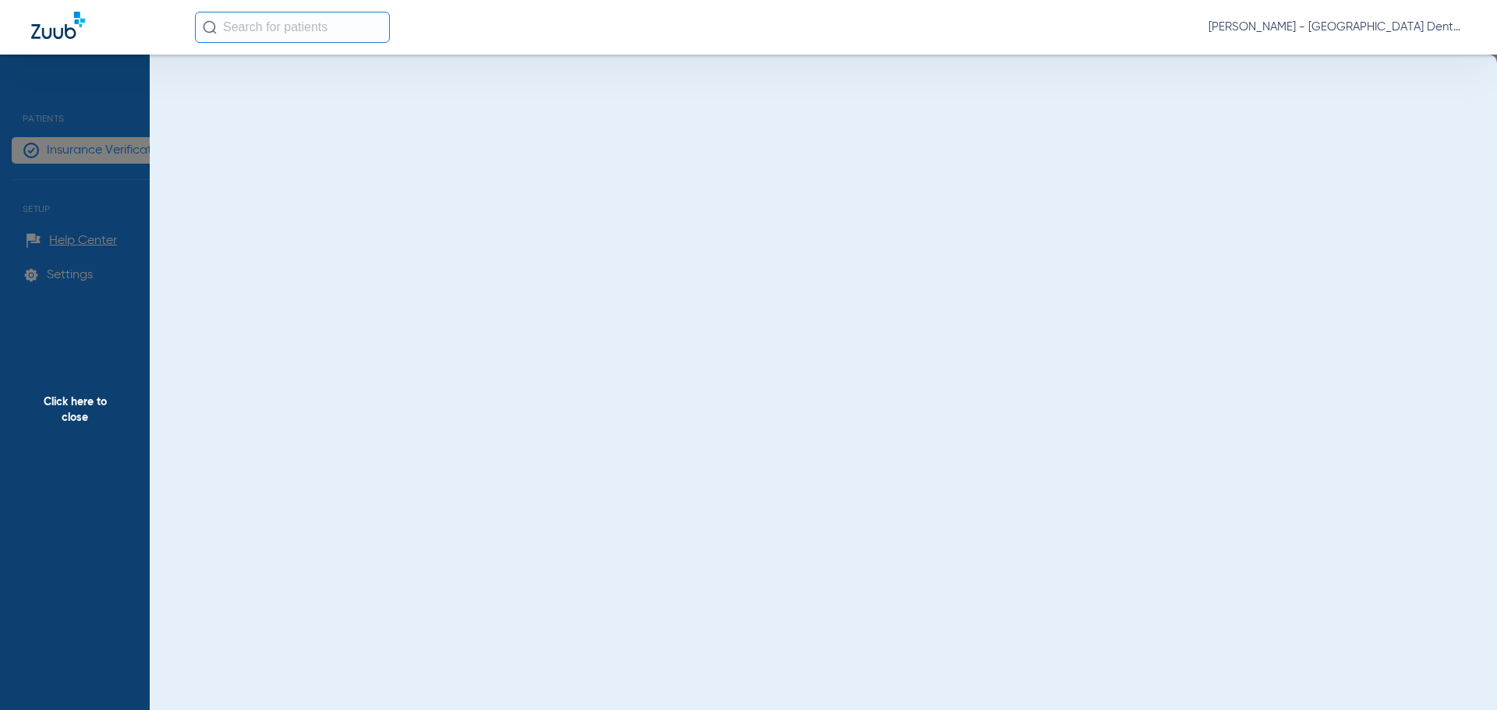
scroll to position [0, 0]
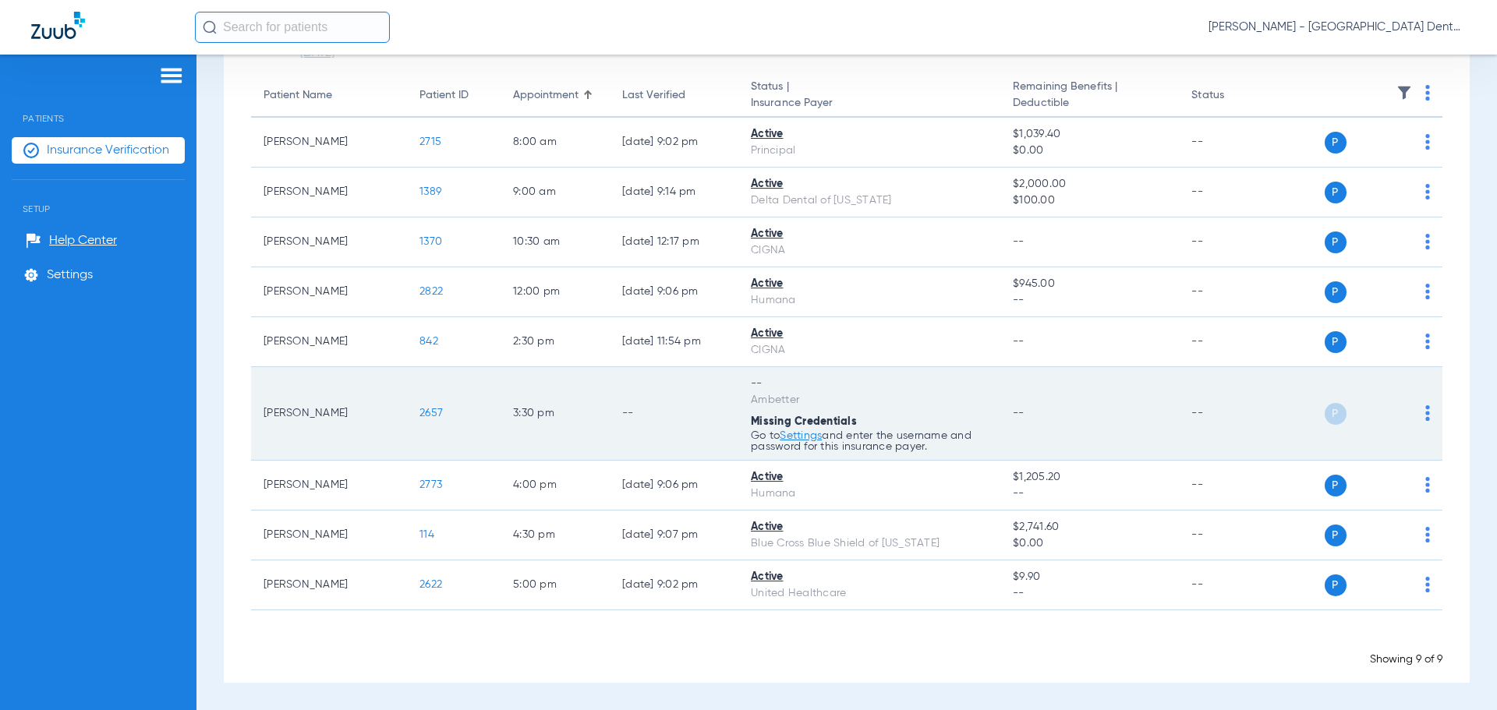
click at [1331, 416] on span "P" at bounding box center [1336, 414] width 22 height 22
click at [1425, 413] on img at bounding box center [1427, 413] width 5 height 16
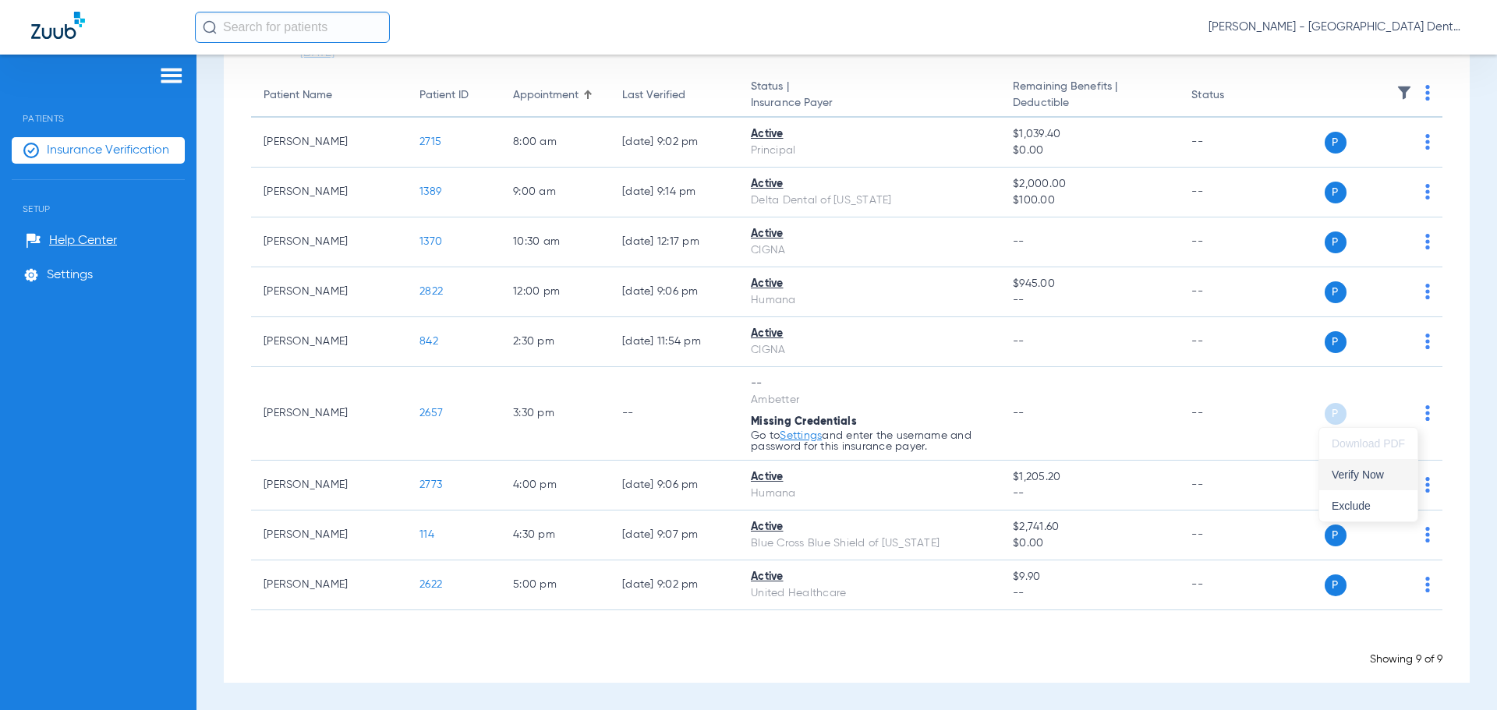
click at [1372, 473] on span "Verify Now" at bounding box center [1368, 474] width 73 height 11
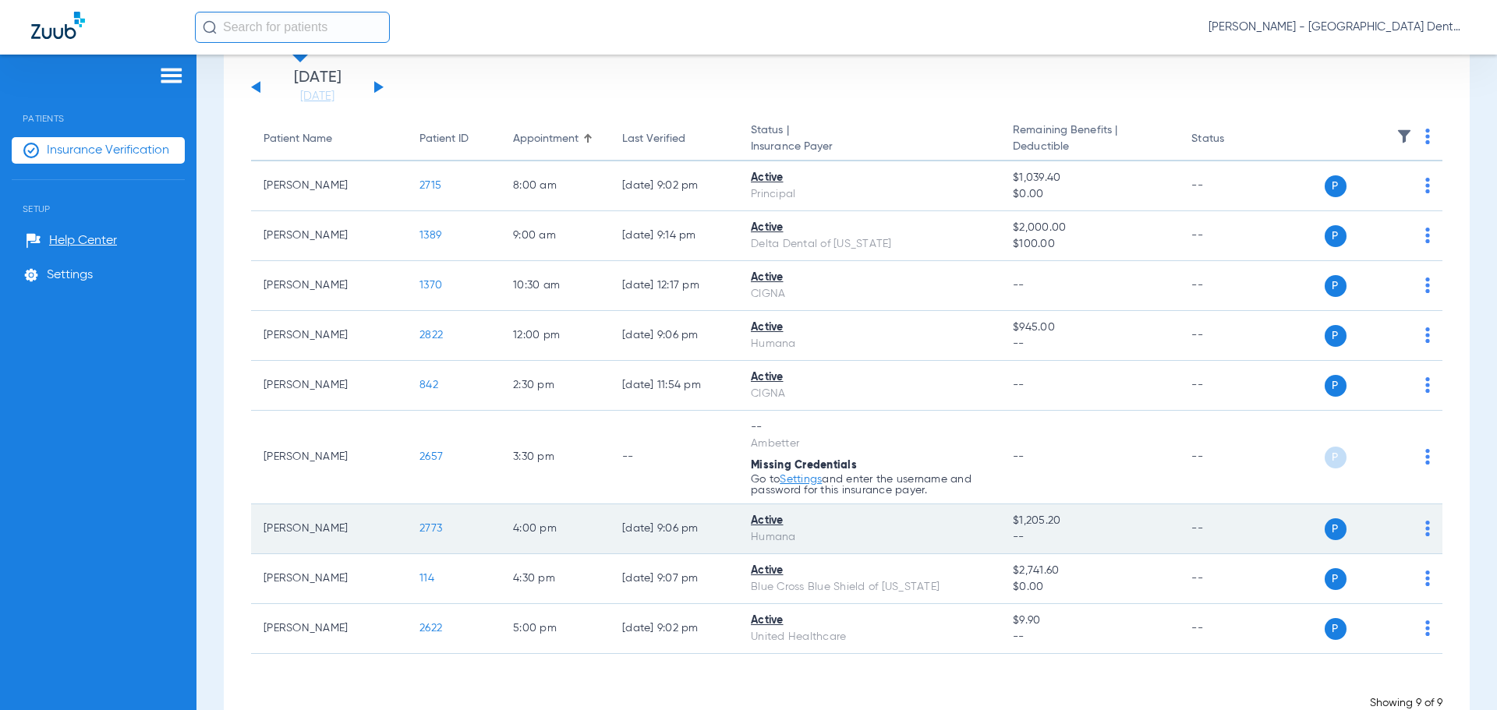
scroll to position [141, 0]
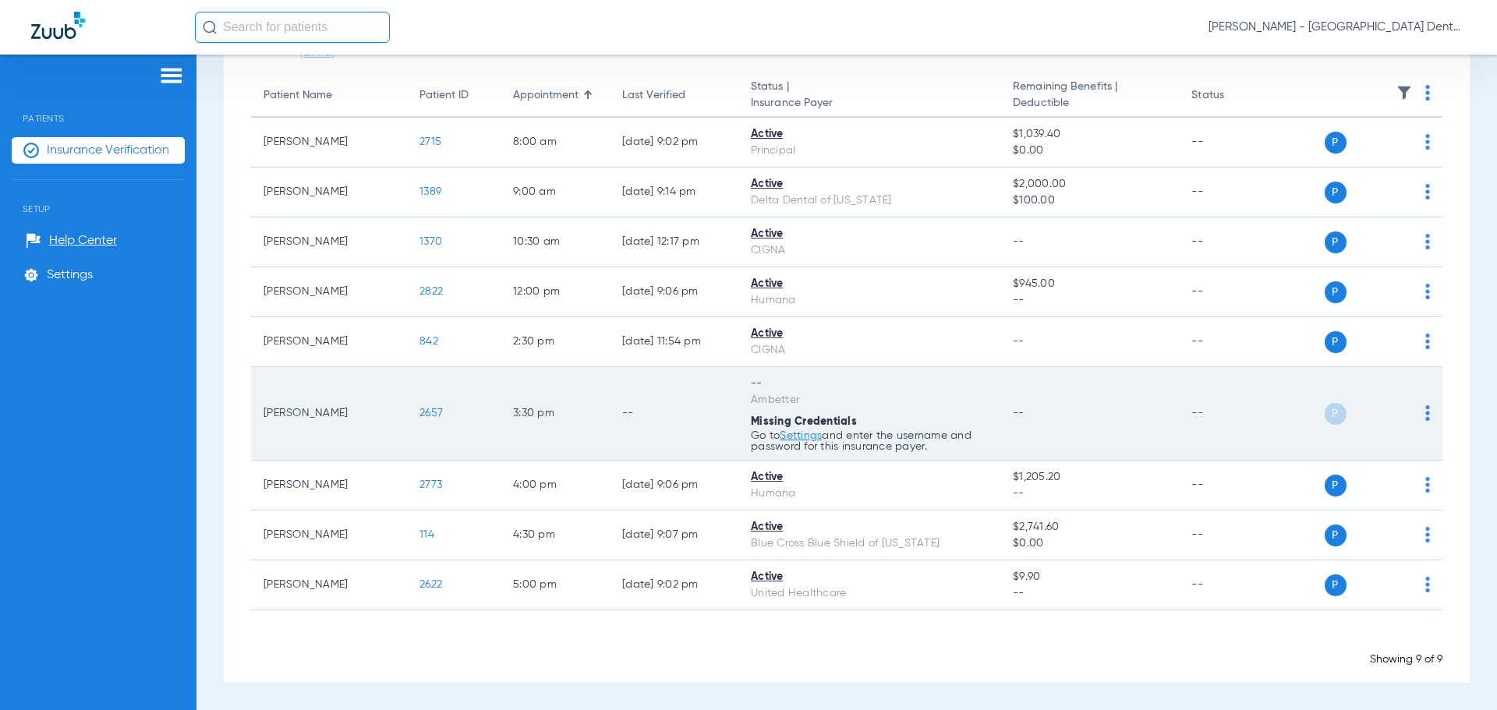
click at [815, 435] on link "Settings" at bounding box center [801, 435] width 42 height 11
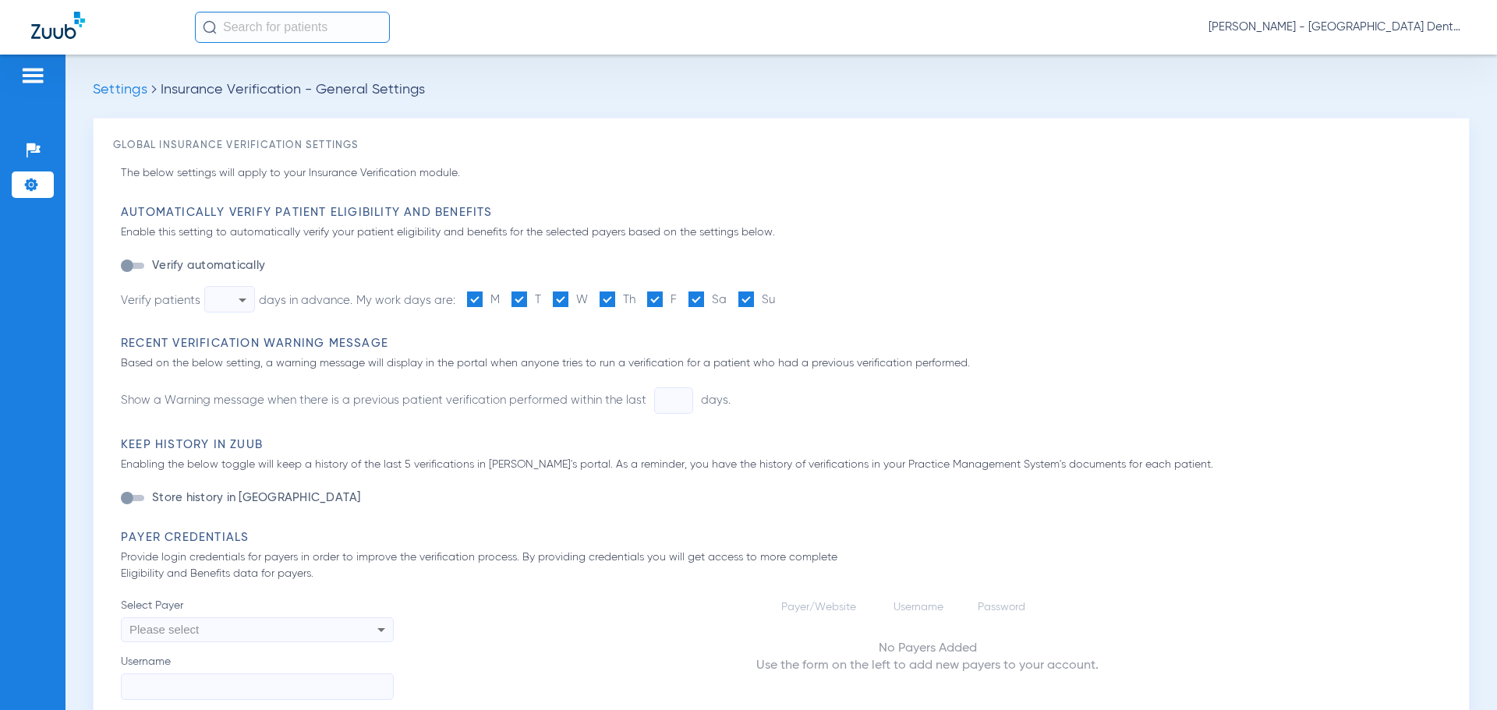
type input "1"
